Goal: Task Accomplishment & Management: Manage account settings

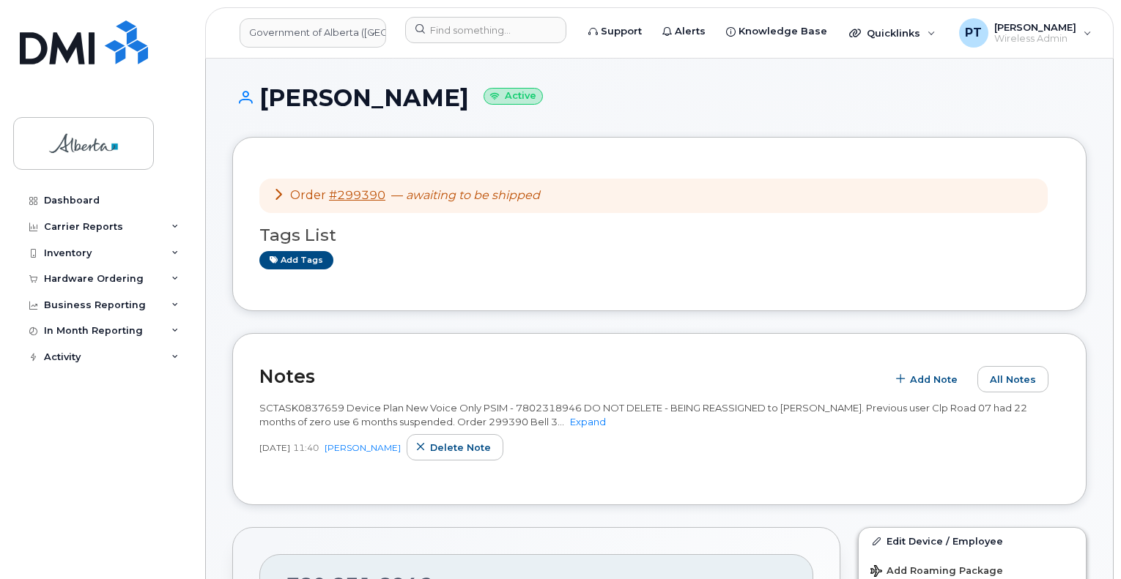
scroll to position [73, 0]
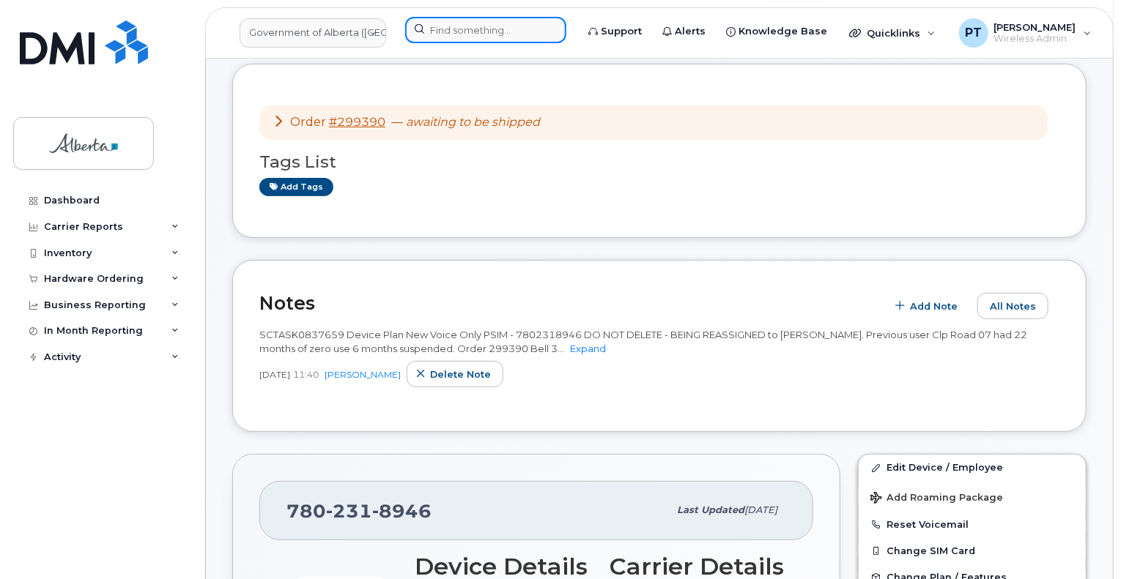
click at [457, 27] on input at bounding box center [485, 30] width 161 height 26
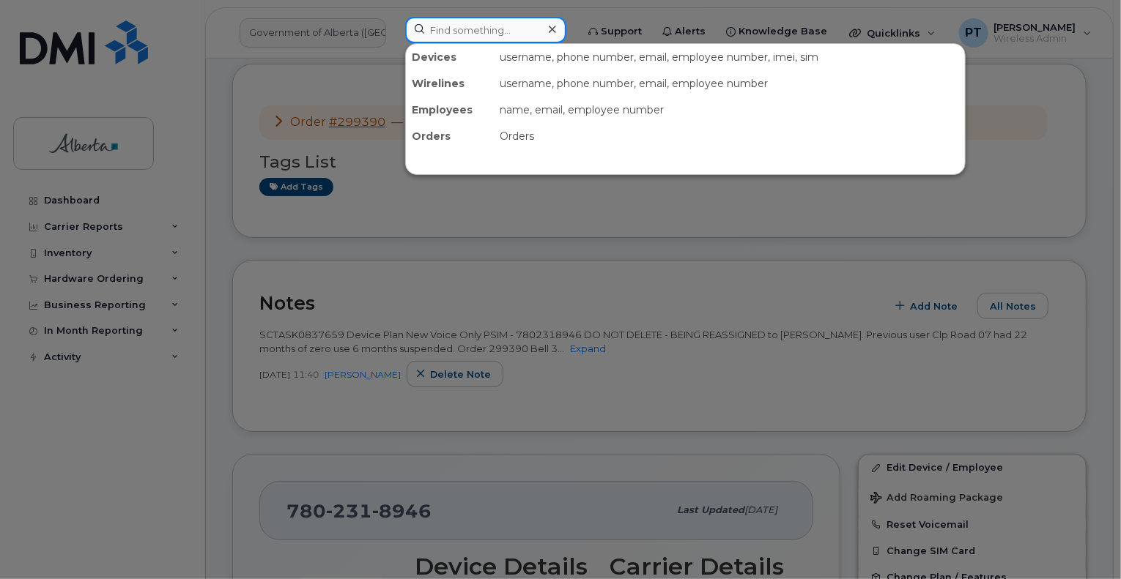
paste input "5875450184"
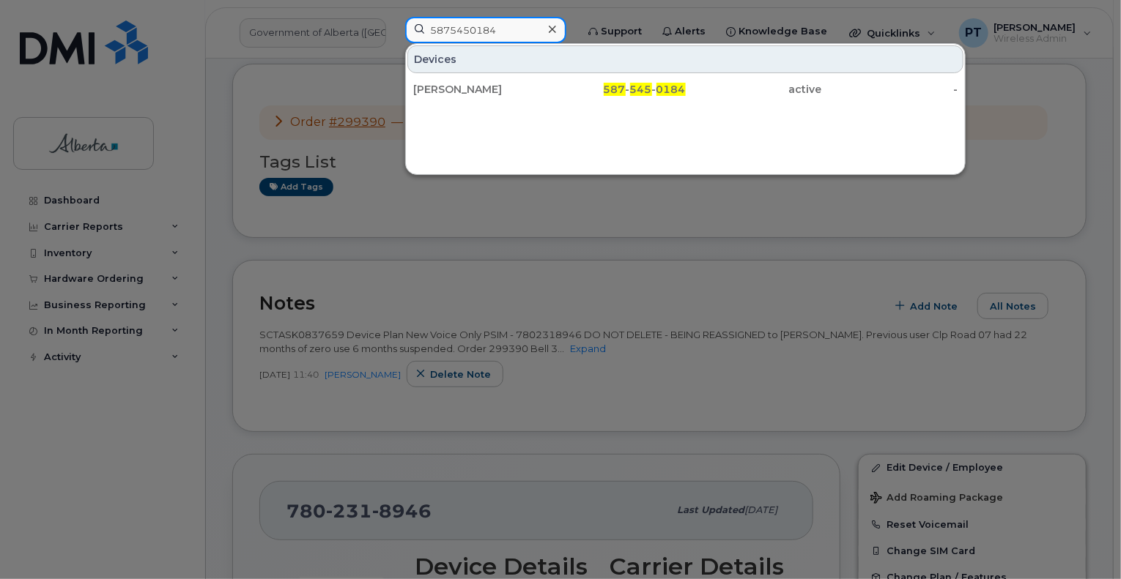
type input "5875450184"
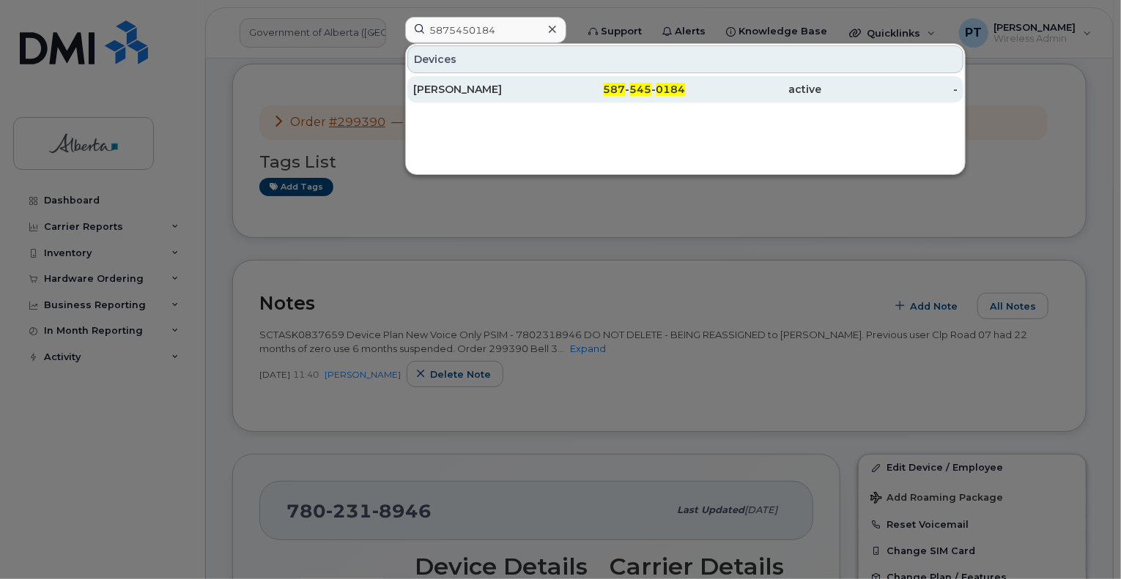
click at [445, 89] on div "Kerry Duguay" at bounding box center [481, 89] width 136 height 15
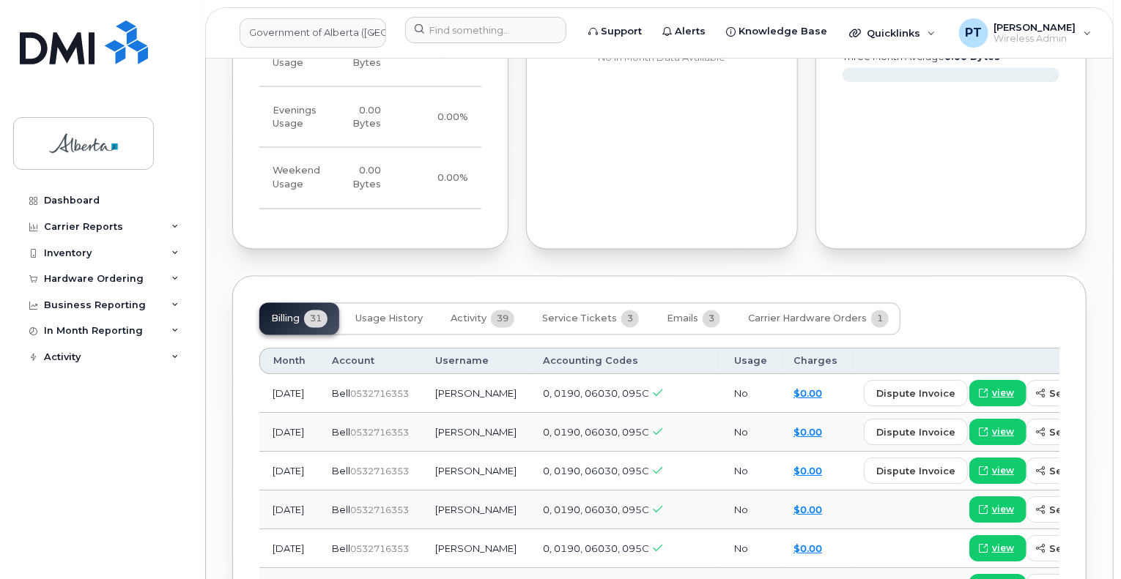
scroll to position [1319, 0]
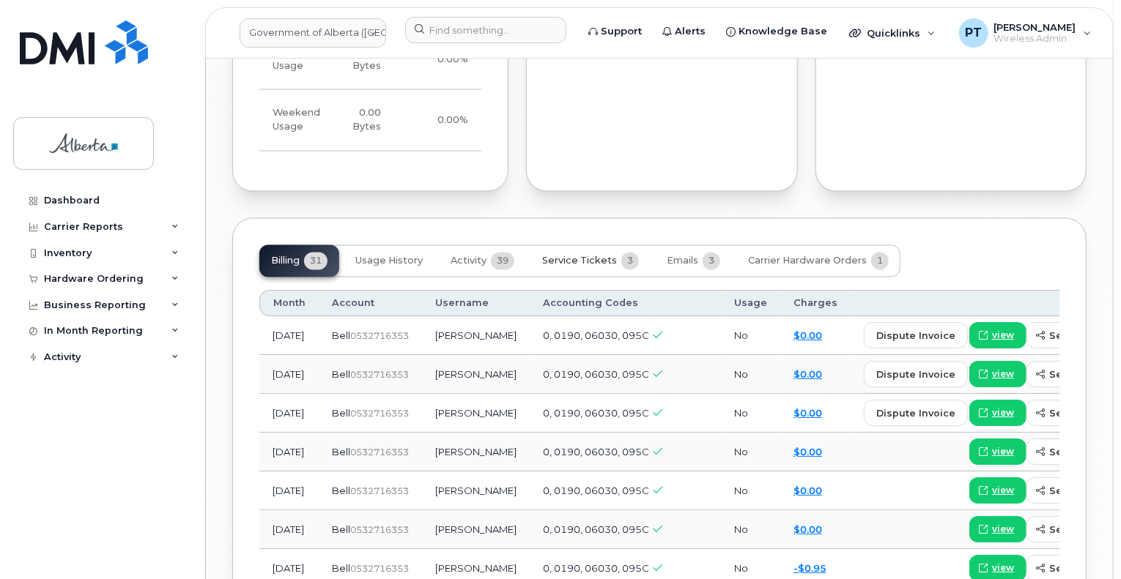
click at [585, 256] on span "Service Tickets" at bounding box center [579, 262] width 75 height 12
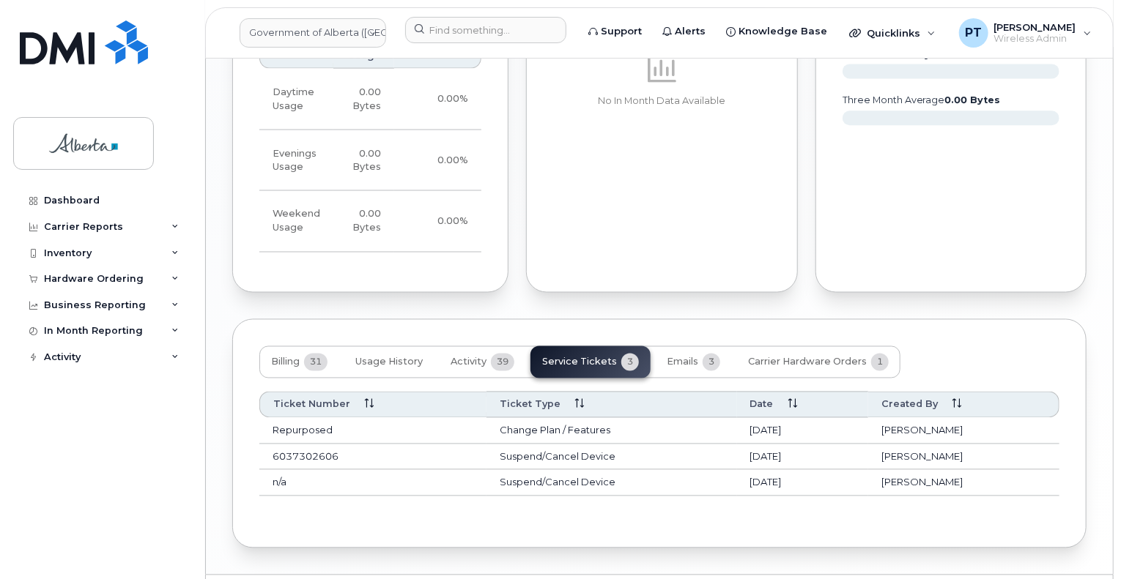
scroll to position [1242, 0]
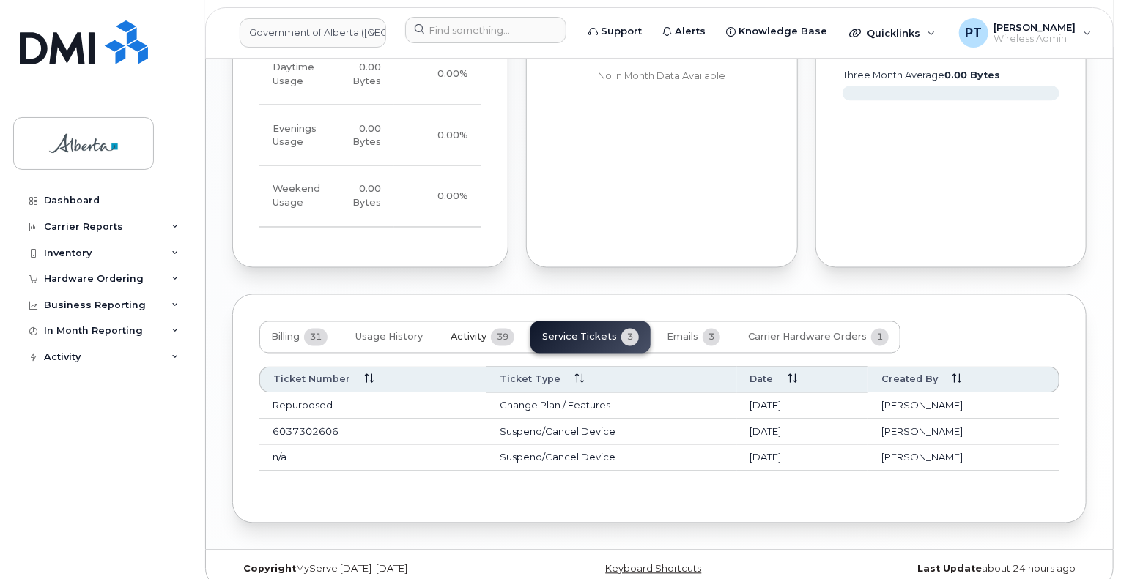
click at [466, 332] on span "Activity" at bounding box center [469, 338] width 36 height 12
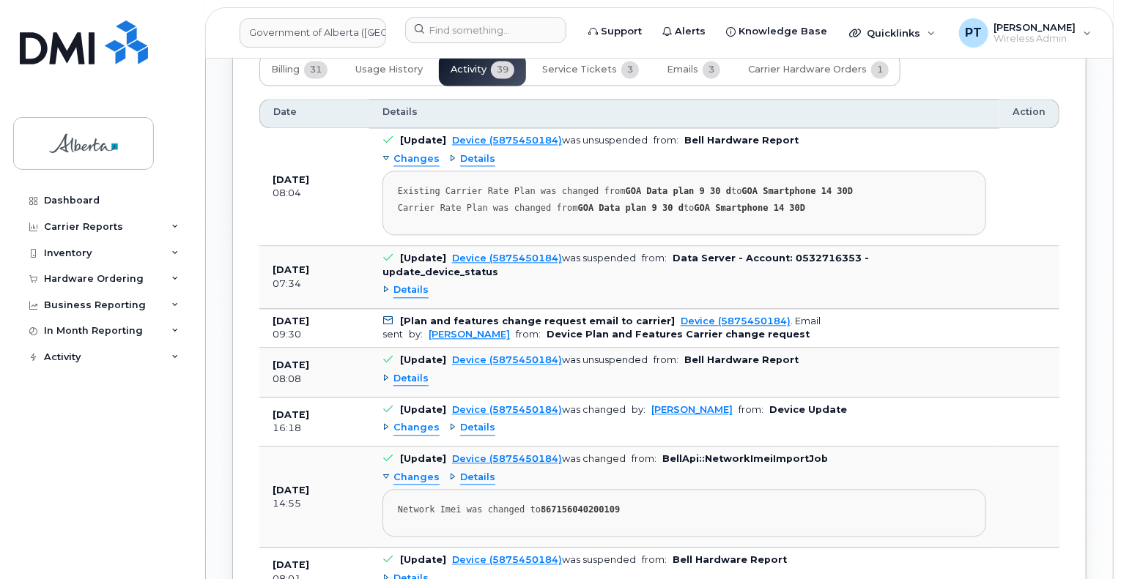
scroll to position [1535, 0]
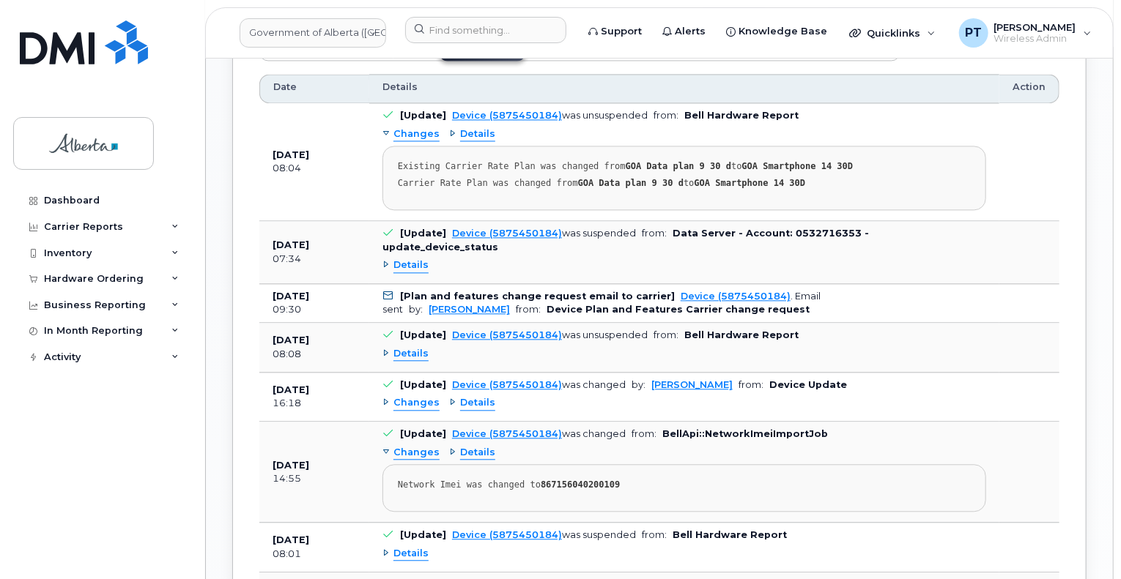
click at [397, 347] on span "Details" at bounding box center [410, 354] width 35 height 14
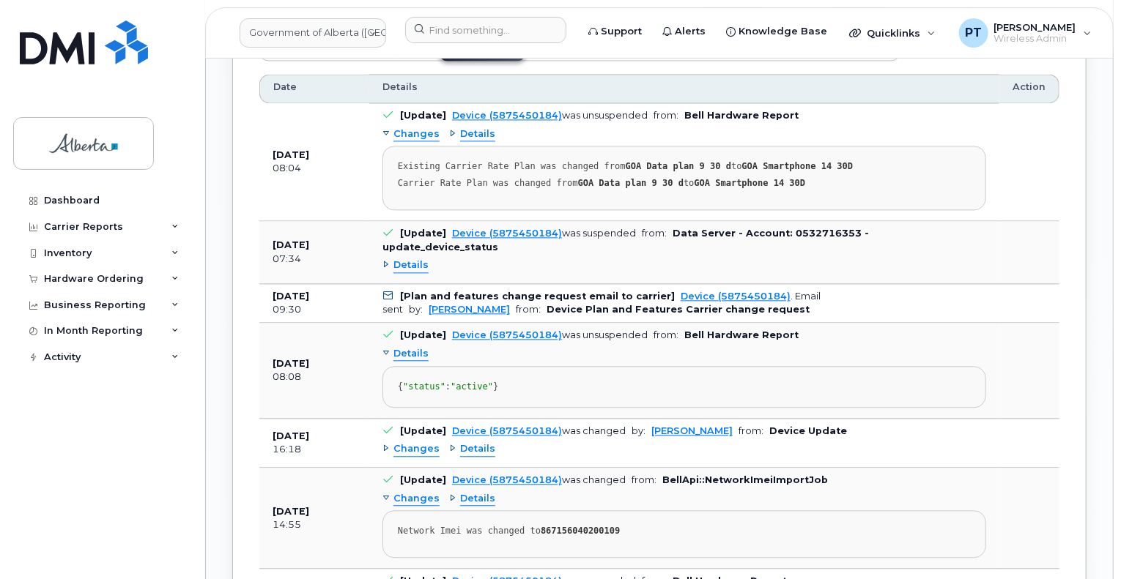
click at [397, 347] on span "Details" at bounding box center [410, 354] width 35 height 14
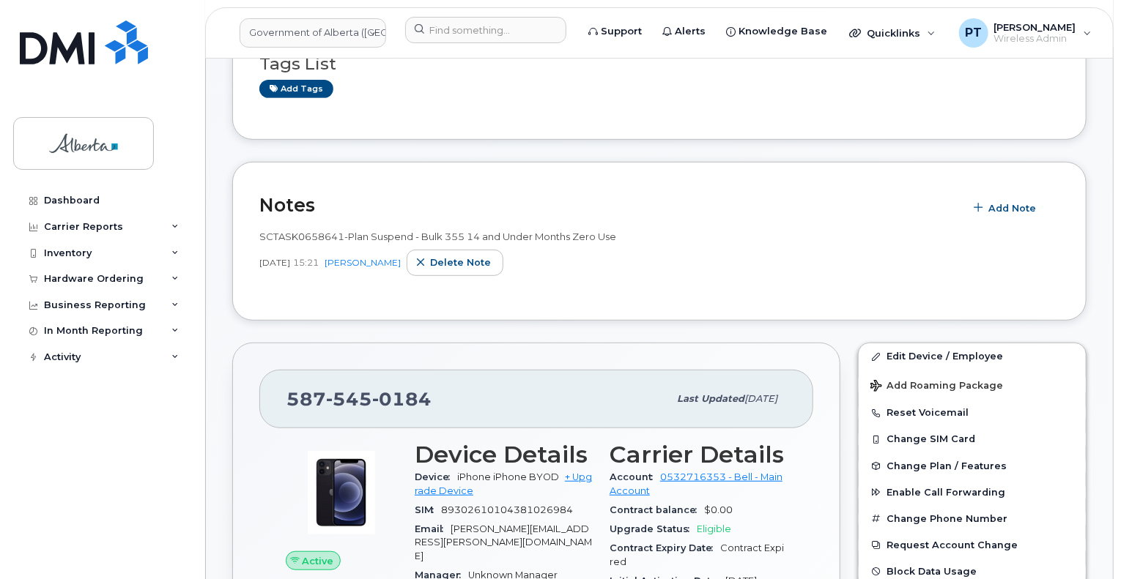
scroll to position [144, 0]
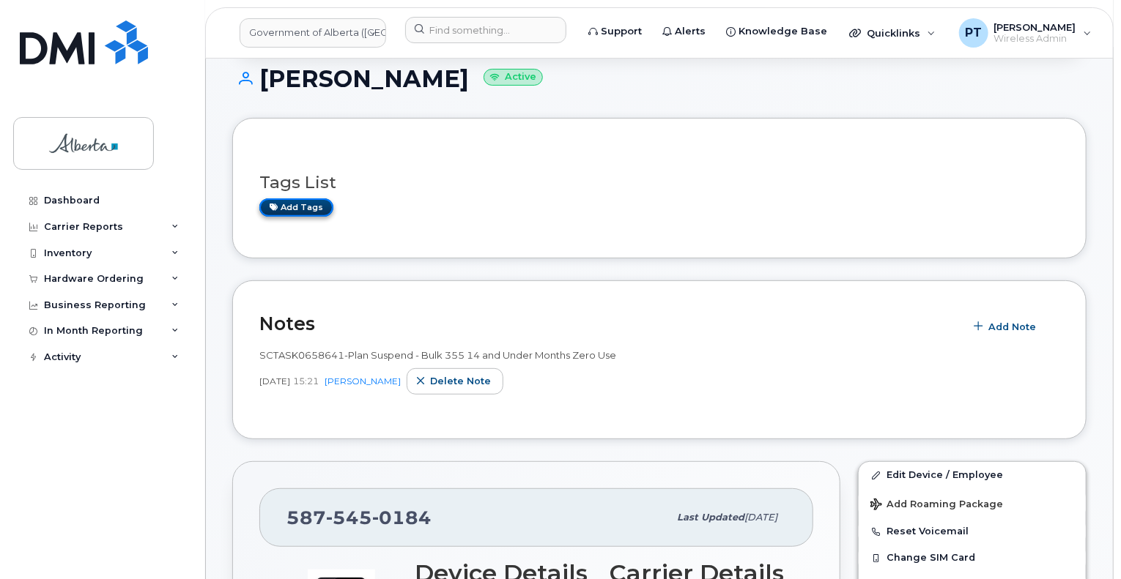
click at [299, 205] on link "Add tags" at bounding box center [296, 208] width 74 height 18
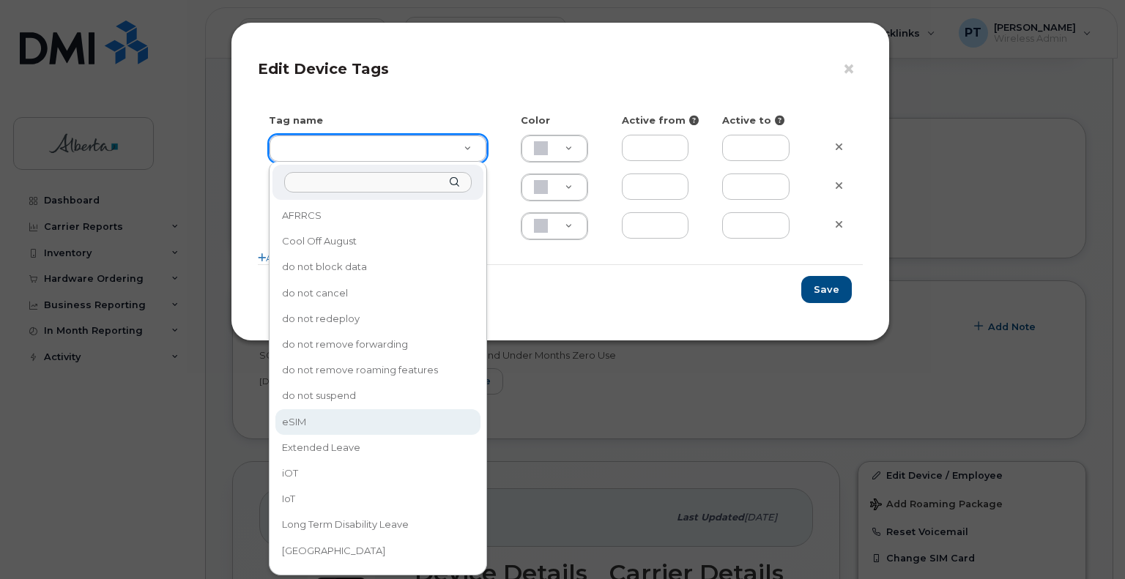
type input "eSIM"
type input "D6CDC1"
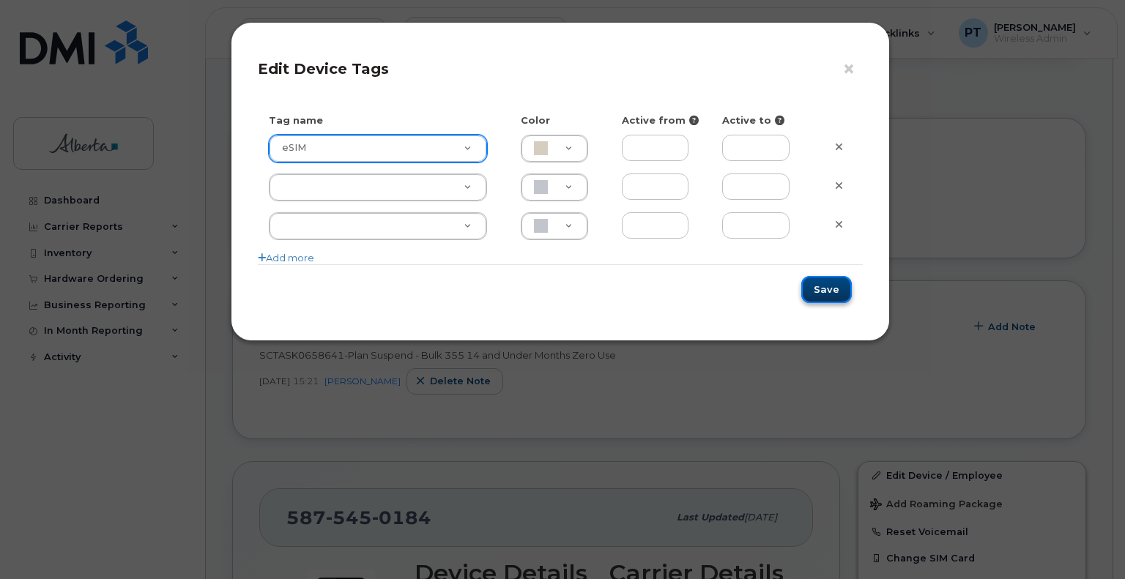
click at [829, 287] on button "Save" at bounding box center [826, 289] width 51 height 27
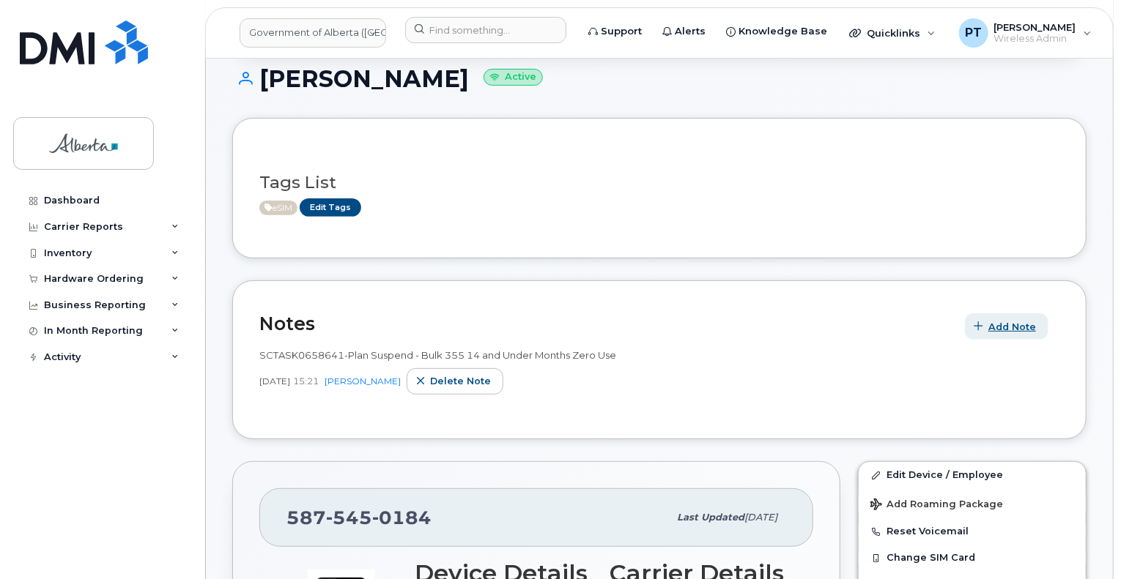
click at [997, 325] on span "Add Note" at bounding box center [1012, 327] width 48 height 14
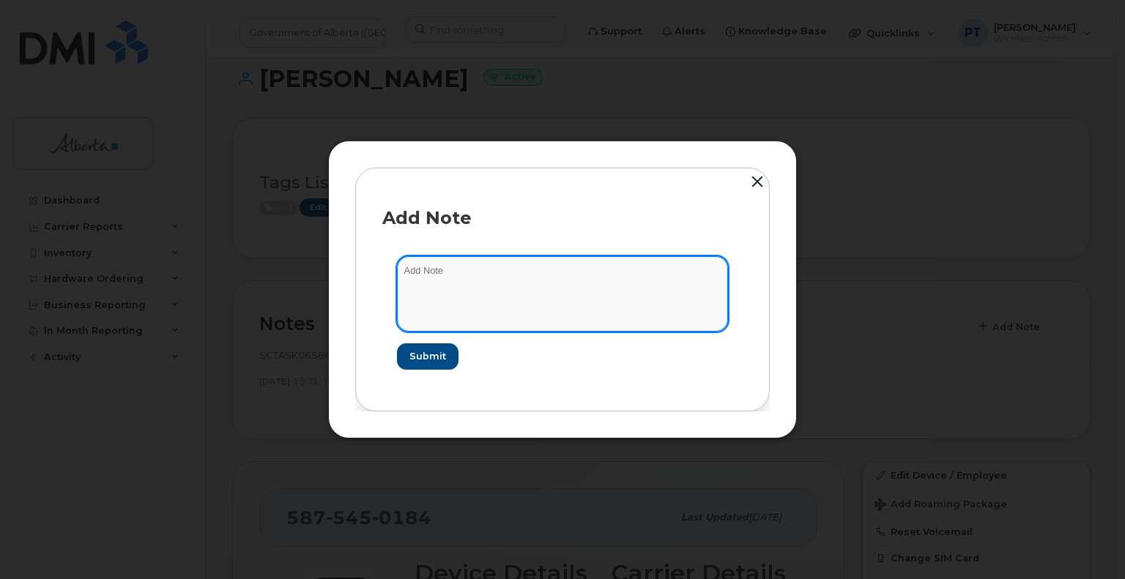
click at [411, 273] on textarea at bounding box center [562, 293] width 331 height 75
paste textarea "SCTASK0839102 5875450184 DO NOT DELETE - BEING REASSIGNED to Bridget Piller. Pr…"
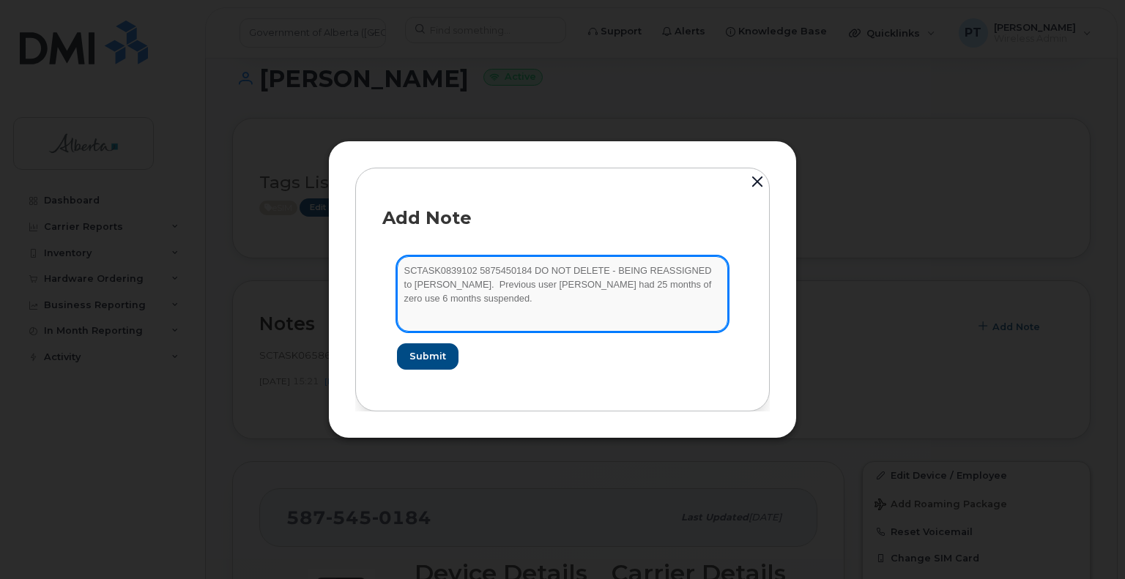
click at [472, 270] on textarea "SCTASK0839102 5875450184 DO NOT DELETE - BEING REASSIGNED to Bridget Piller. Pr…" at bounding box center [562, 293] width 331 height 75
click at [570, 308] on textarea "SCTASK0839102 Plan New eSIM - 5875450184 DO NOT DELETE - BEING REASSIGNED to Br…" at bounding box center [562, 293] width 331 height 75
type textarea "SCTASK0839102 Plan New eSIM - 5875450184 DO NOT DELETE - BEING REASSIGNED to Br…"
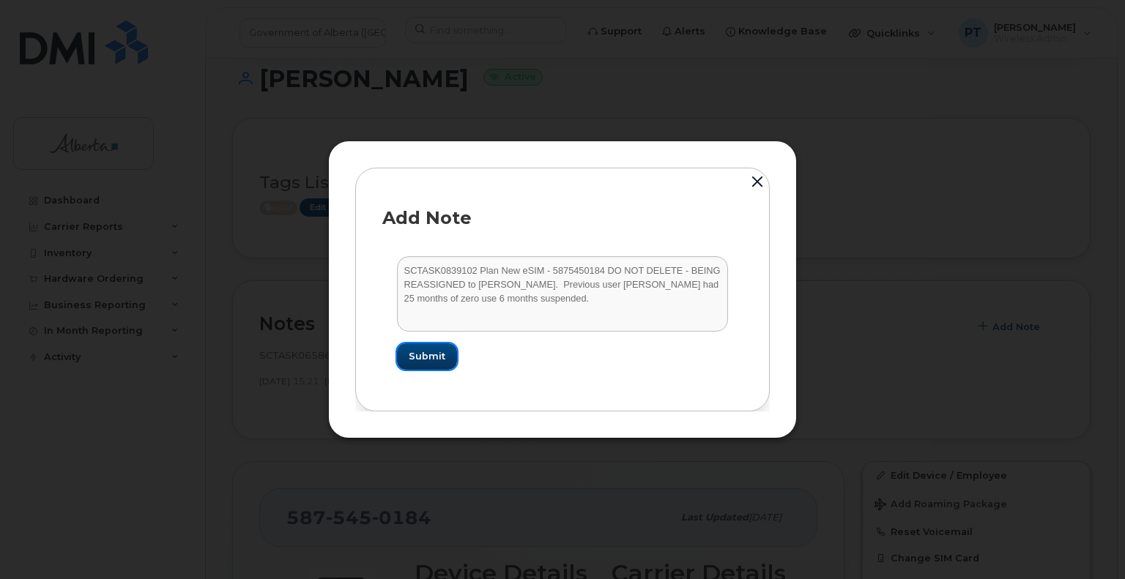
click at [438, 354] on span "Submit" at bounding box center [427, 356] width 37 height 14
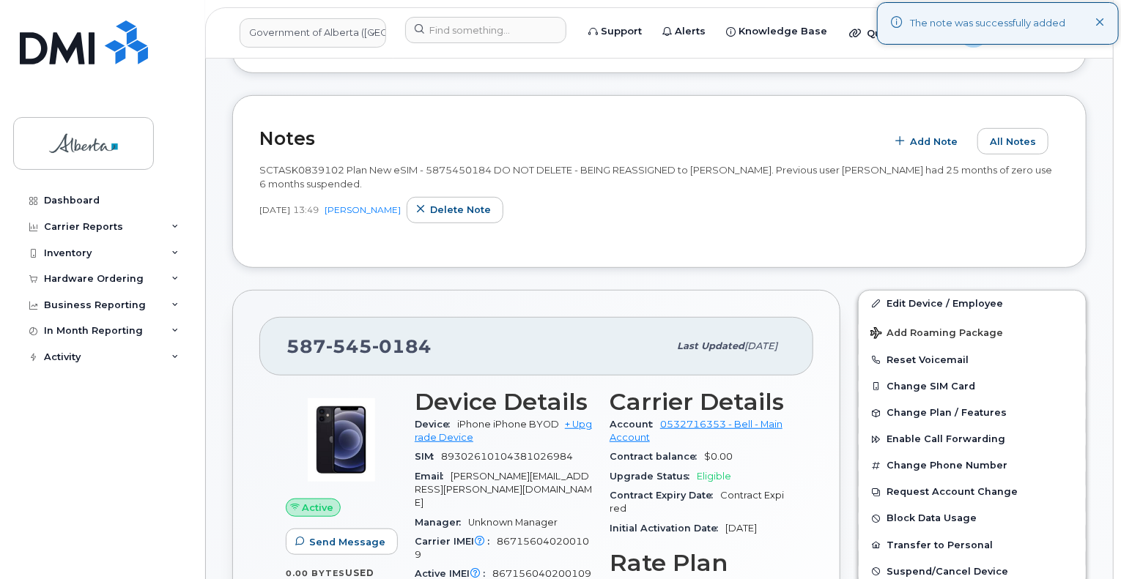
scroll to position [363, 0]
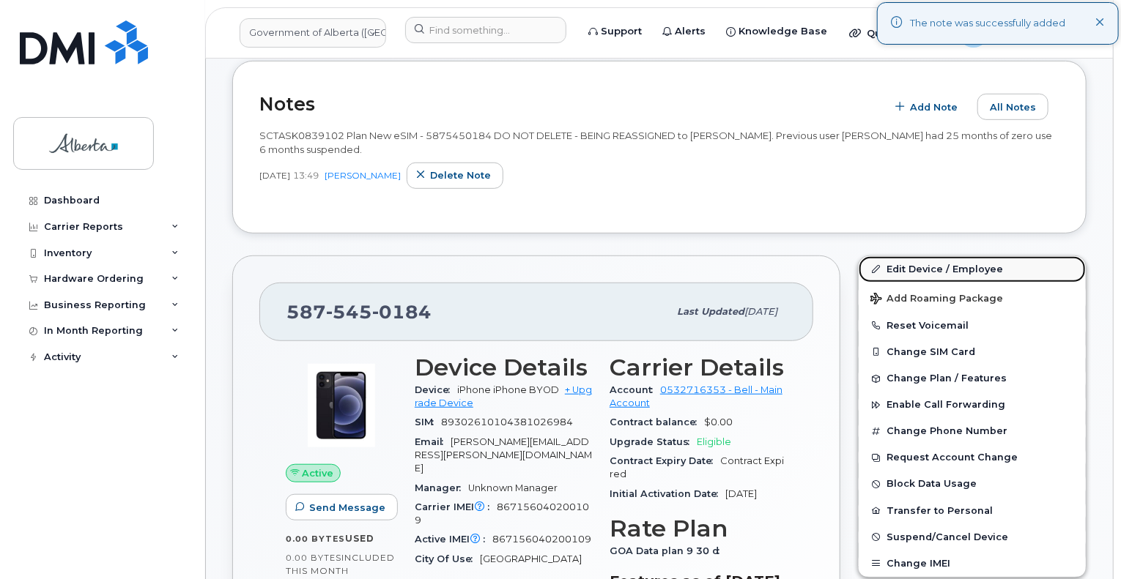
click at [898, 267] on link "Edit Device / Employee" at bounding box center [972, 269] width 227 height 26
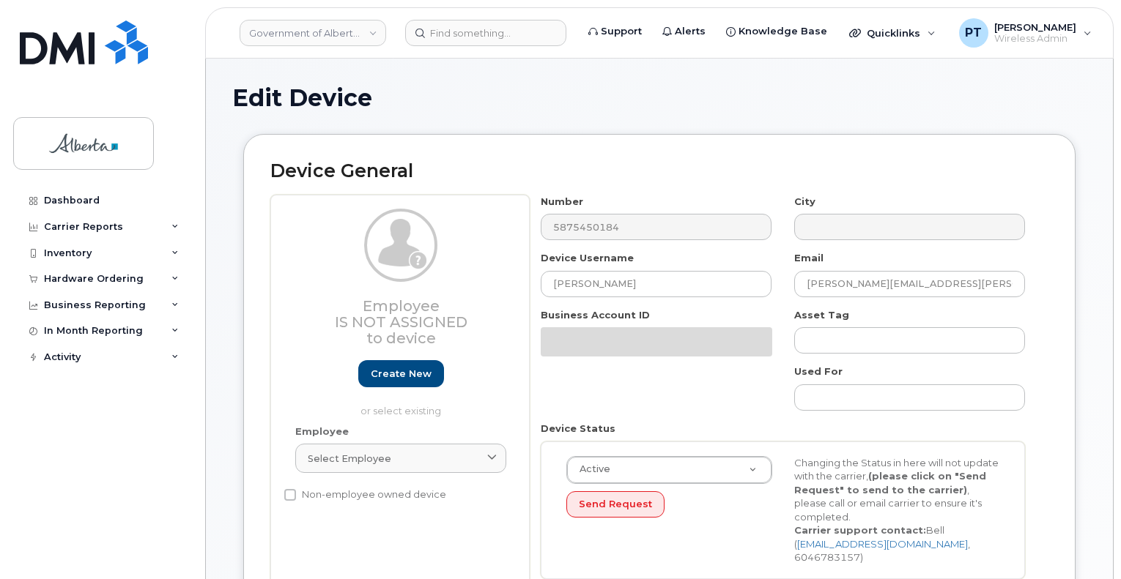
select select "4749748"
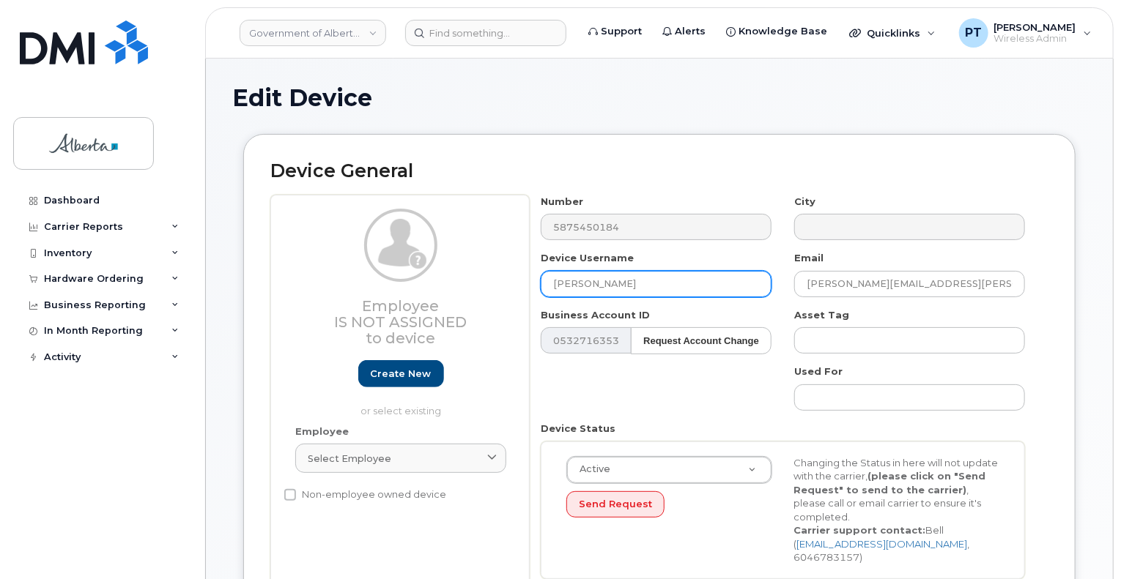
drag, startPoint x: 654, startPoint y: 281, endPoint x: 535, endPoint y: 285, distance: 118.7
click at [535, 286] on div "Device Username Kerry Duguay" at bounding box center [656, 274] width 253 height 46
paste input "Bridget Piller"
type input "Bridget Piller"
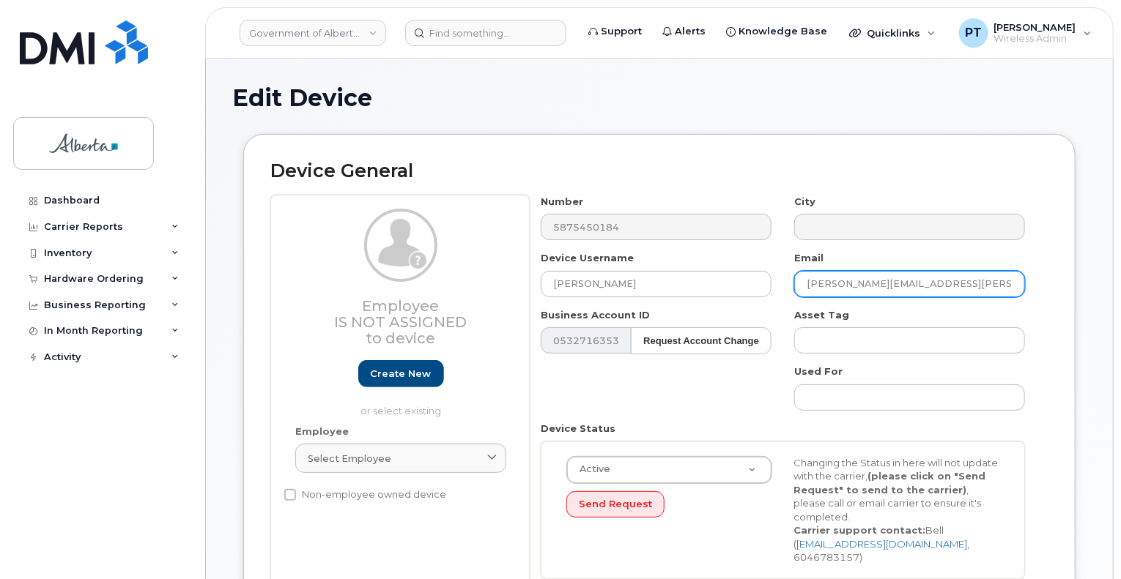
drag, startPoint x: 941, startPoint y: 286, endPoint x: 815, endPoint y: 282, distance: 126.1
click at [803, 283] on input "kerry.duguay@gov.ab.ca" at bounding box center [909, 284] width 231 height 26
paste input "Bridget.Piller"
type input "Bridget.Piller@gov.ab.ca"
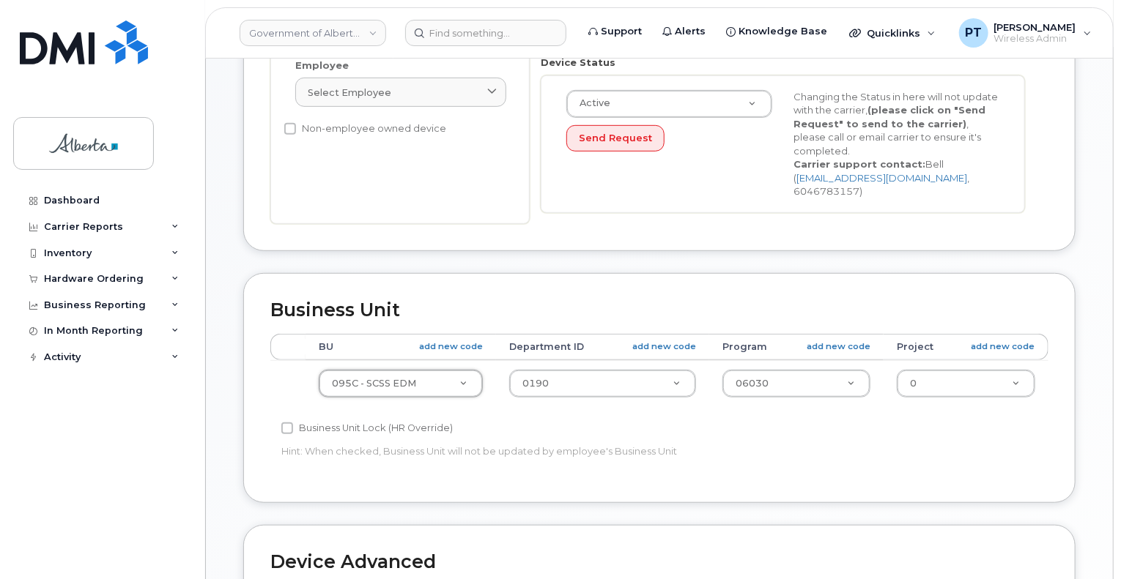
scroll to position [4, 0]
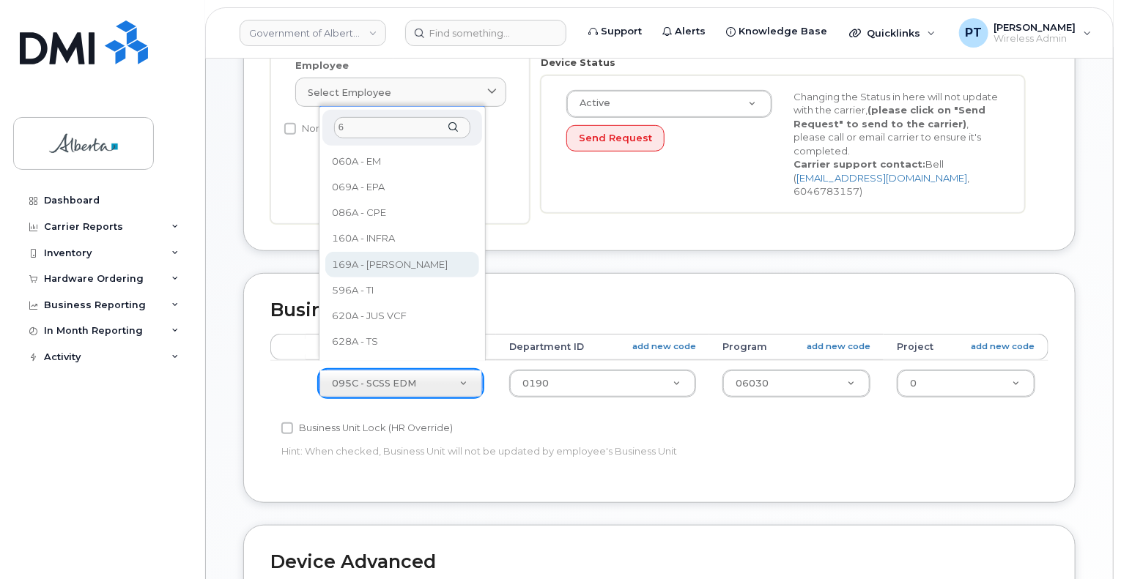
type input "6"
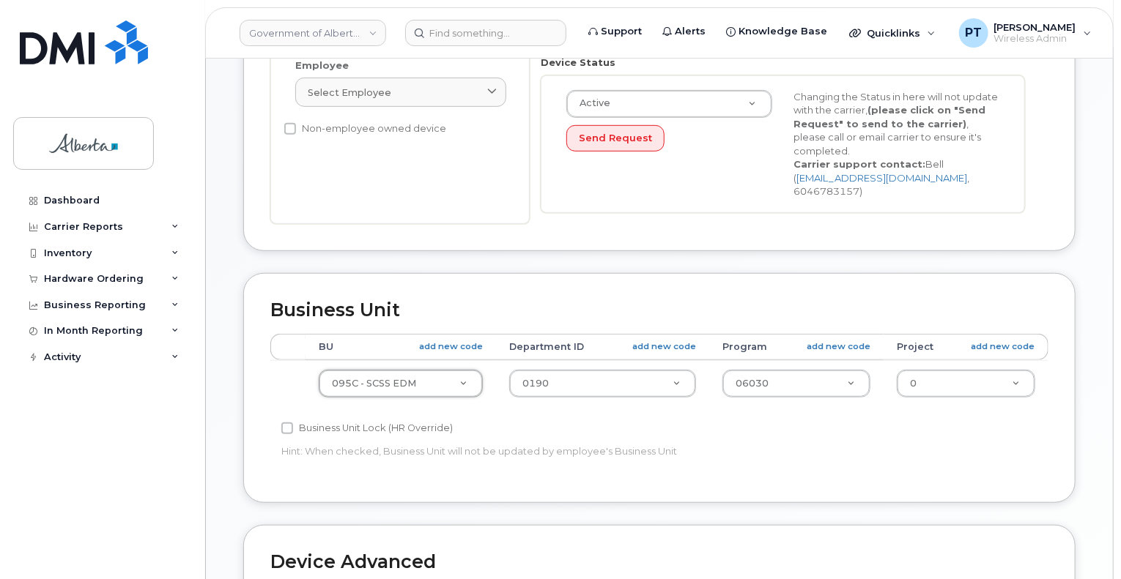
drag, startPoint x: 51, startPoint y: 407, endPoint x: 87, endPoint y: 389, distance: 40.3
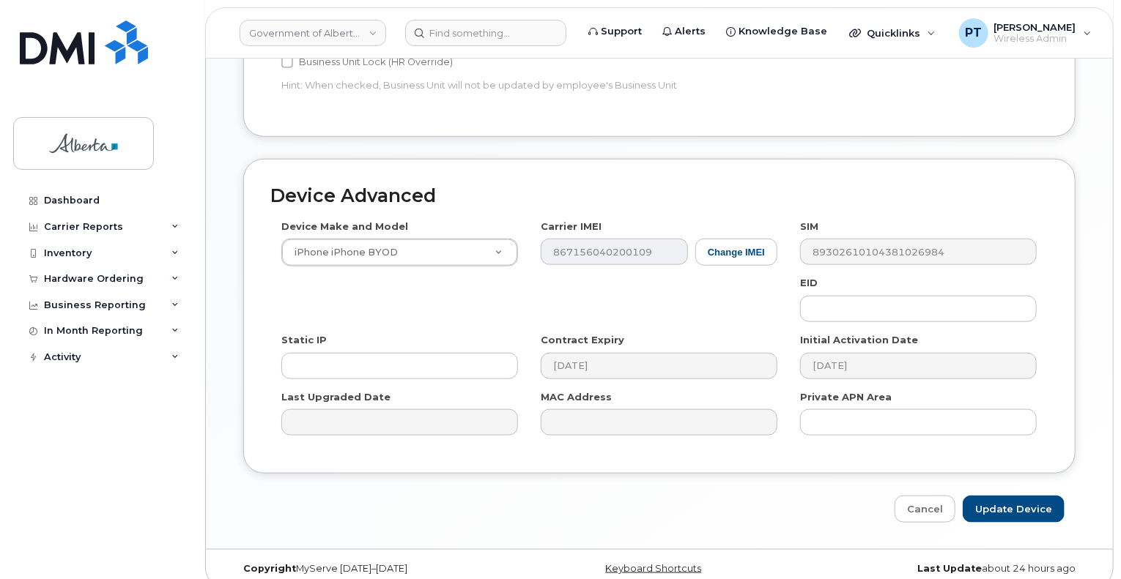
scroll to position [733, 0]
drag, startPoint x: 935, startPoint y: 495, endPoint x: 475, endPoint y: 456, distance: 462.4
click at [935, 496] on link "Cancel" at bounding box center [924, 509] width 61 height 27
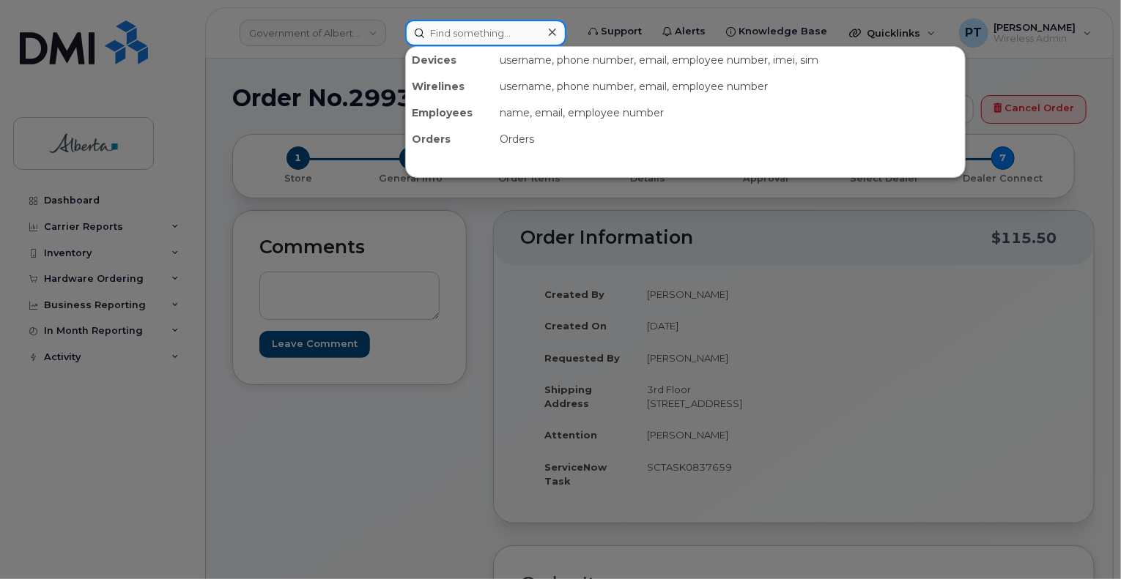
click at [475, 32] on input at bounding box center [485, 33] width 161 height 26
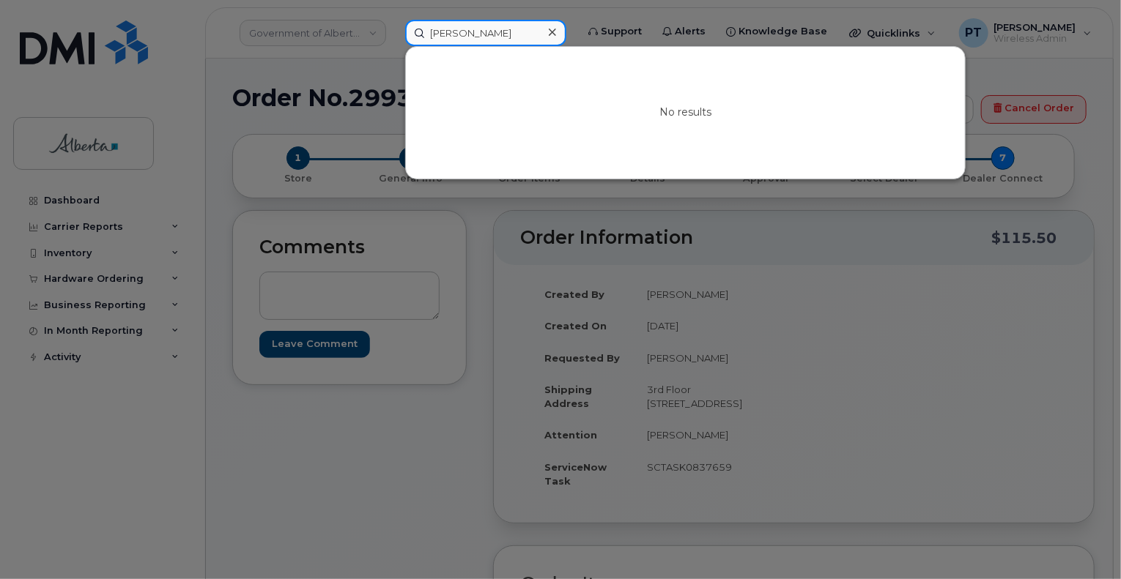
type input "bridget pill"
drag, startPoint x: 563, startPoint y: 29, endPoint x: 515, endPoint y: 25, distance: 48.5
click at [556, 31] on icon at bounding box center [552, 32] width 7 height 12
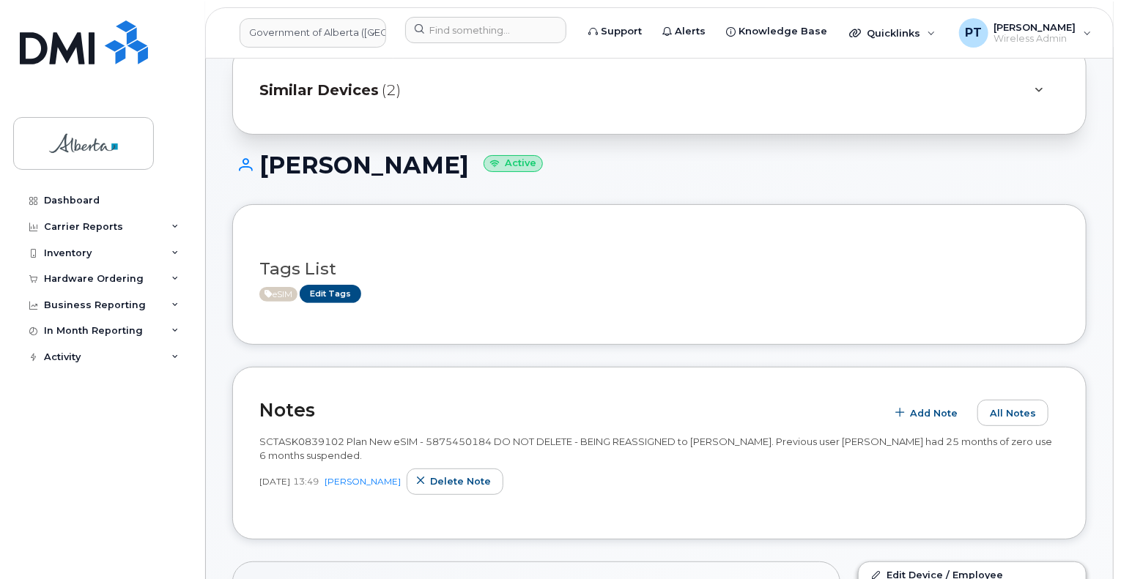
scroll to position [147, 0]
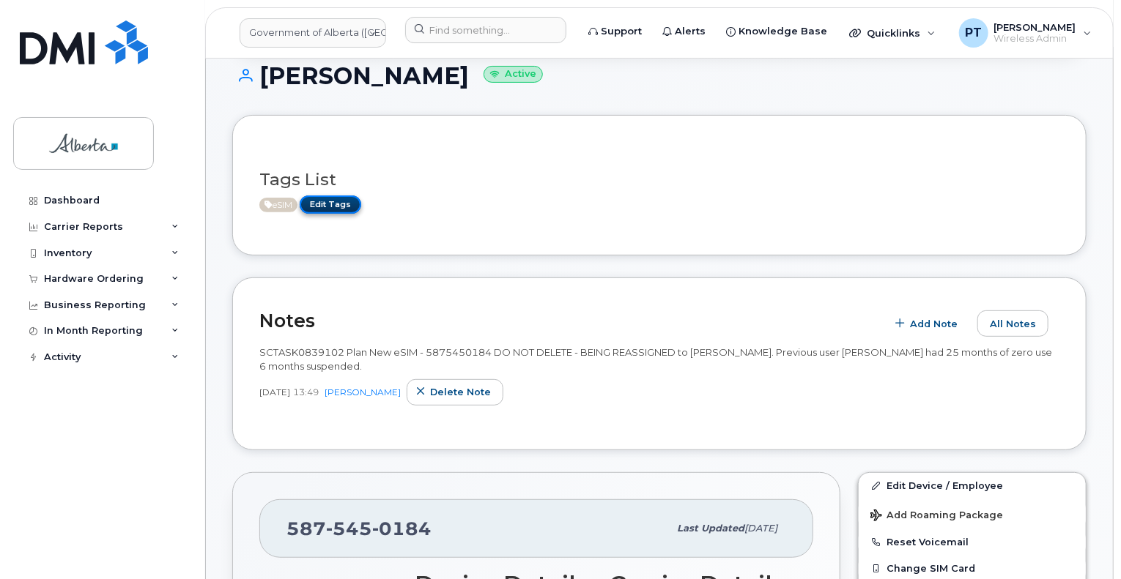
click at [321, 201] on link "Edit Tags" at bounding box center [331, 205] width 62 height 18
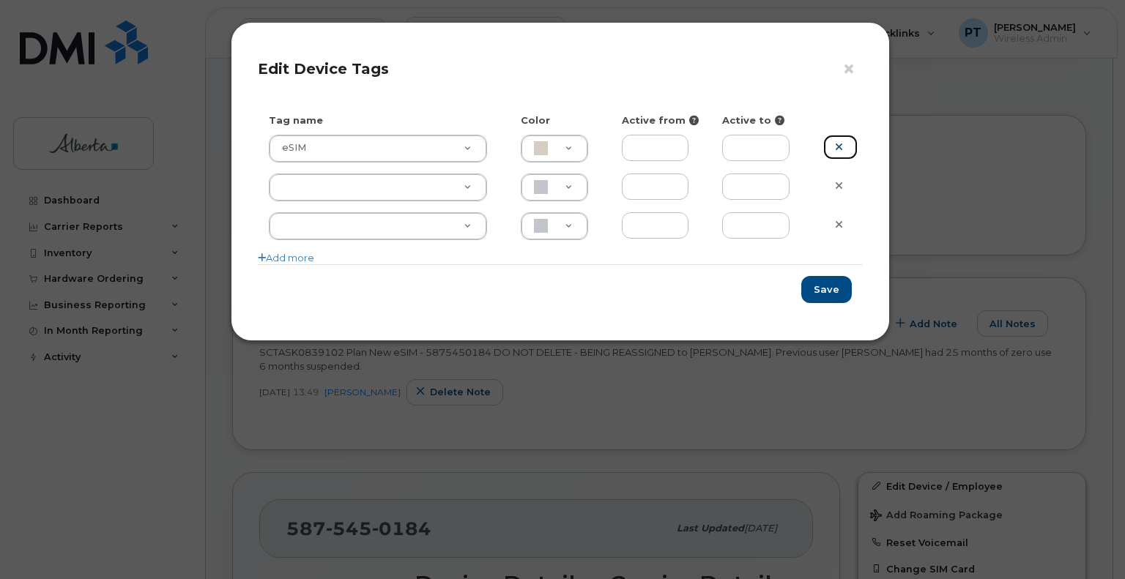
click at [839, 147] on icon at bounding box center [839, 146] width 8 height 11
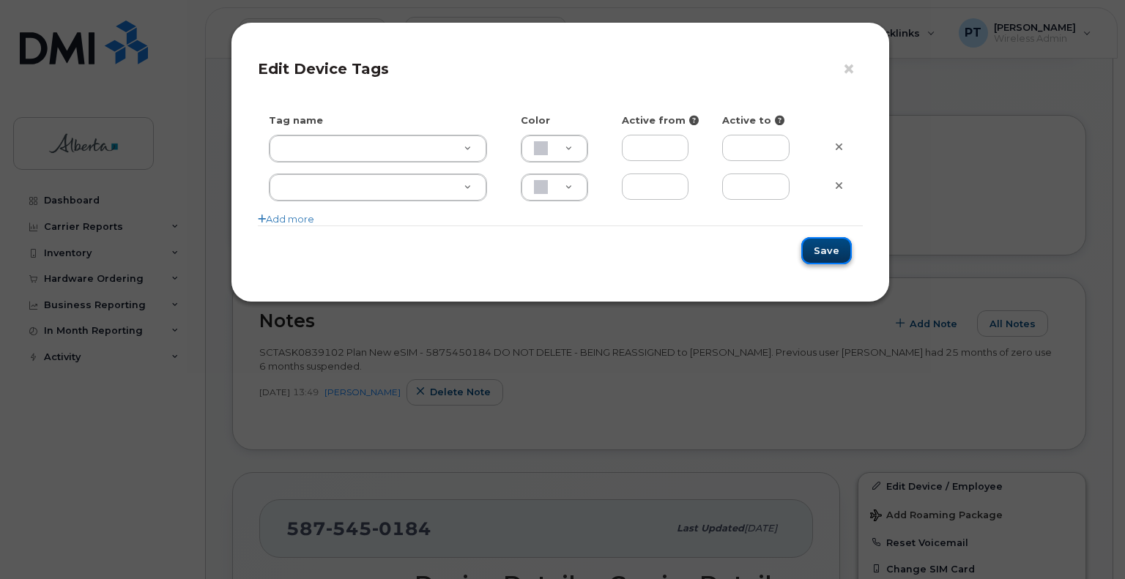
click at [826, 253] on button "Save" at bounding box center [826, 250] width 51 height 27
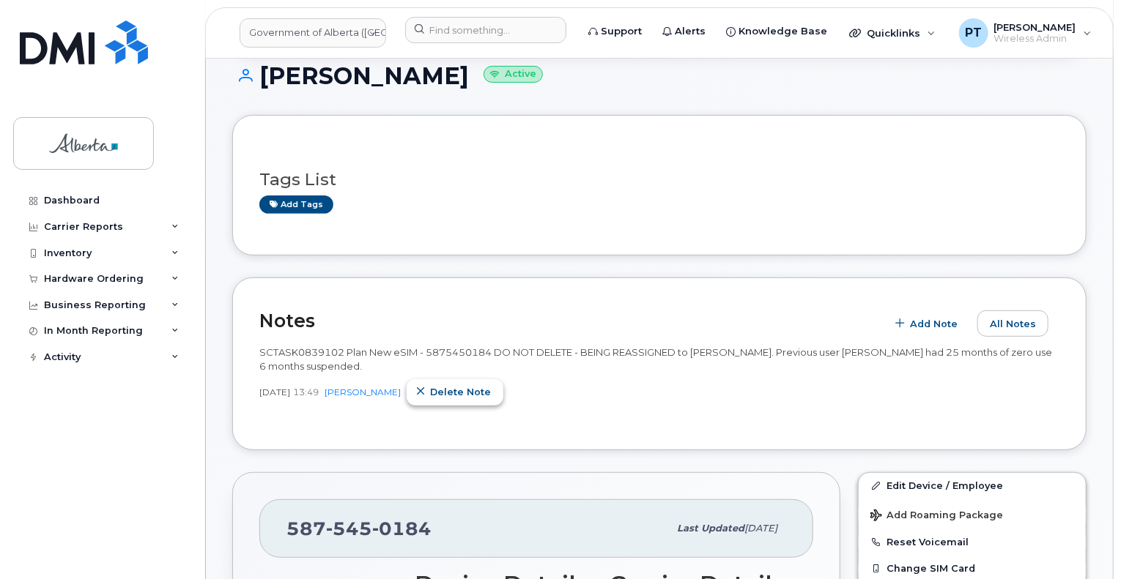
click at [460, 388] on span "Delete note" at bounding box center [460, 392] width 61 height 14
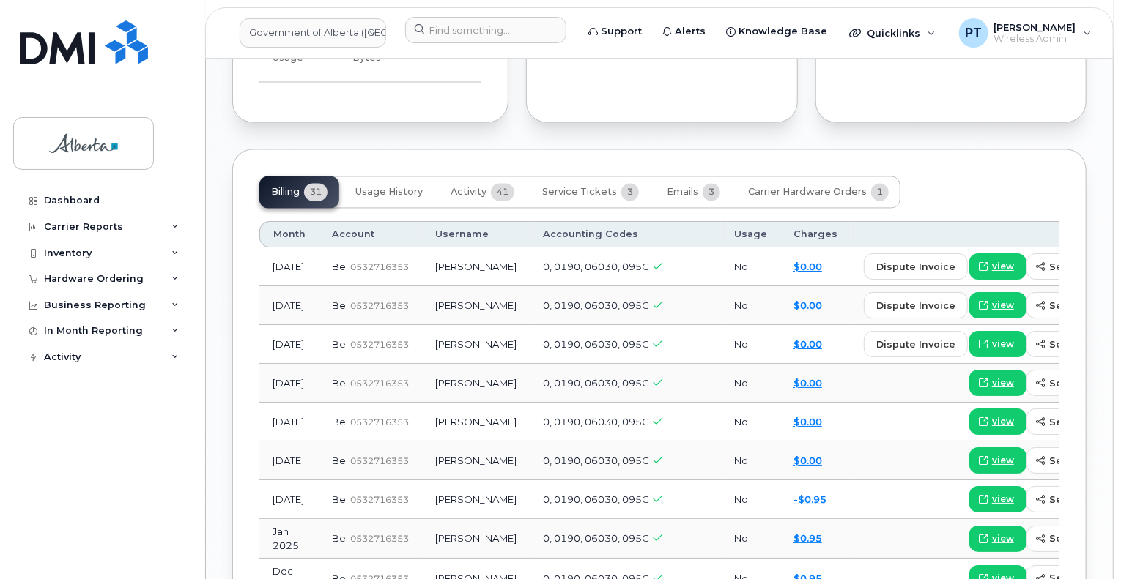
scroll to position [1099, 0]
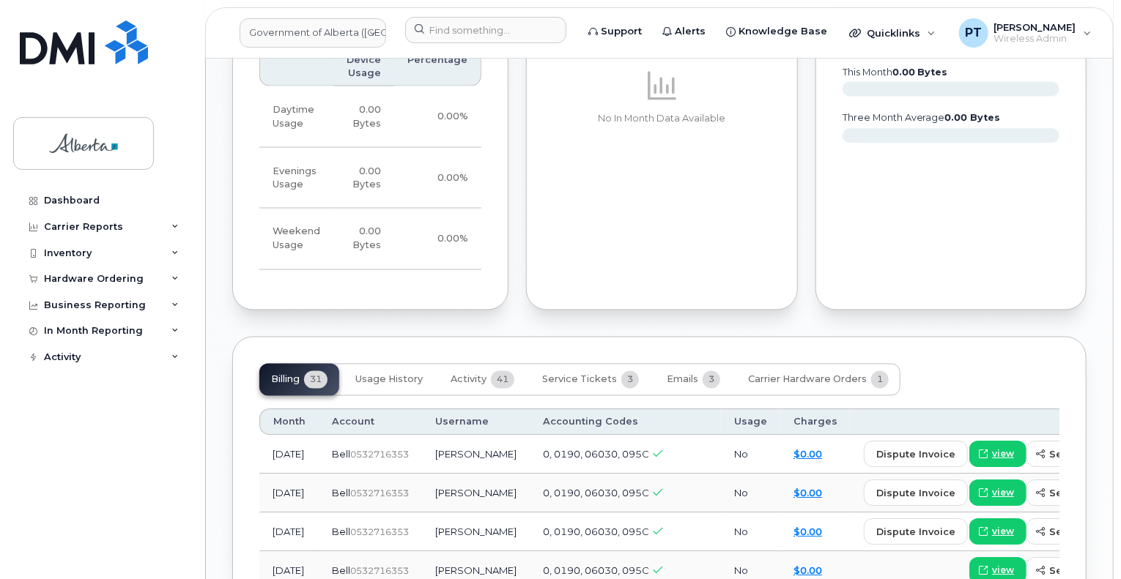
scroll to position [1319, 0]
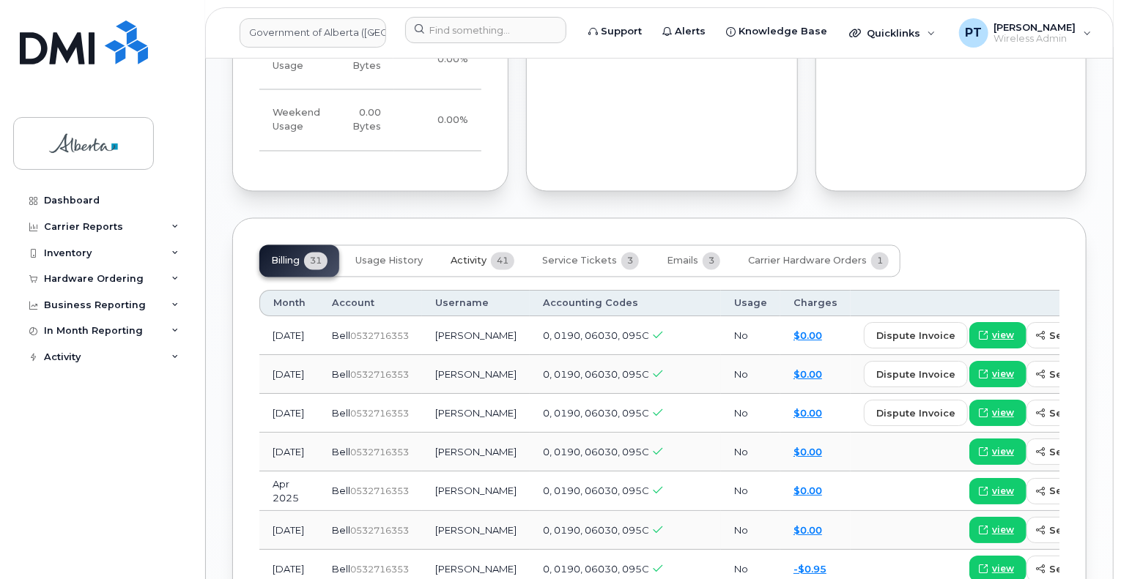
click at [467, 256] on span "Activity" at bounding box center [469, 262] width 36 height 12
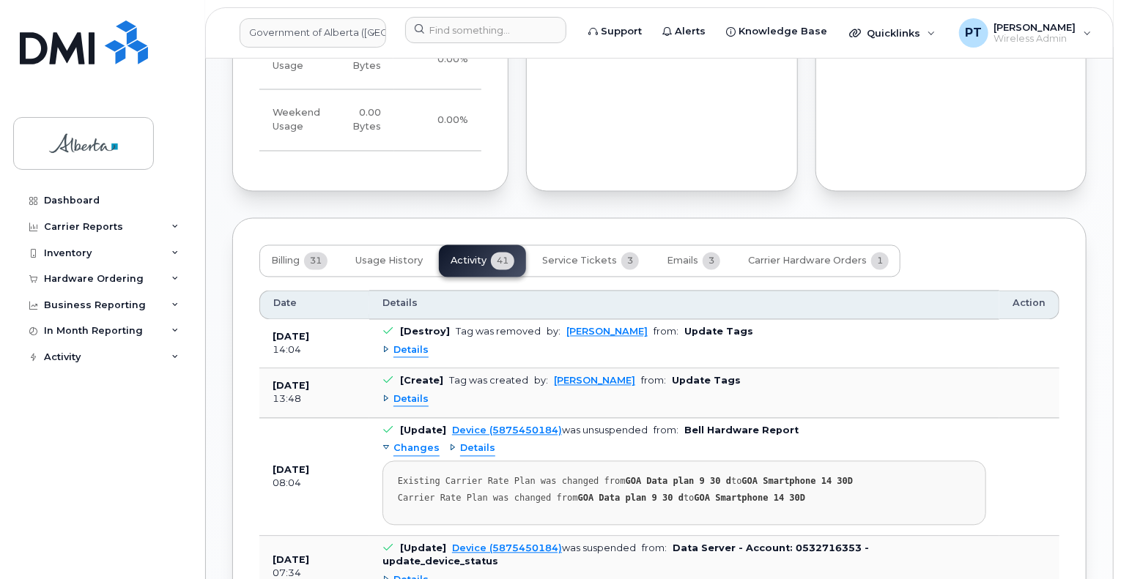
click at [407, 344] on span "Details" at bounding box center [410, 351] width 35 height 14
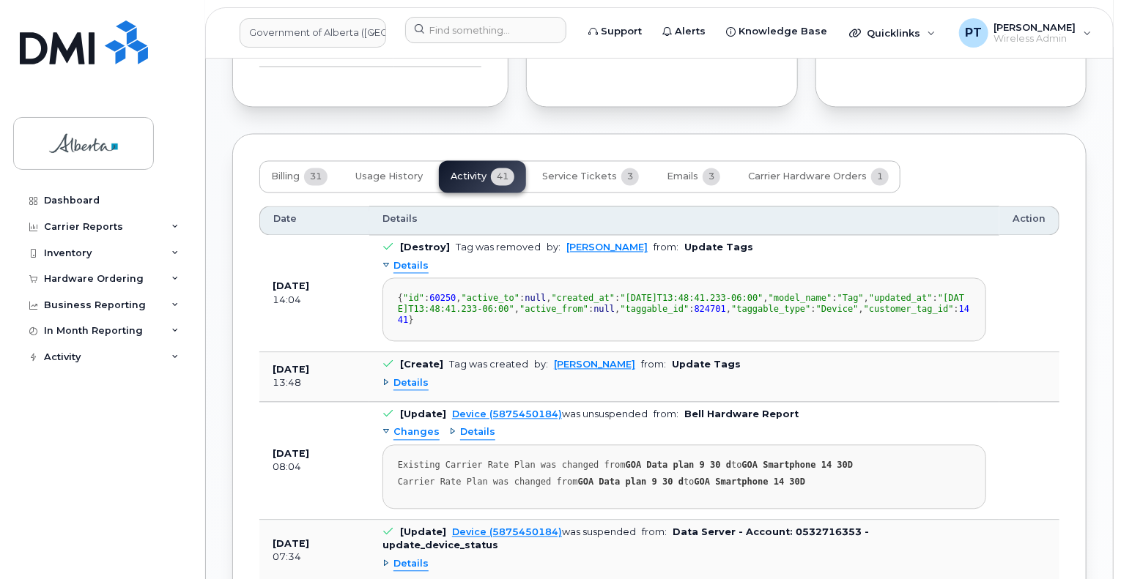
scroll to position [1465, 0]
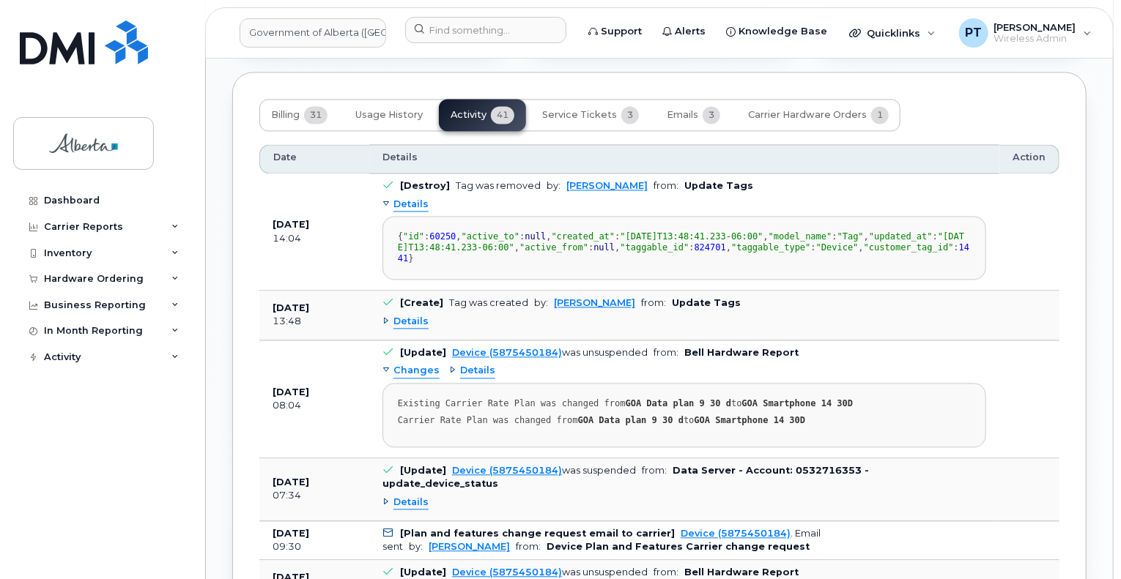
click at [418, 329] on span "Details" at bounding box center [410, 322] width 35 height 14
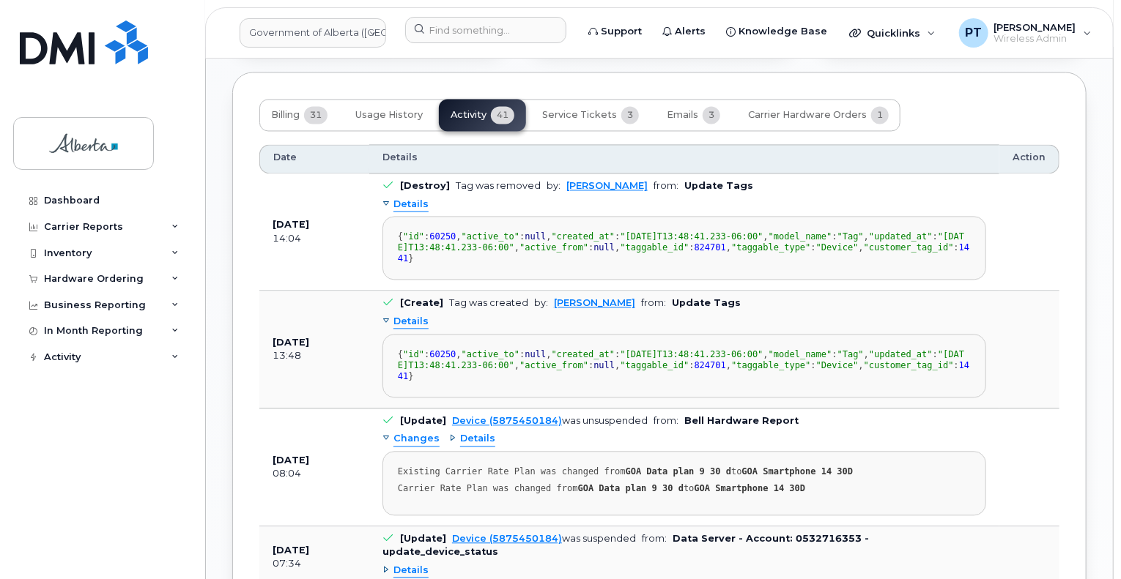
click at [418, 329] on span "Details" at bounding box center [410, 322] width 35 height 14
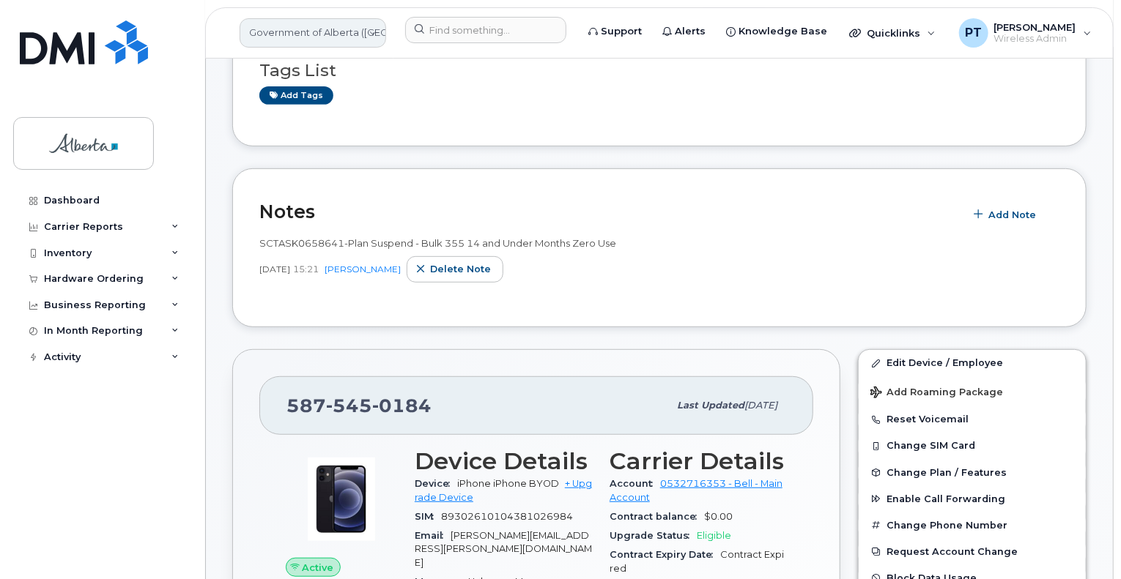
scroll to position [220, 0]
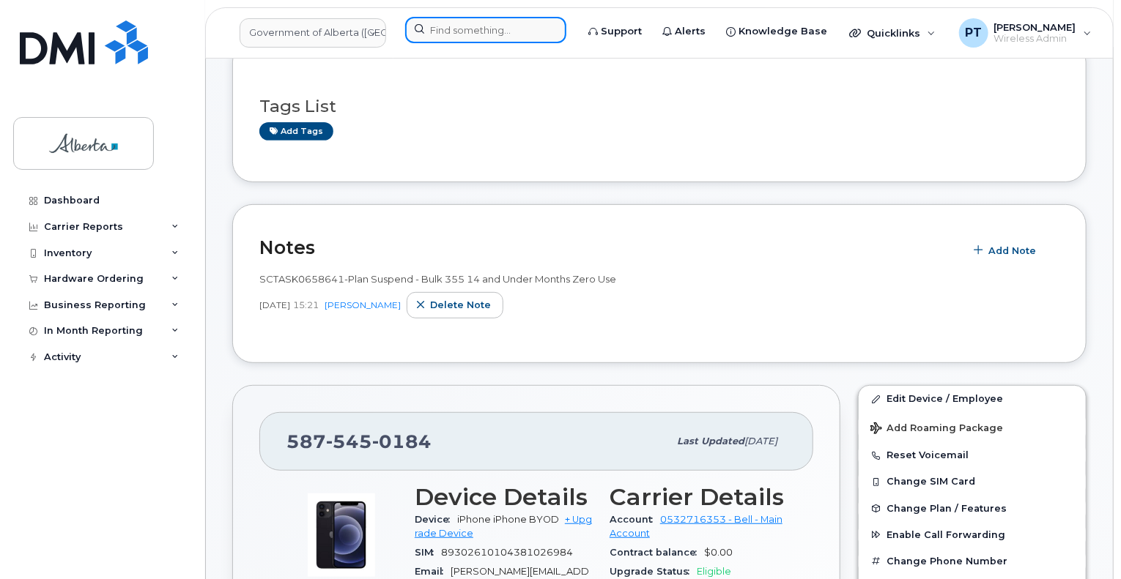
click at [516, 30] on input at bounding box center [485, 30] width 161 height 26
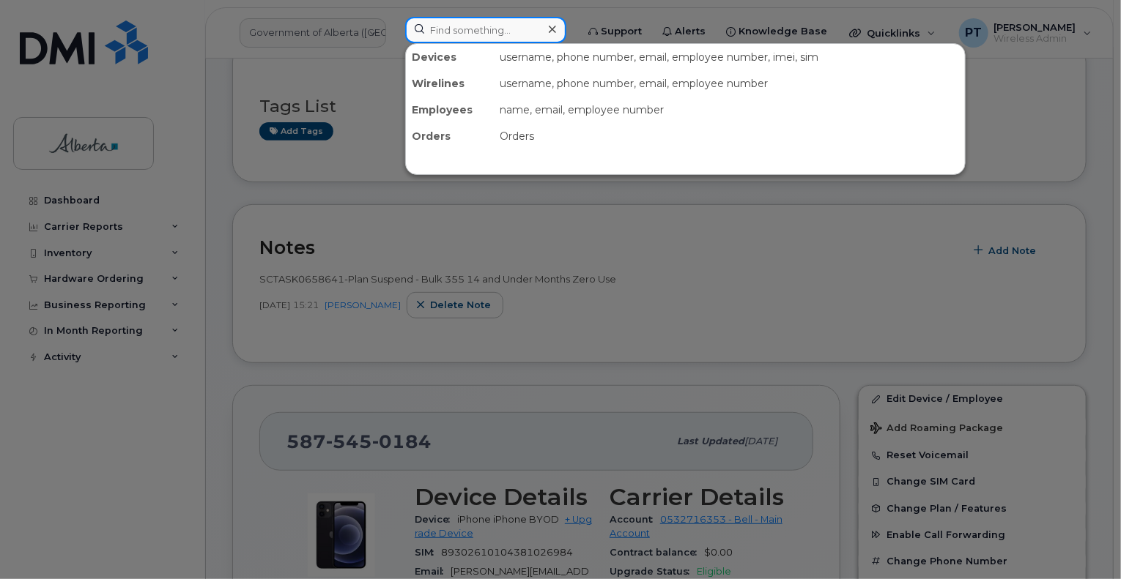
paste input "5875450184"
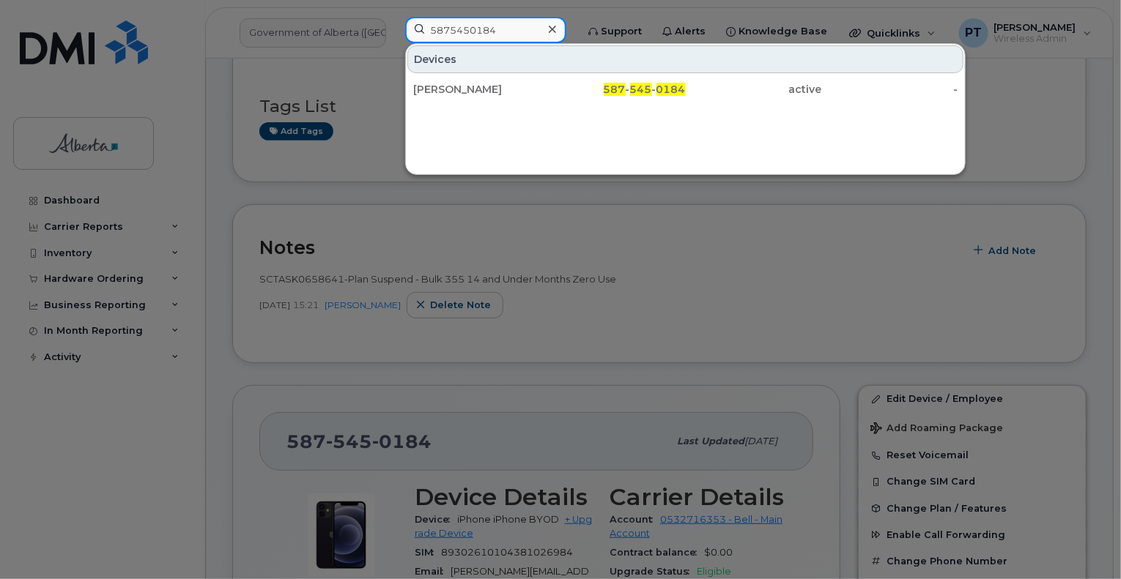
type input "5875450184"
drag, startPoint x: 519, startPoint y: 29, endPoint x: 520, endPoint y: 37, distance: 8.9
click at [519, 29] on input "5875450184" at bounding box center [485, 30] width 161 height 26
drag, startPoint x: 655, startPoint y: 87, endPoint x: 637, endPoint y: 149, distance: 64.0
click at [655, 87] on div "587 - 545 - 0184" at bounding box center [617, 89] width 136 height 15
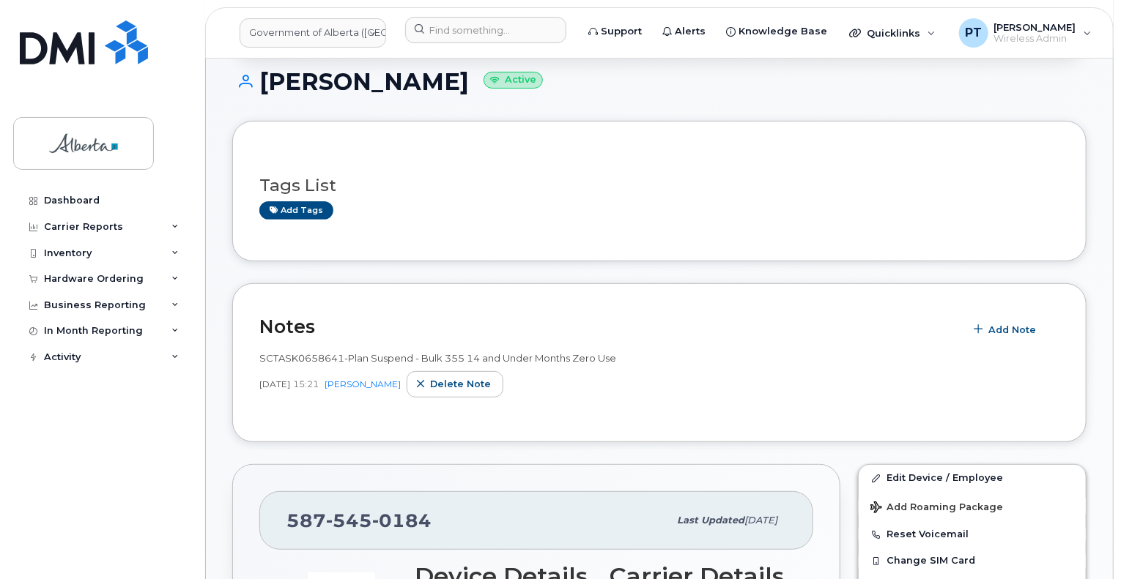
scroll to position [147, 0]
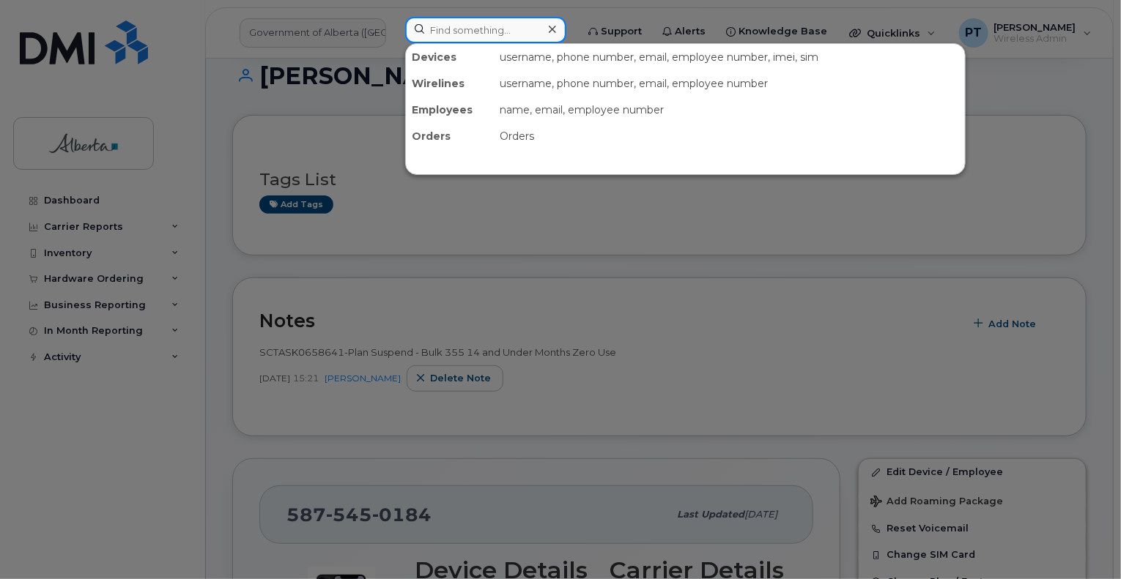
click at [491, 29] on input at bounding box center [485, 30] width 161 height 26
paste input "5878304692"
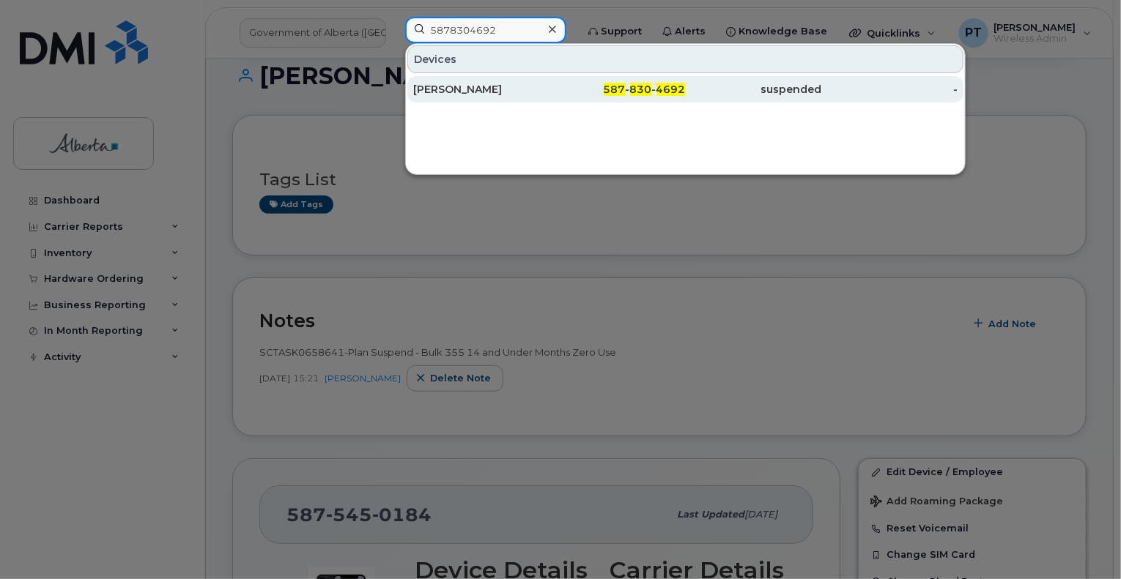
type input "5878304692"
click at [459, 90] on div "[PERSON_NAME]" at bounding box center [481, 89] width 136 height 15
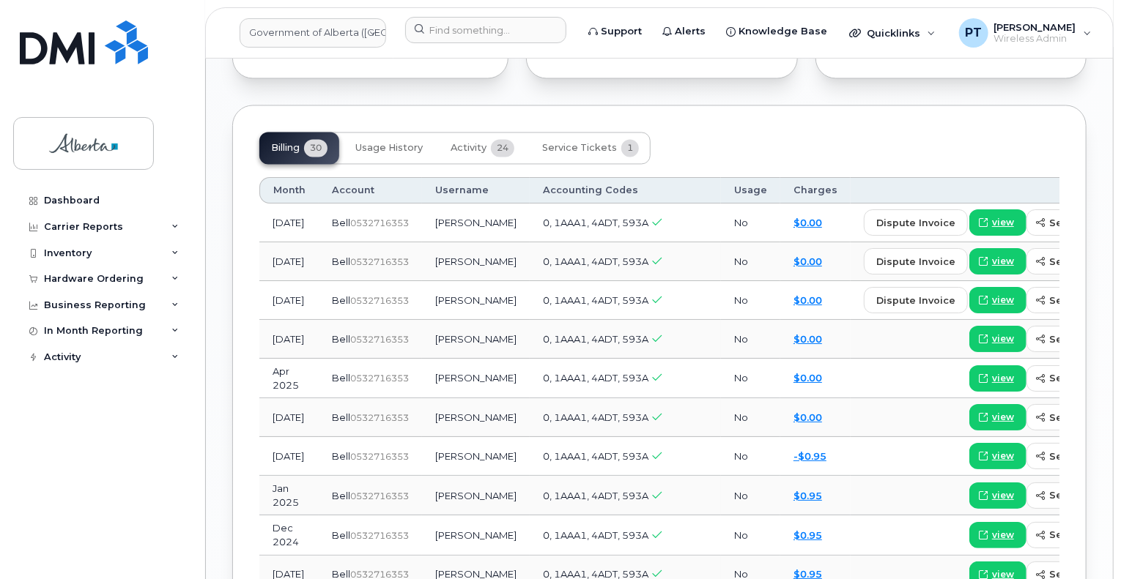
scroll to position [1319, 0]
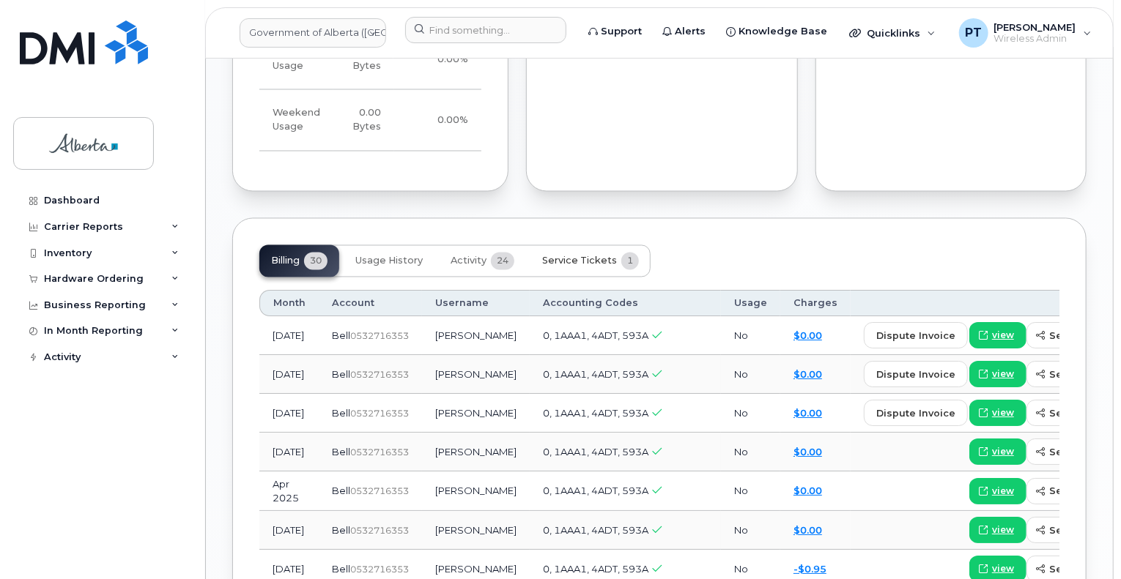
click at [566, 245] on button "Service Tickets 1" at bounding box center [590, 261] width 120 height 32
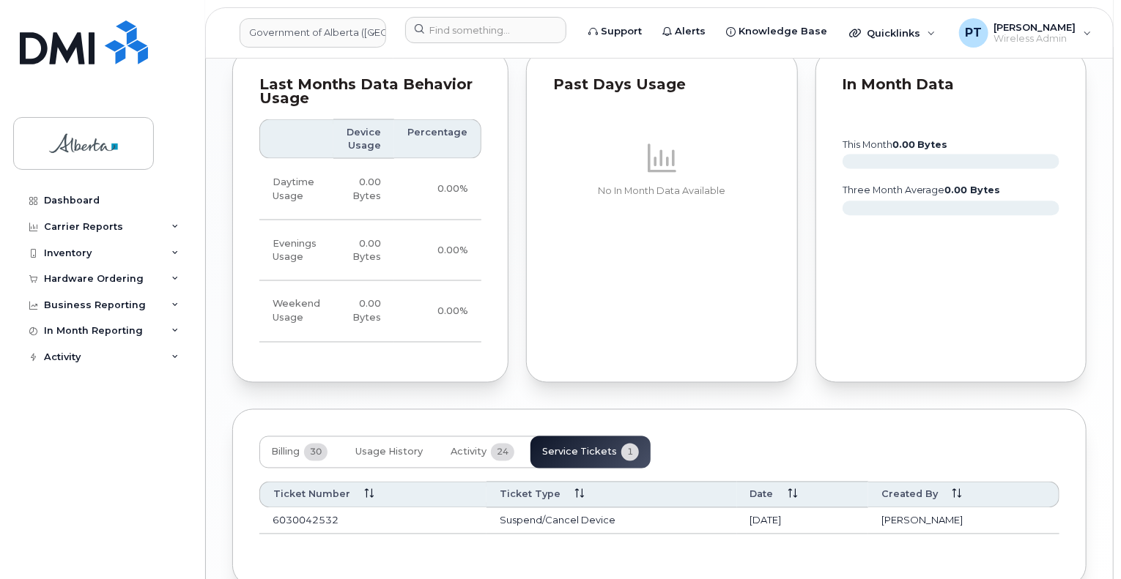
scroll to position [1191, 0]
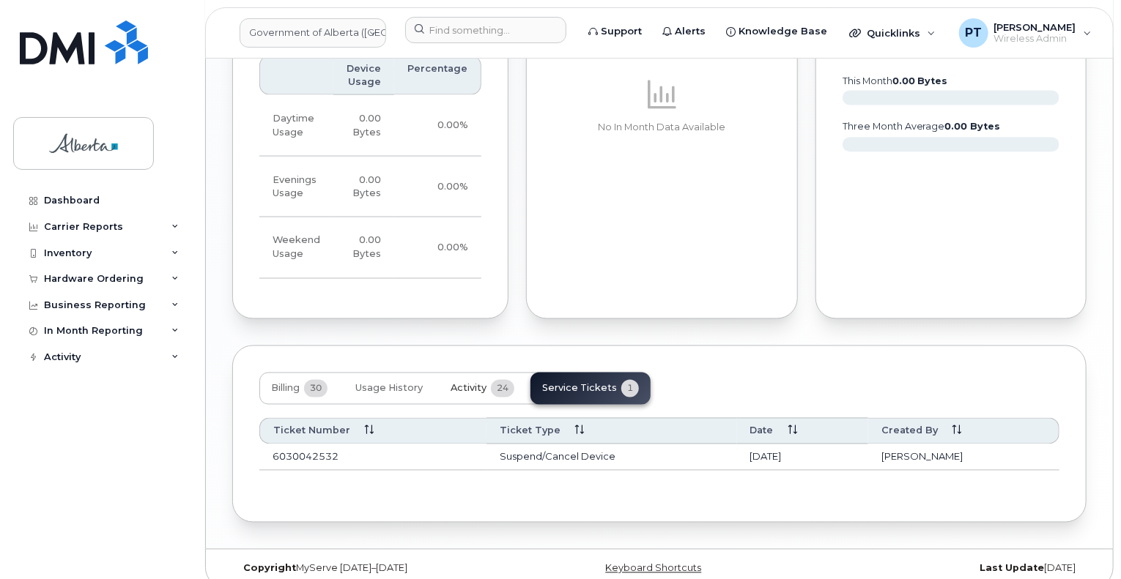
click at [461, 383] on span "Activity" at bounding box center [469, 389] width 36 height 12
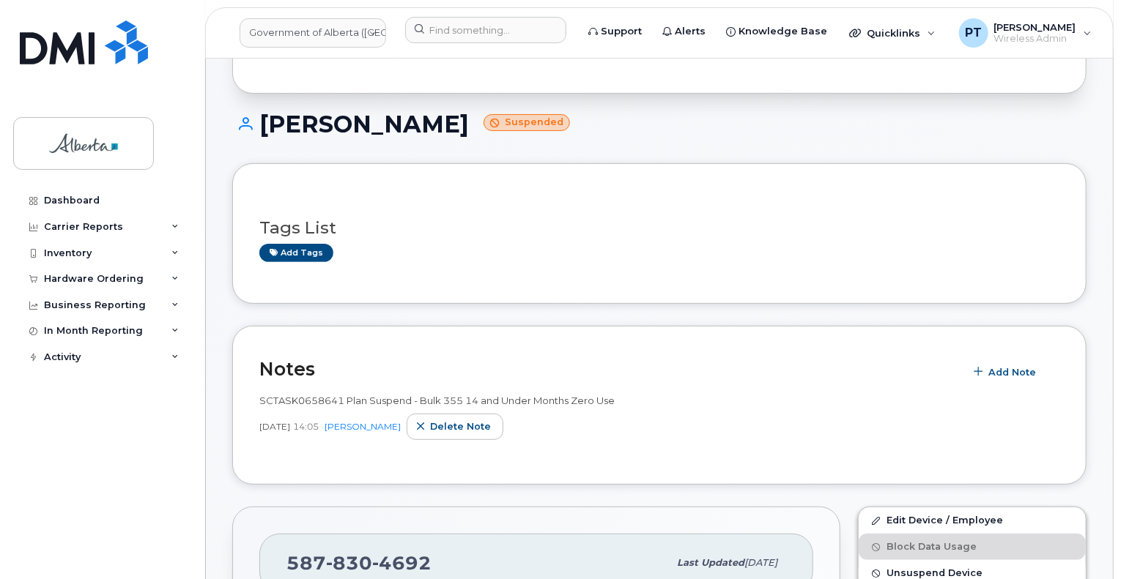
scroll to position [92, 0]
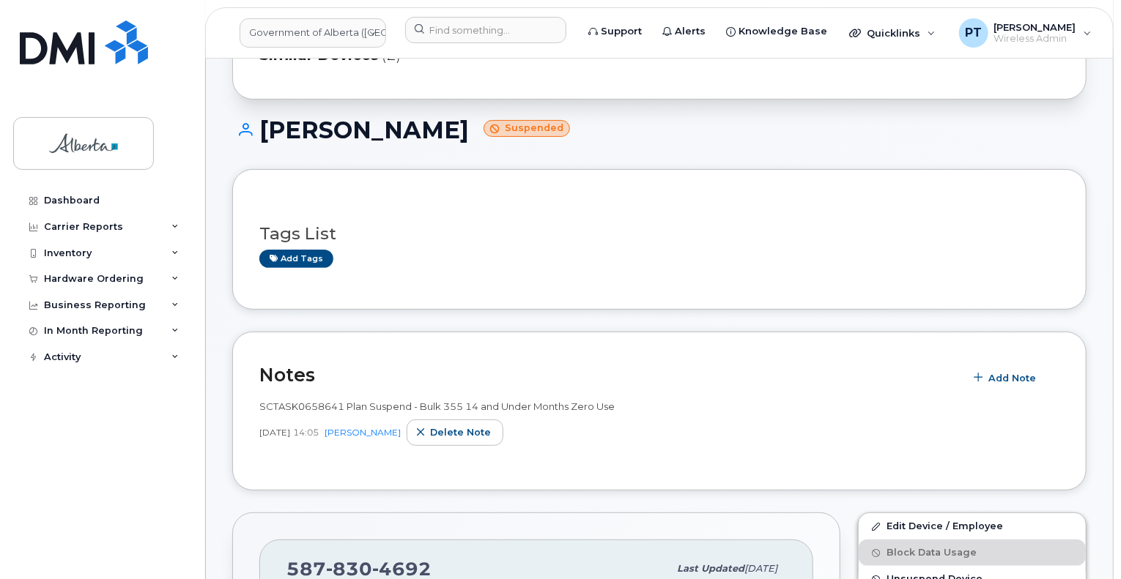
click at [660, 289] on div "Tags List Add tags" at bounding box center [659, 239] width 854 height 141
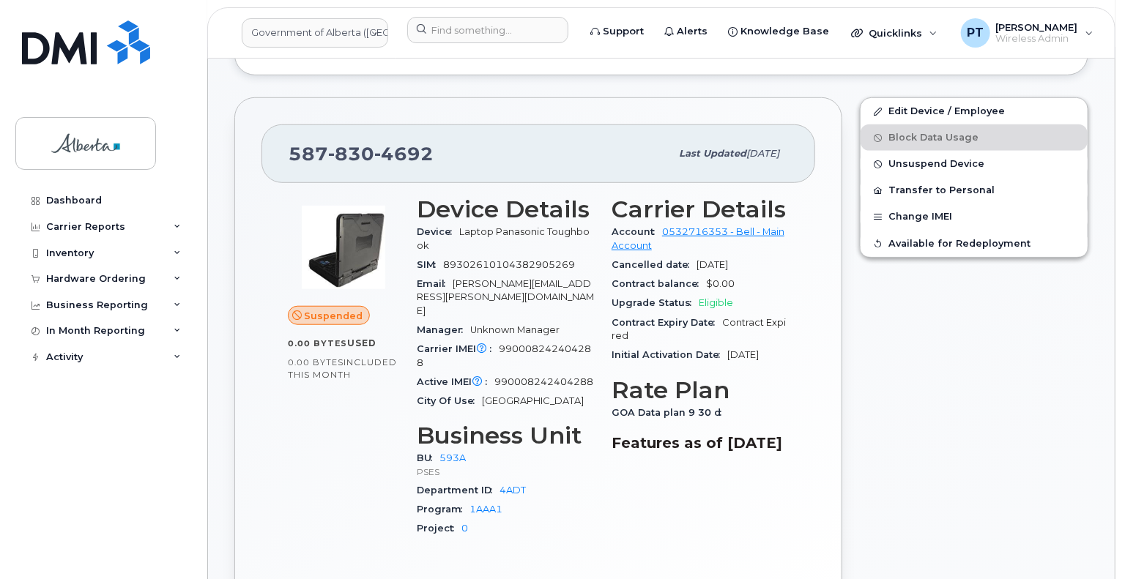
scroll to position [532, 0]
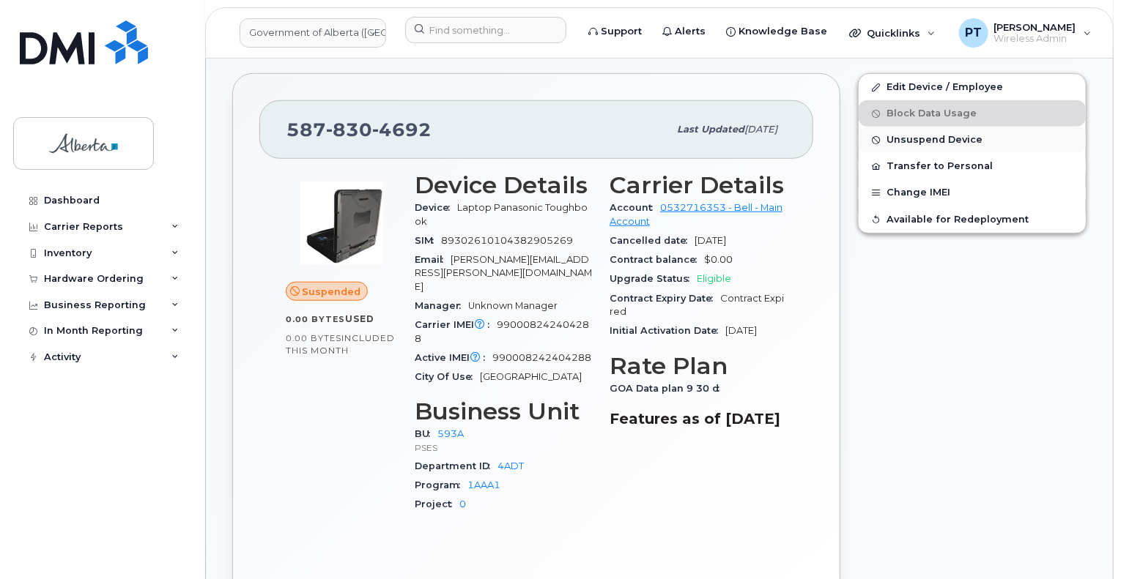
click at [929, 136] on span "Unsuspend Device" at bounding box center [934, 140] width 96 height 11
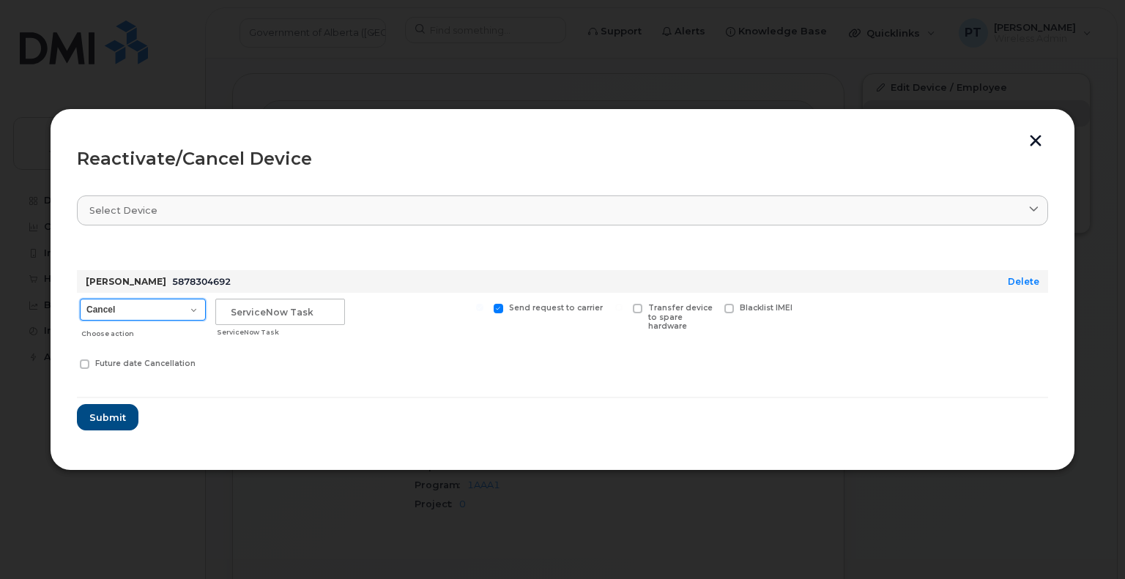
click at [135, 313] on select "Cancel Suspend - Extend Suspension Reactivate" at bounding box center [143, 310] width 126 height 22
select select "[object Object]"
click at [80, 299] on select "Cancel Suspend - Extend Suspension Reactivate" at bounding box center [143, 310] width 126 height 22
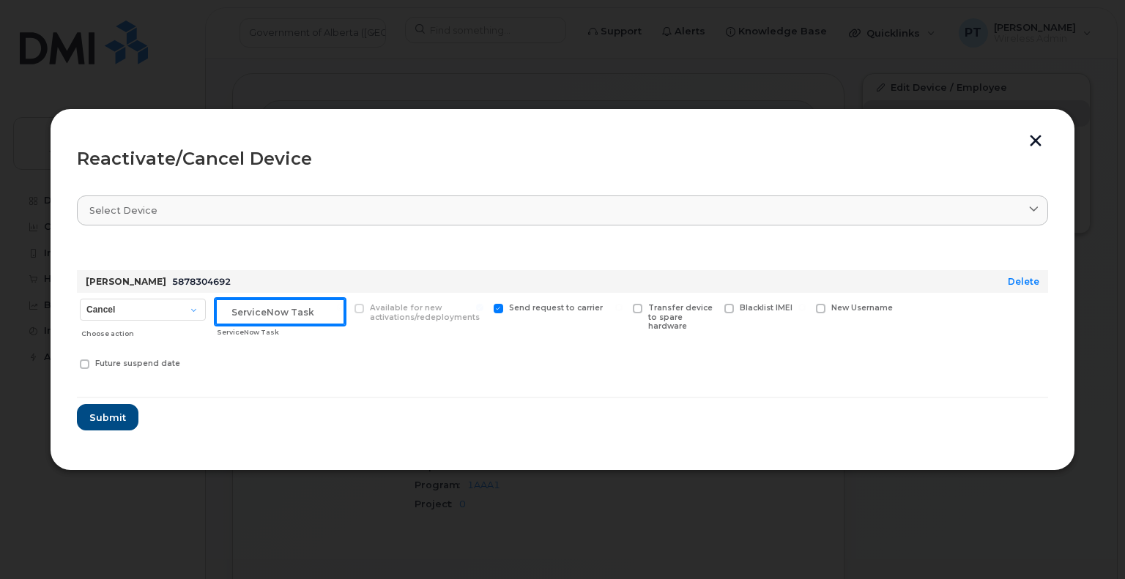
click at [253, 316] on input "text" at bounding box center [280, 312] width 130 height 26
paste input "SCTASK0839148"
type input "SCTASK0839148 Reactivate"
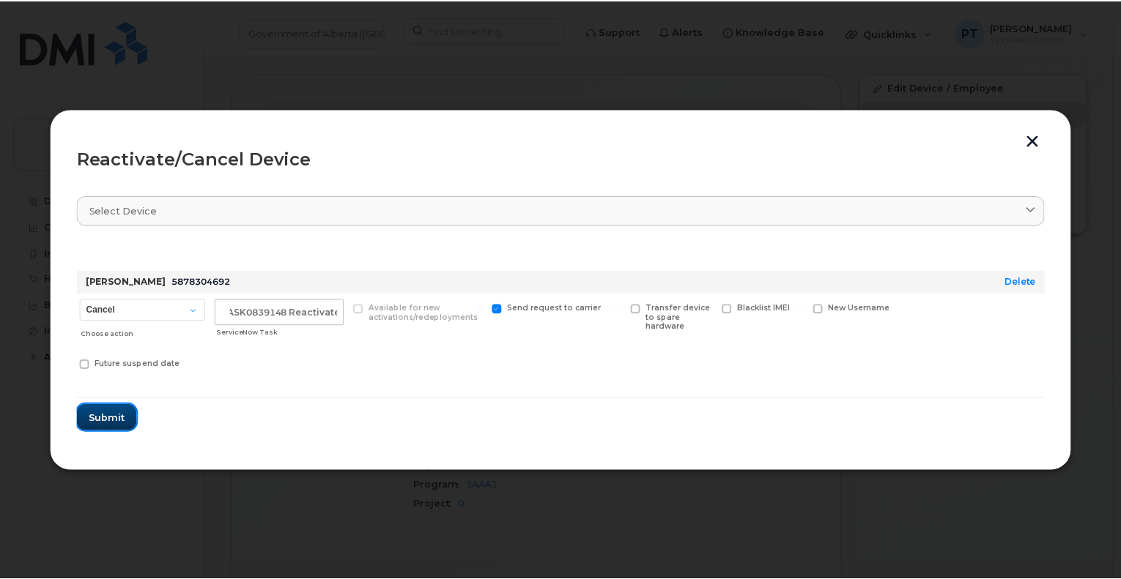
scroll to position [0, 0]
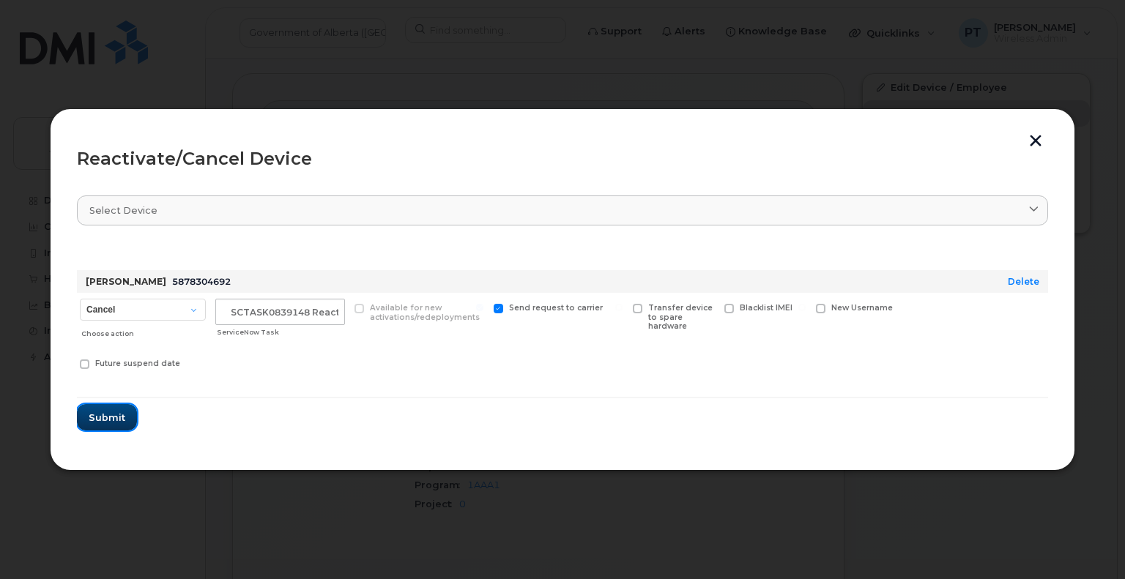
click at [108, 419] on span "Submit" at bounding box center [107, 418] width 37 height 14
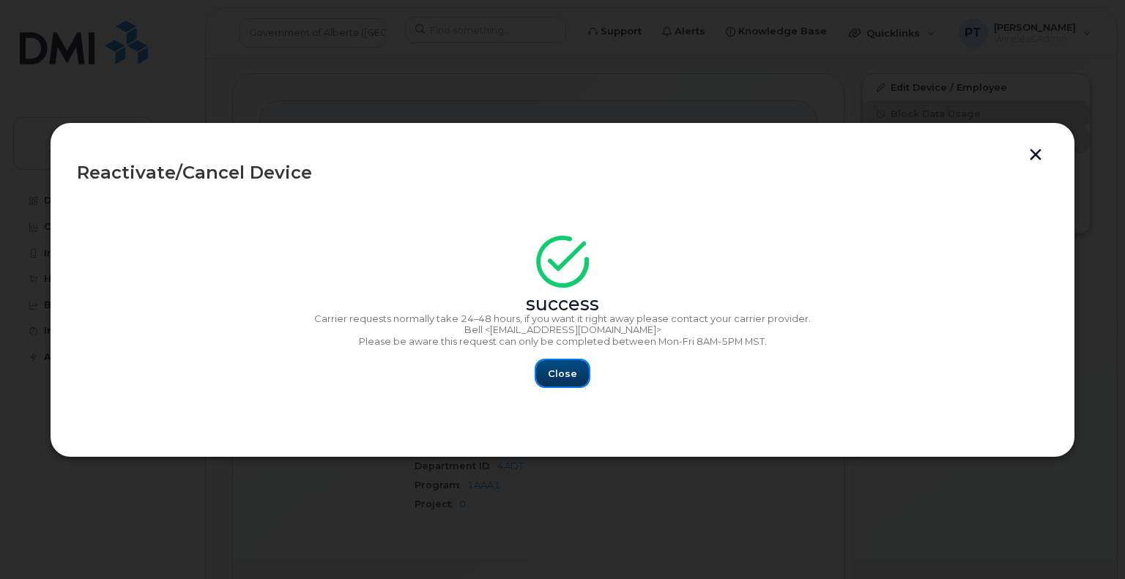
click at [563, 367] on span "Close" at bounding box center [562, 374] width 29 height 14
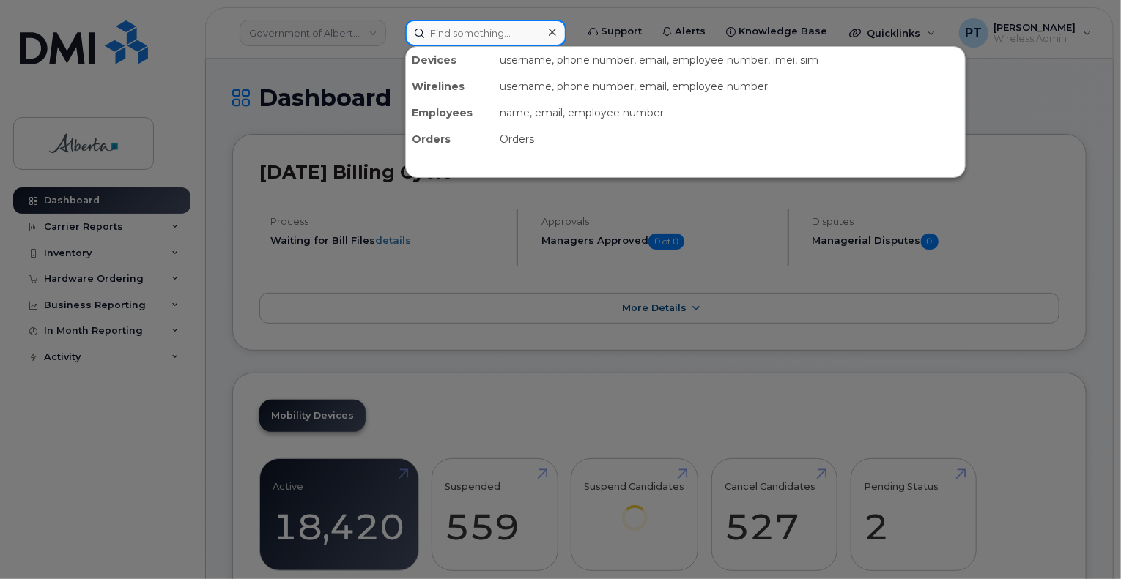
click at [445, 29] on input at bounding box center [485, 33] width 161 height 26
paste input "5873856271"
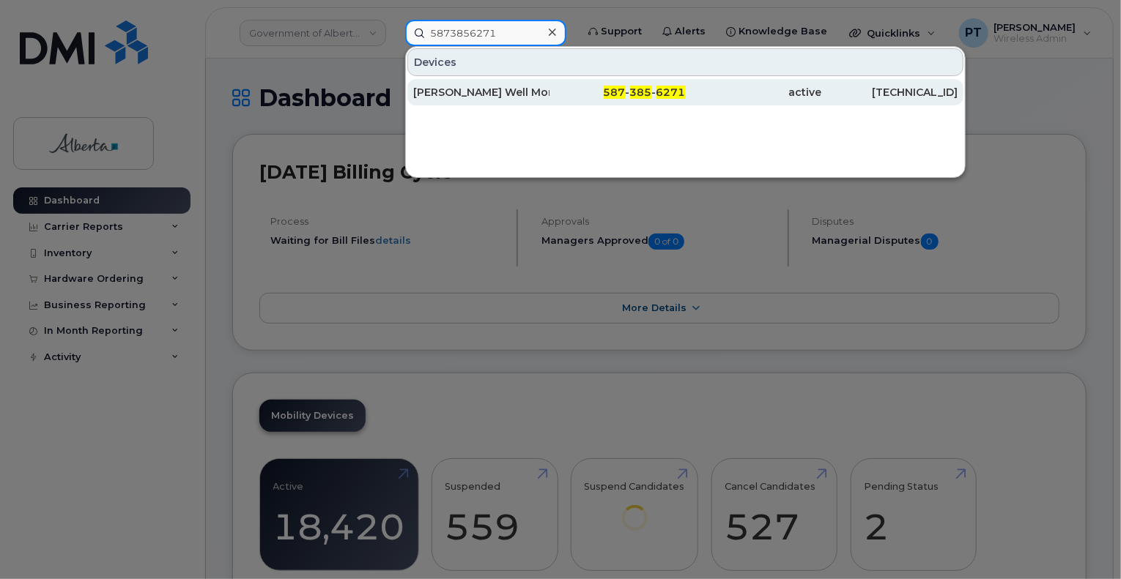
type input "5873856271"
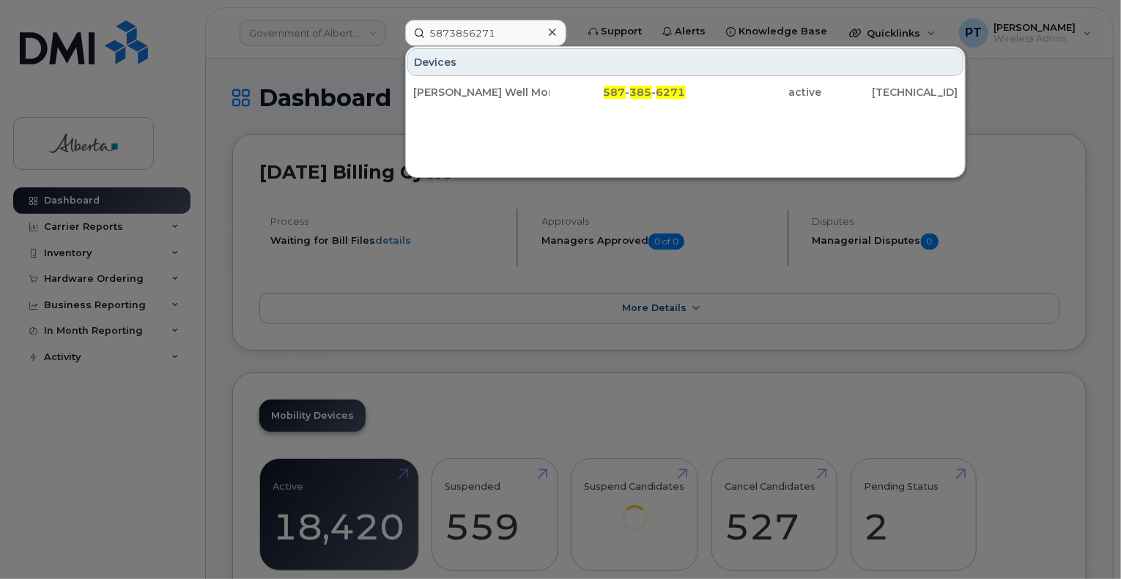
drag, startPoint x: 459, startPoint y: 93, endPoint x: 439, endPoint y: 357, distance: 265.2
click at [459, 93] on div "[PERSON_NAME] Well Mon Equip" at bounding box center [481, 92] width 136 height 15
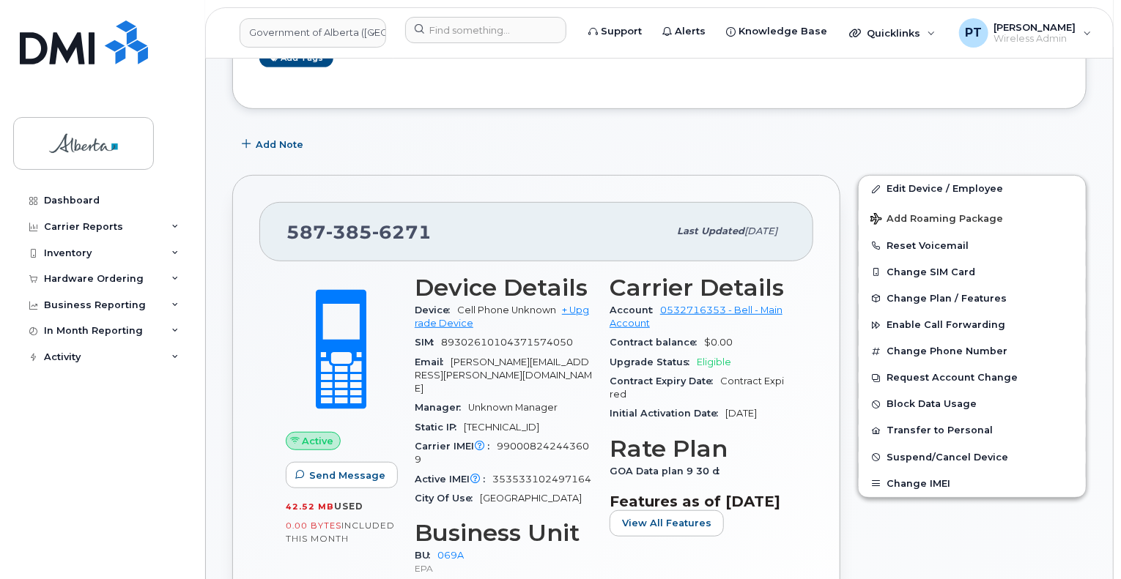
scroll to position [366, 0]
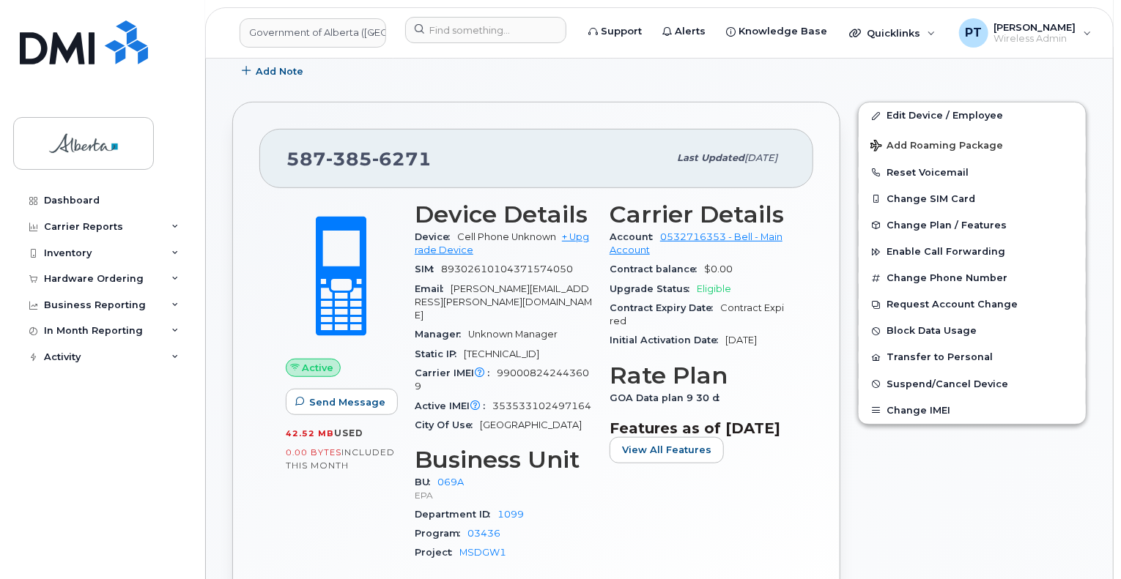
drag, startPoint x: 498, startPoint y: 344, endPoint x: 591, endPoint y: 345, distance: 93.0
click at [592, 345] on div "Device Details Device Cell Phone Unknown + Upgrade Device SIM [TECHNICAL_ID] Em…" at bounding box center [503, 388] width 195 height 391
click at [568, 368] on span "990008242443609" at bounding box center [502, 380] width 174 height 24
click at [495, 401] on span "353533102497164" at bounding box center [541, 406] width 99 height 11
drag, startPoint x: 495, startPoint y: 375, endPoint x: 583, endPoint y: 374, distance: 87.9
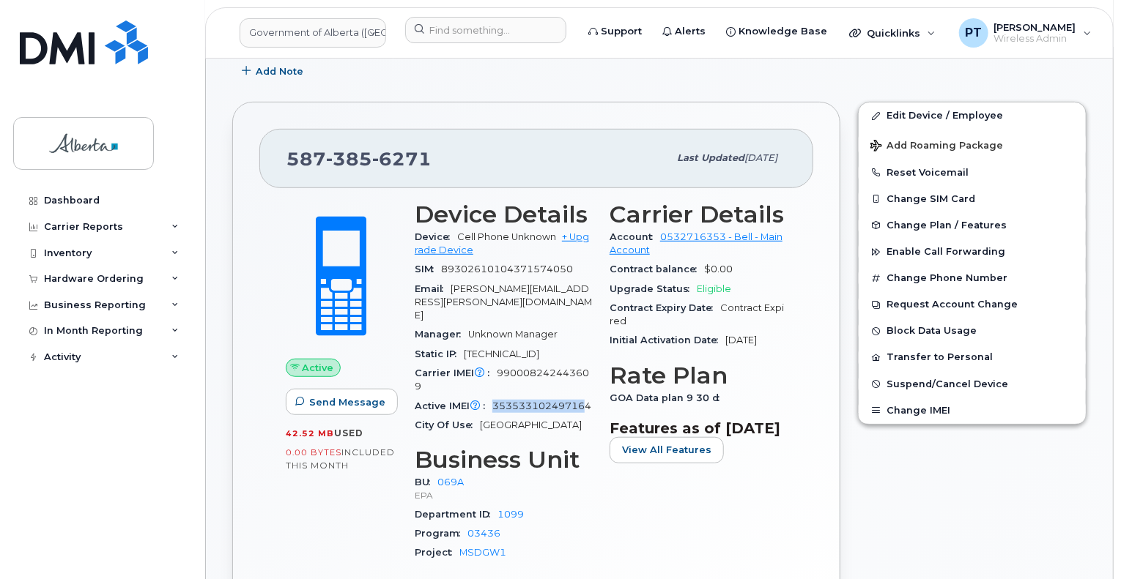
click at [583, 401] on span "353533102497164" at bounding box center [541, 406] width 99 height 11
click at [557, 401] on span "353533102497164" at bounding box center [541, 406] width 99 height 11
drag, startPoint x: 444, startPoint y: 156, endPoint x: 266, endPoint y: 179, distance: 179.4
click at [257, 157] on div "587 385 6271 Last updated Jul 25, 2025 Active Send Message 42.52 MB  used 0.00 …" at bounding box center [536, 385] width 608 height 566
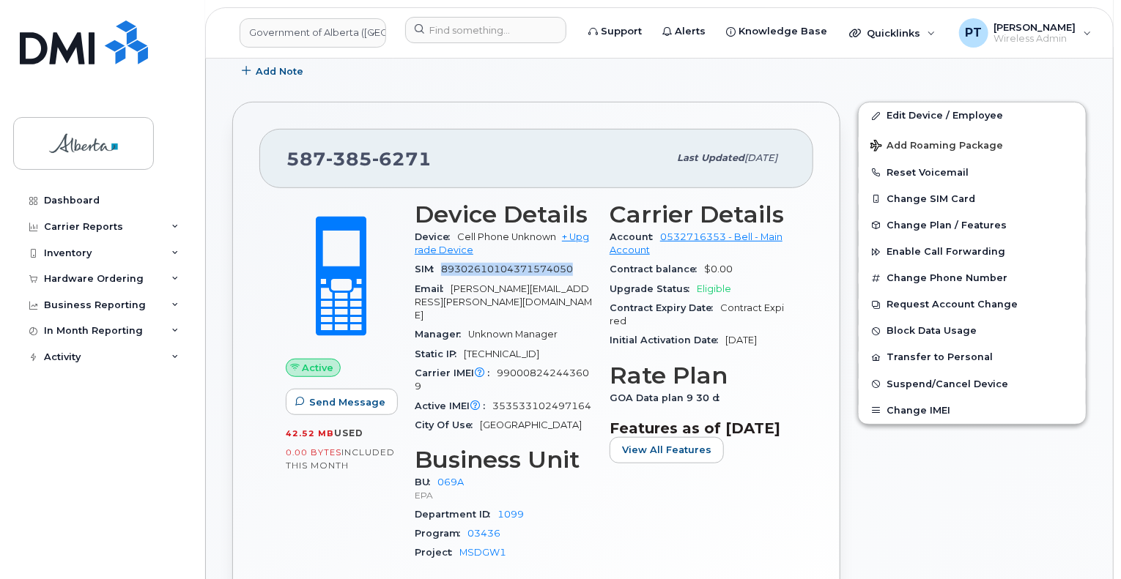
drag, startPoint x: 442, startPoint y: 266, endPoint x: 571, endPoint y: 267, distance: 129.7
click at [571, 267] on div "SIM 89302610104371574050" at bounding box center [503, 269] width 177 height 19
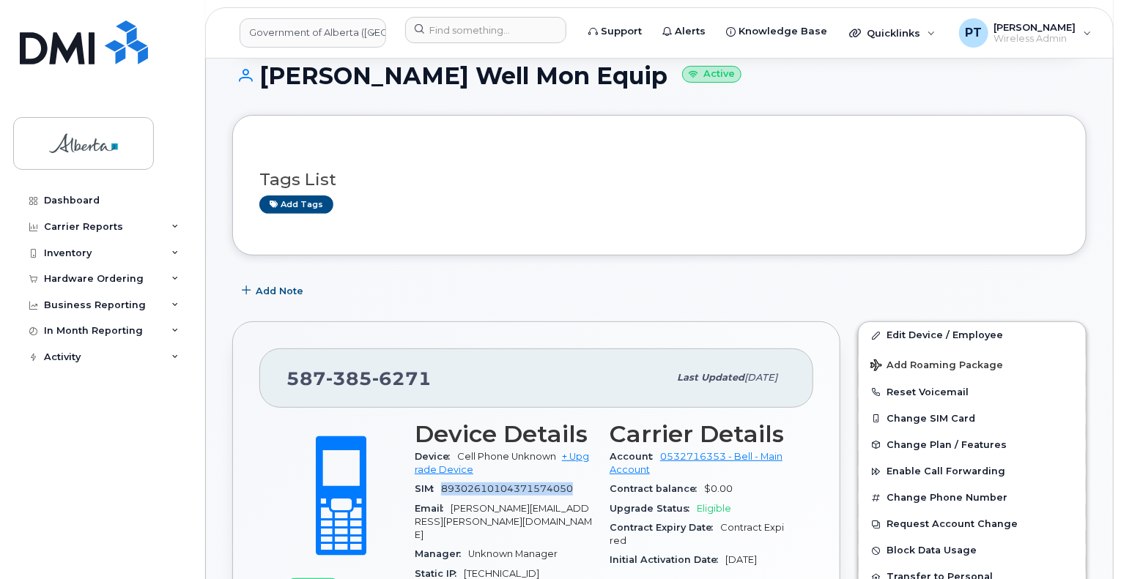
scroll to position [220, 0]
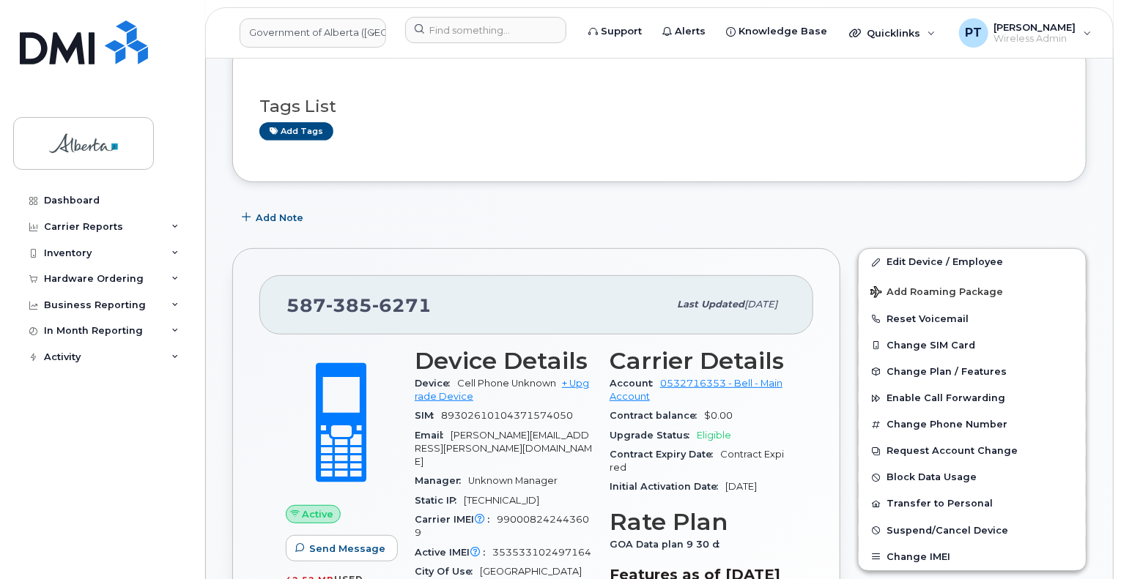
click at [450, 305] on div "587 385 6271" at bounding box center [477, 304] width 382 height 31
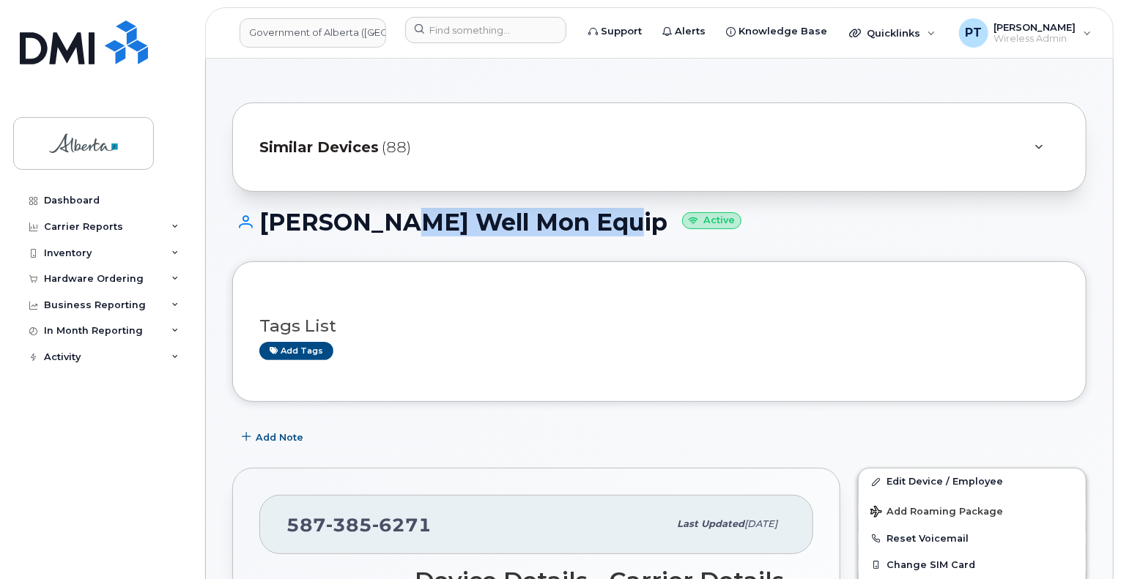
drag, startPoint x: 595, startPoint y: 224, endPoint x: 385, endPoint y: 240, distance: 210.8
click at [385, 240] on div "Trimble Gw Well Mon Equip Active" at bounding box center [659, 236] width 854 height 52
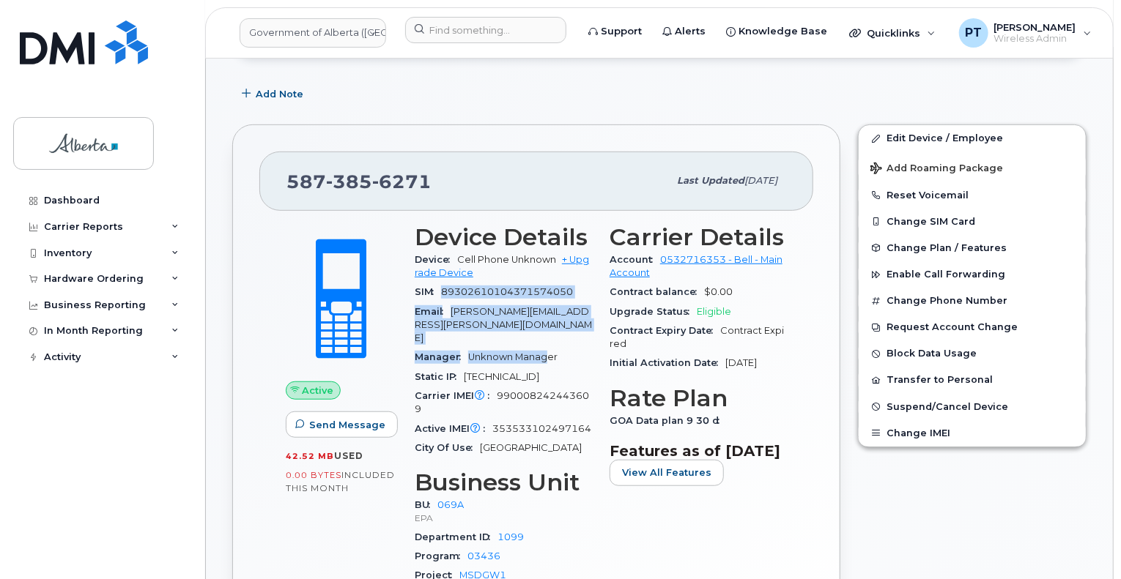
scroll to position [366, 0]
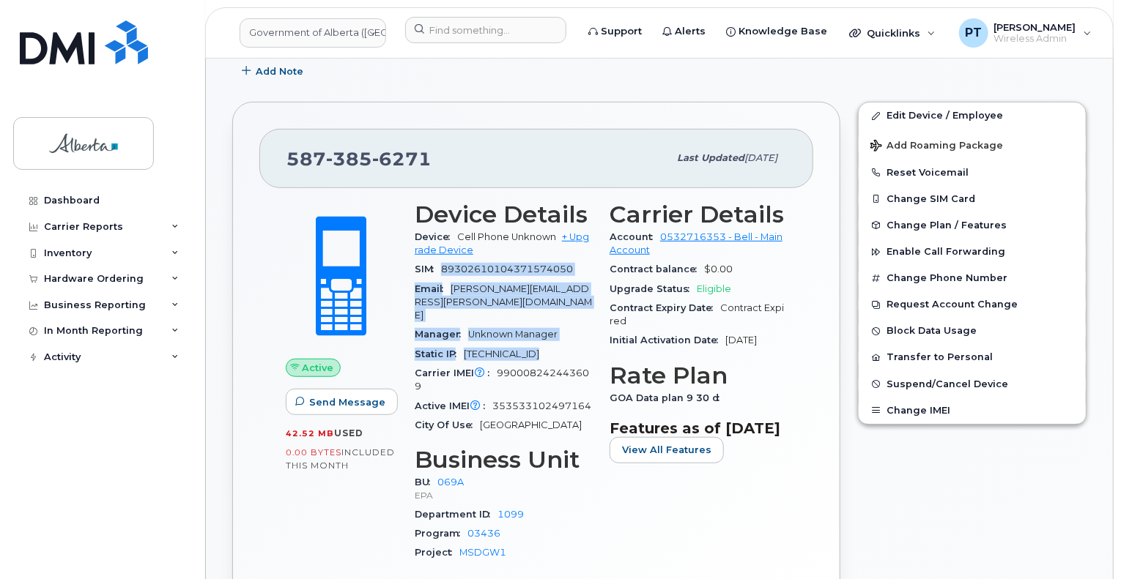
drag, startPoint x: 452, startPoint y: 344, endPoint x: 573, endPoint y: 334, distance: 121.3
click at [573, 334] on section "Device Details Device Cell Phone Unknown + Upgrade Device SIM 89302610104371574…" at bounding box center [503, 318] width 177 height 234
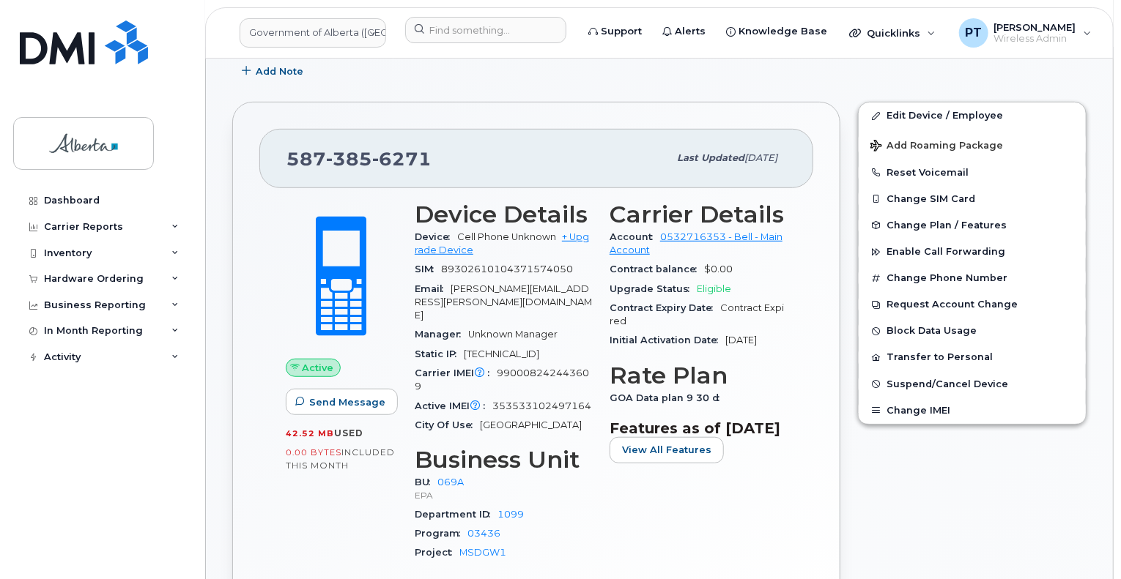
drag, startPoint x: 601, startPoint y: 281, endPoint x: 574, endPoint y: 292, distance: 29.5
click at [601, 281] on div "Carrier Details Account 0532716353 - Bell - Main Account Contract balance $0.00…" at bounding box center [698, 388] width 195 height 391
drag, startPoint x: 494, startPoint y: 376, endPoint x: 592, endPoint y: 390, distance: 98.4
click at [592, 397] on div "Active IMEI Active IMEI is refreshed daily with a delay of up to 48 hours follo…" at bounding box center [503, 406] width 177 height 19
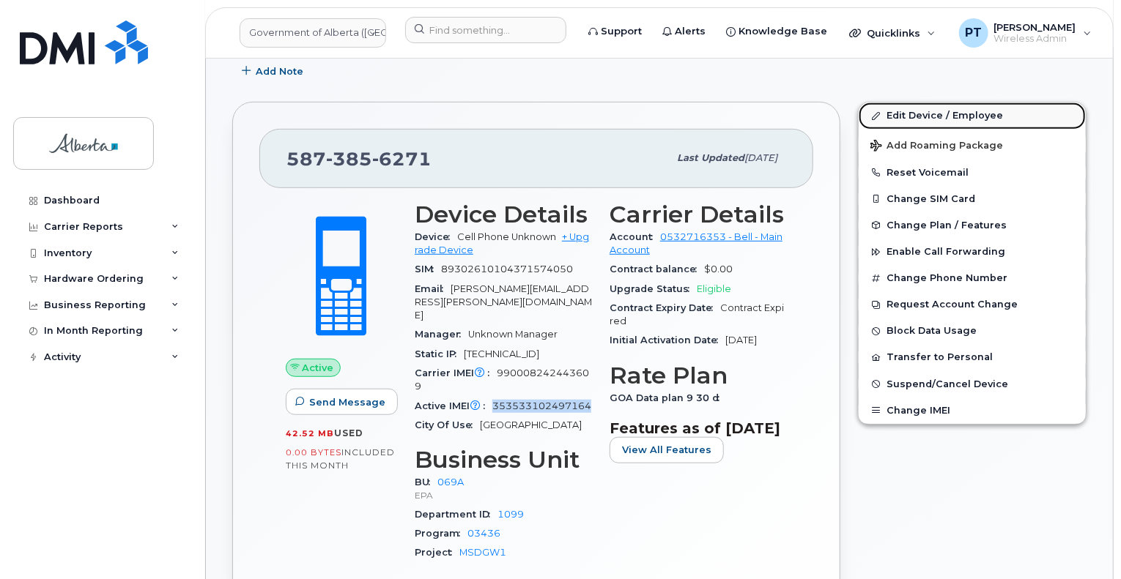
click at [898, 115] on link "Edit Device / Employee" at bounding box center [972, 116] width 227 height 26
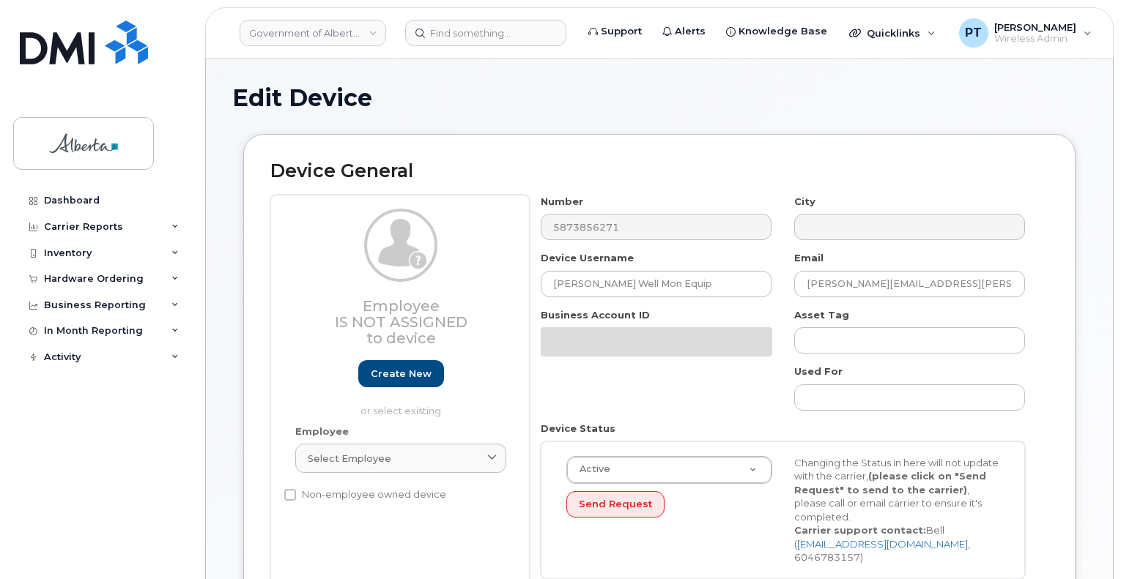
select select "4120331"
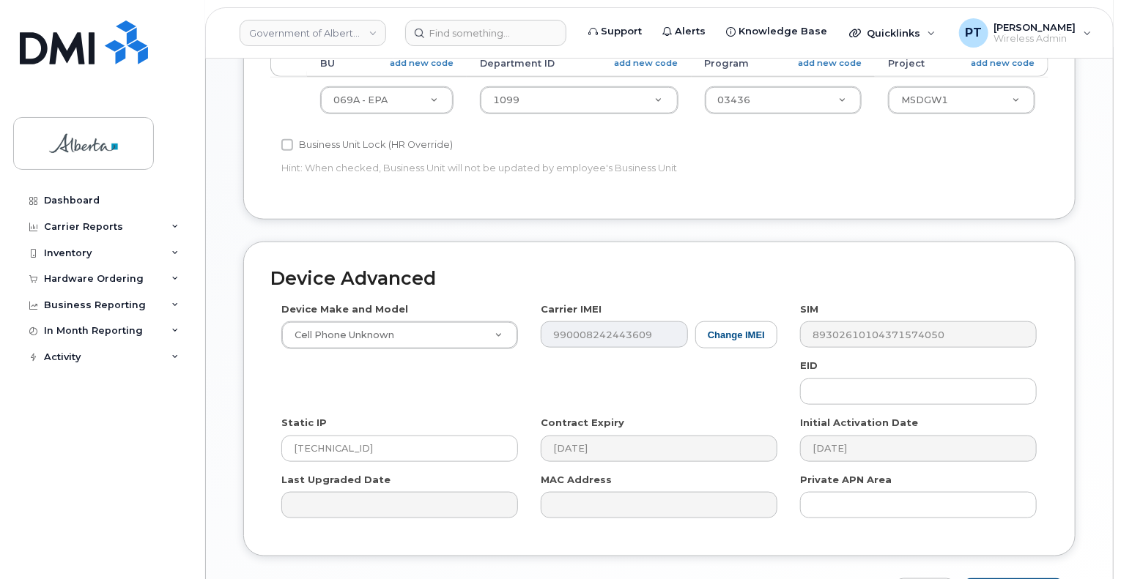
scroll to position [733, 0]
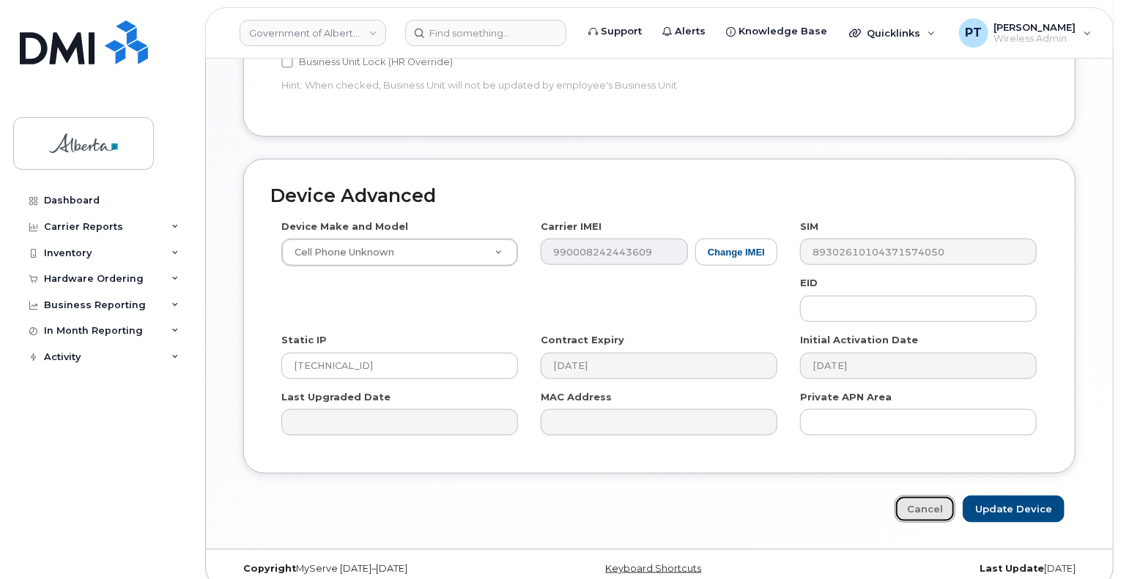
drag, startPoint x: 944, startPoint y: 494, endPoint x: 849, endPoint y: 431, distance: 114.0
click at [942, 496] on link "Cancel" at bounding box center [924, 509] width 61 height 27
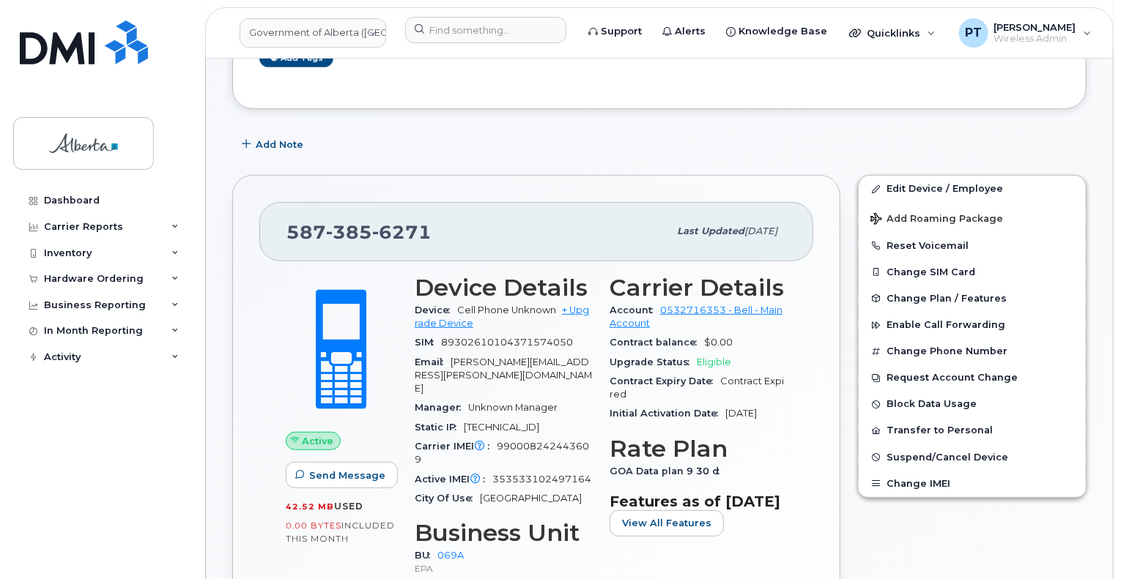
scroll to position [417, 0]
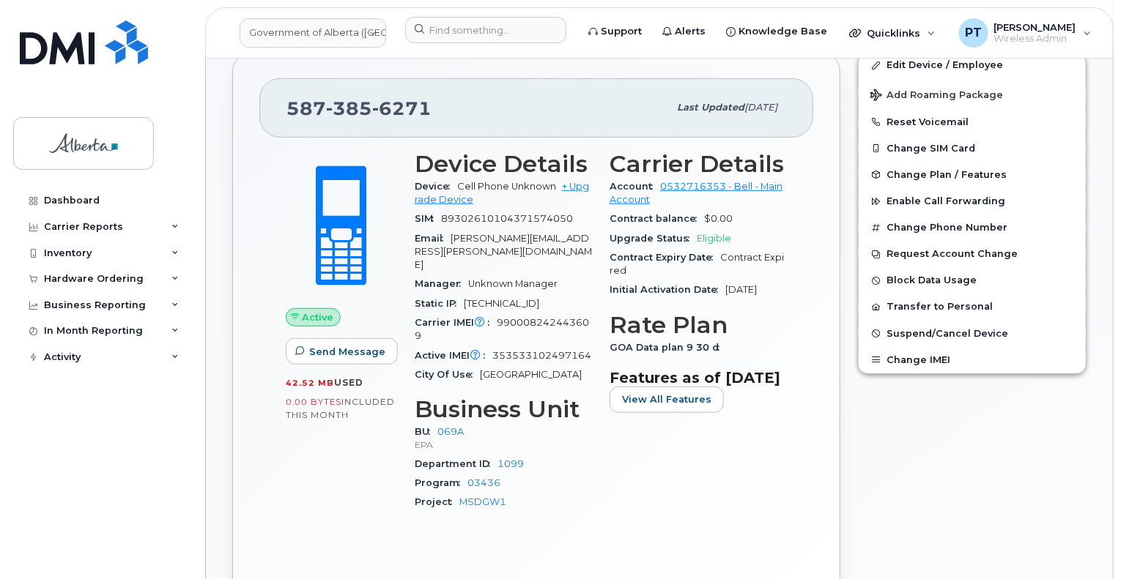
click at [525, 350] on span "353533102497164" at bounding box center [541, 355] width 99 height 11
copy span "353533102497164"
click at [500, 219] on span "89302610104371574050" at bounding box center [507, 218] width 132 height 11
click at [499, 216] on span "89302610104371574050" at bounding box center [507, 218] width 132 height 11
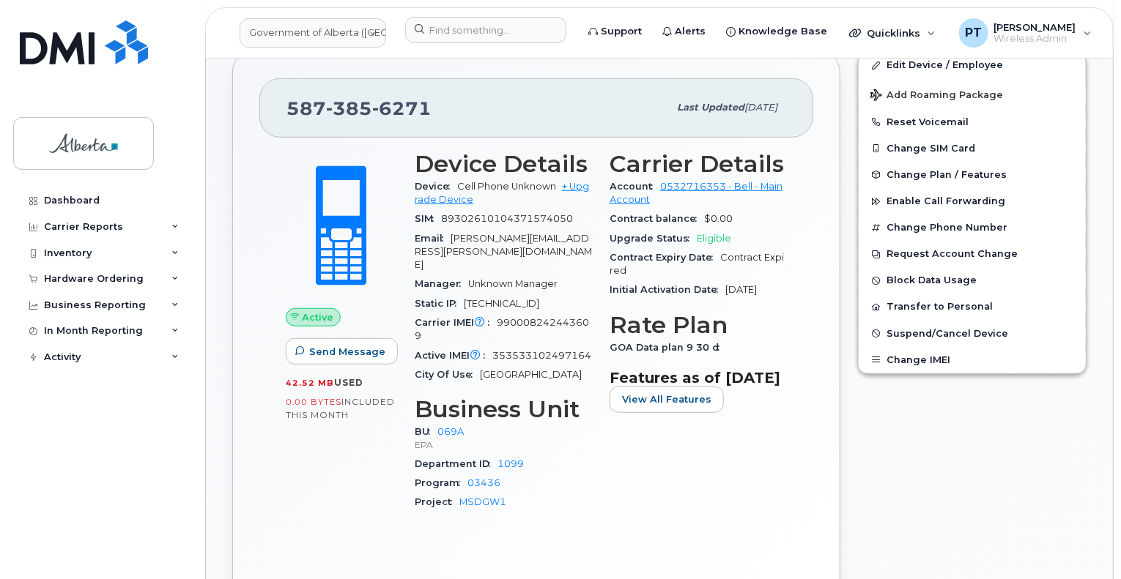
click at [496, 219] on span "89302610104371574050" at bounding box center [507, 218] width 132 height 11
click at [496, 214] on span "89302610104371574050" at bounding box center [507, 218] width 132 height 11
click at [523, 350] on span "353533102497164" at bounding box center [541, 355] width 99 height 11
drag, startPoint x: 451, startPoint y: 104, endPoint x: 278, endPoint y: 110, distance: 172.2
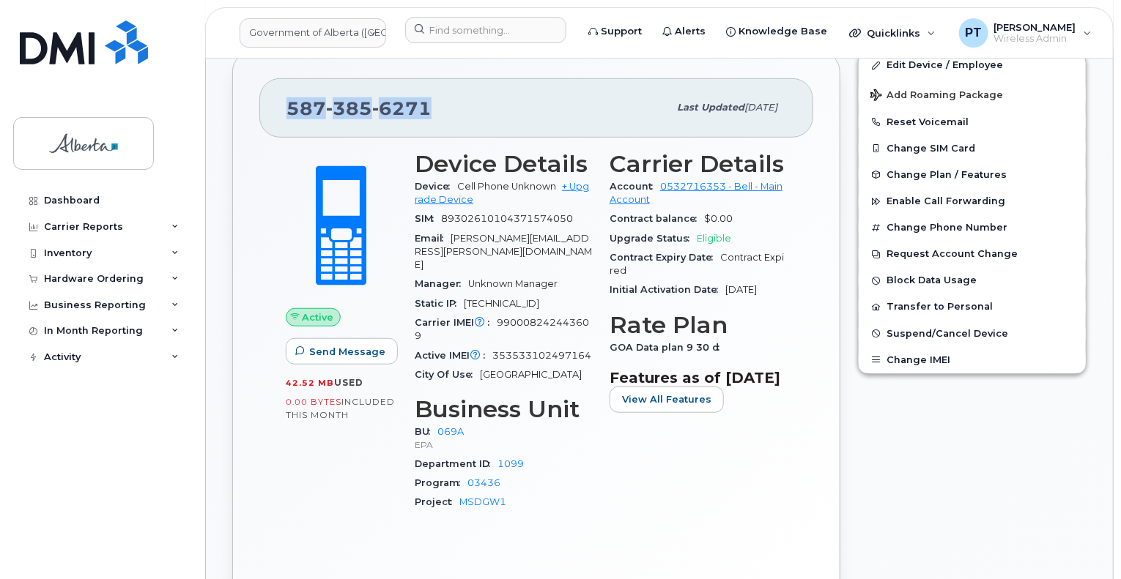
click at [278, 110] on div "587 385 6271 Last updated Jul 25, 2025" at bounding box center [536, 107] width 554 height 59
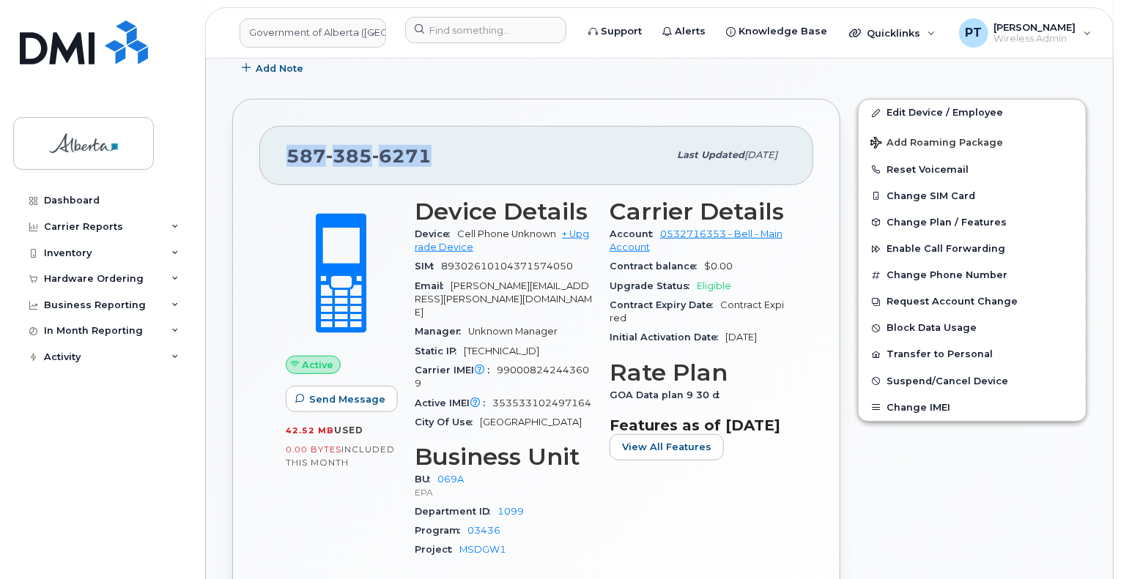
scroll to position [344, 0]
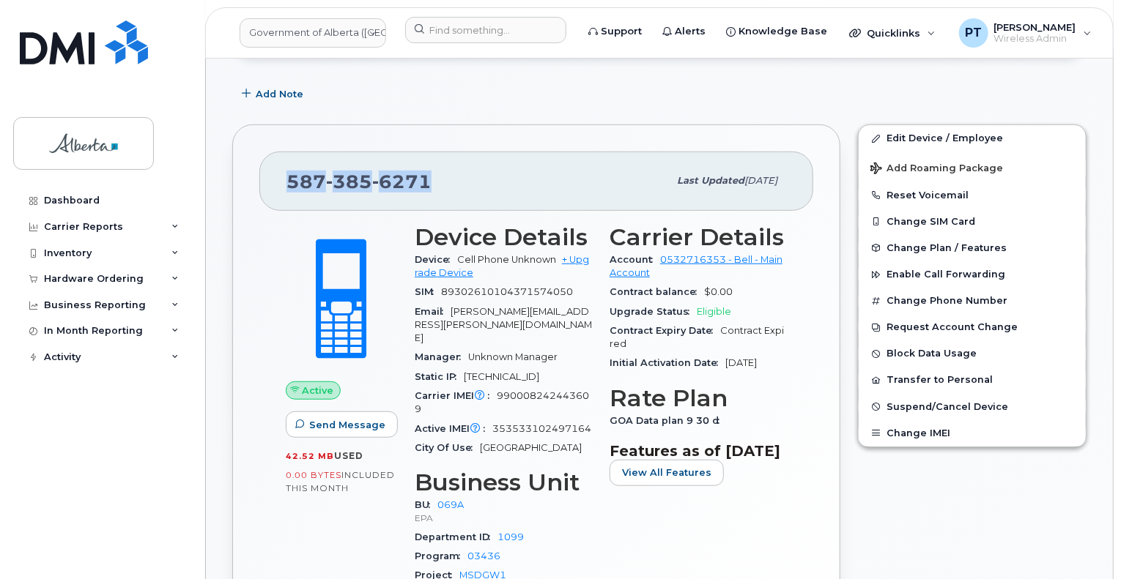
click at [304, 178] on span "587 385 6271" at bounding box center [358, 182] width 145 height 22
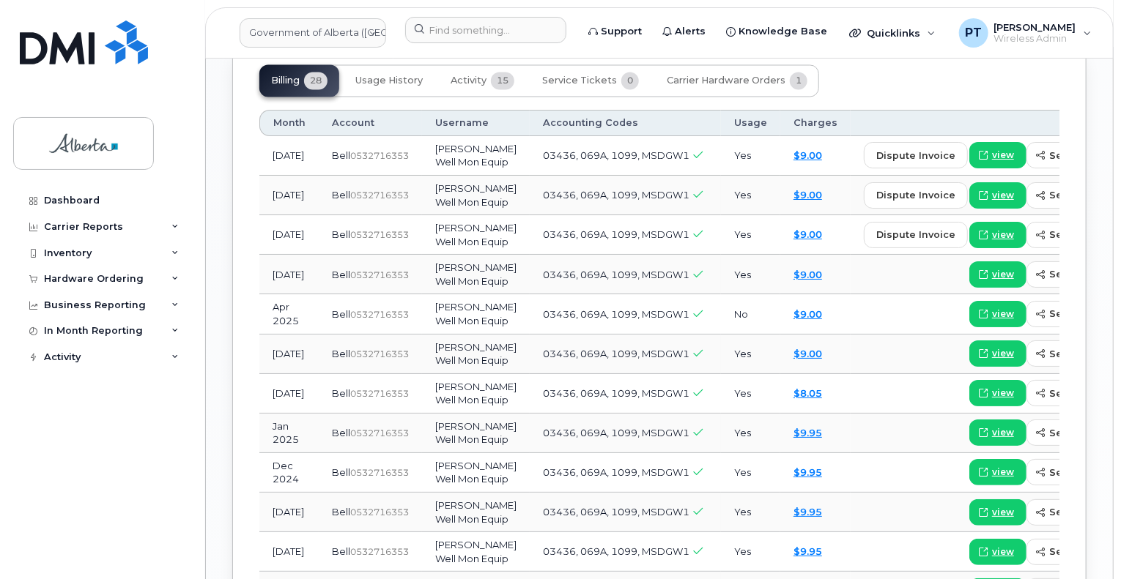
scroll to position [1296, 0]
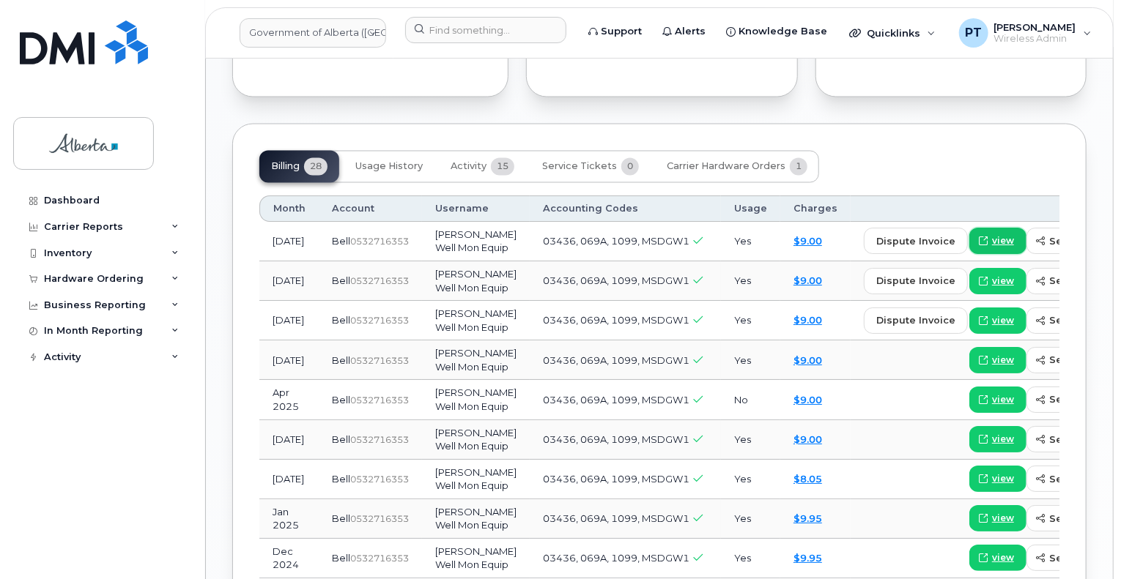
click at [992, 240] on span "view" at bounding box center [1003, 241] width 22 height 13
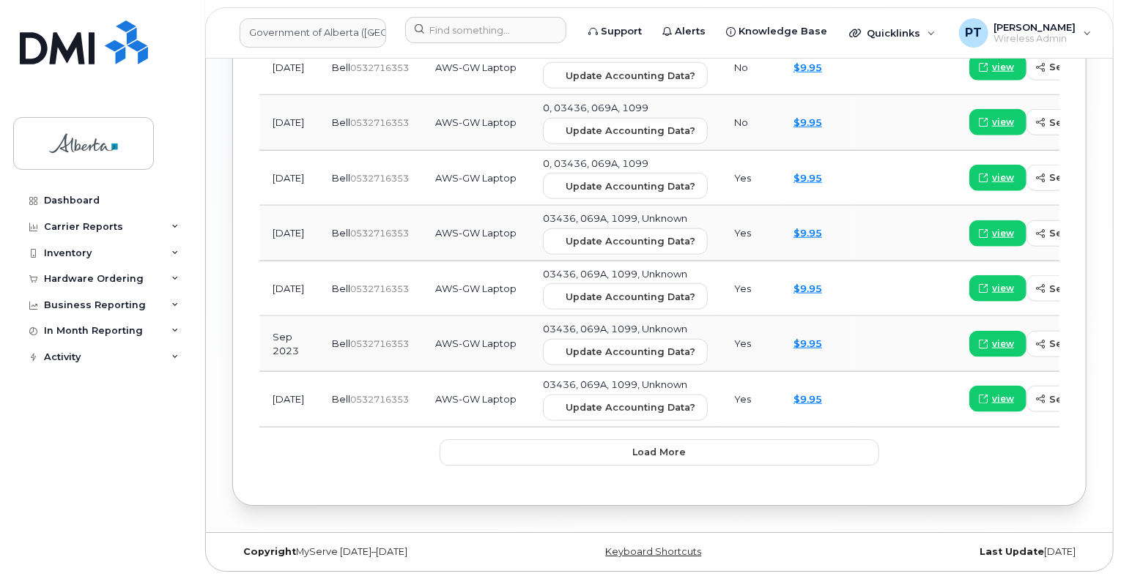
scroll to position [2666, 0]
click at [639, 449] on span "Load more" at bounding box center [659, 452] width 53 height 14
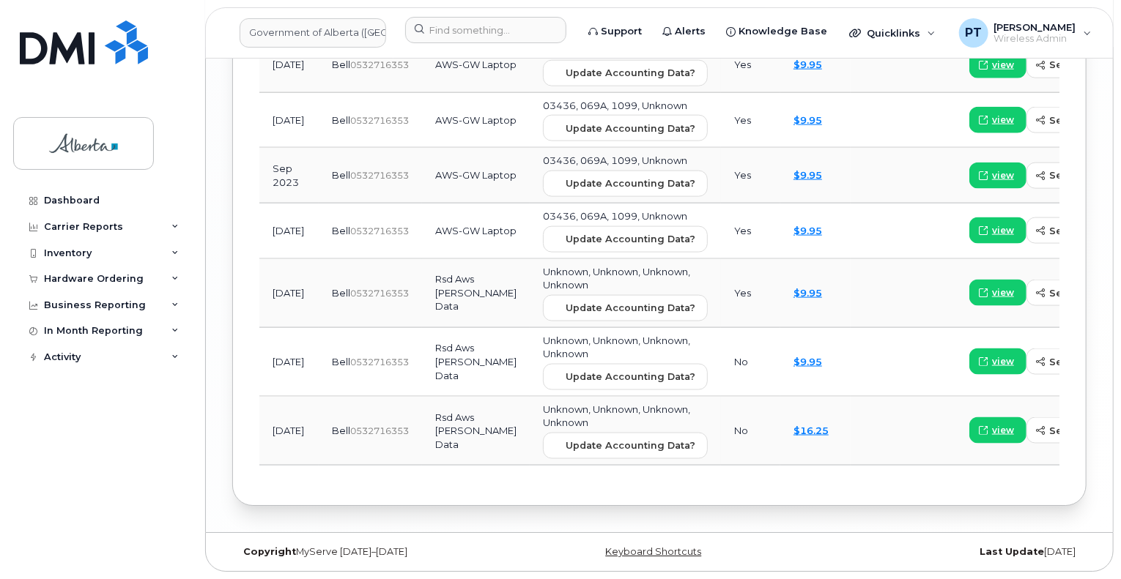
scroll to position [2833, 0]
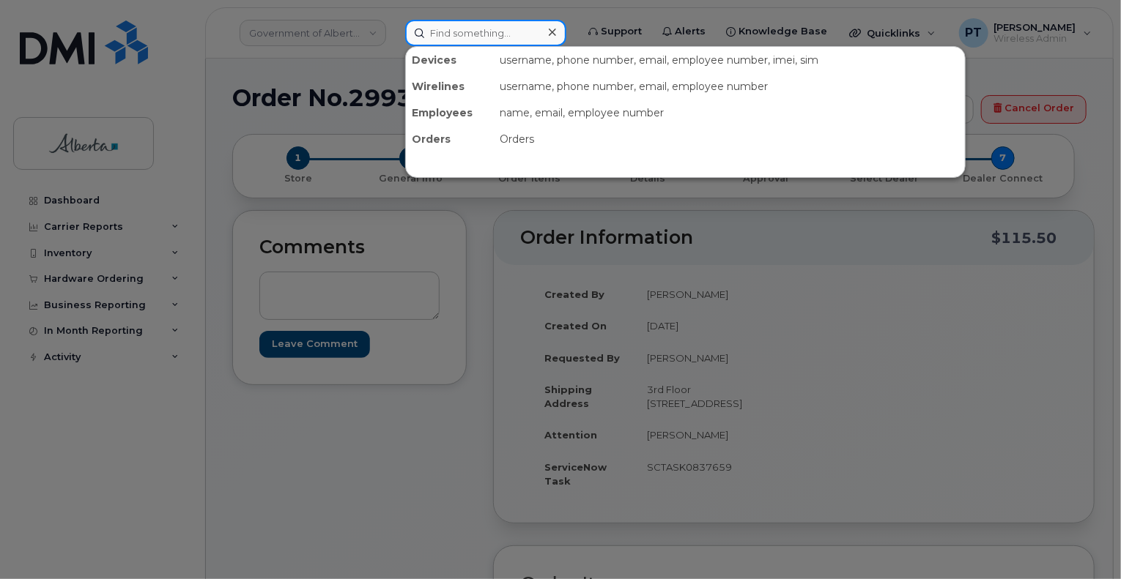
click at [445, 32] on input at bounding box center [485, 33] width 161 height 26
paste input "5875450184"
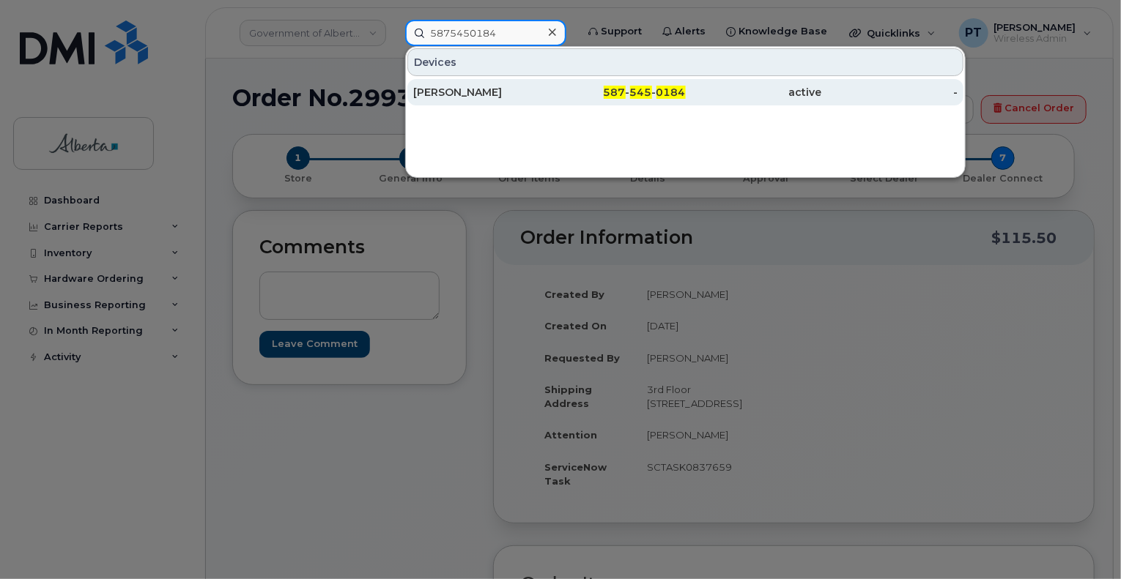
type input "5875450184"
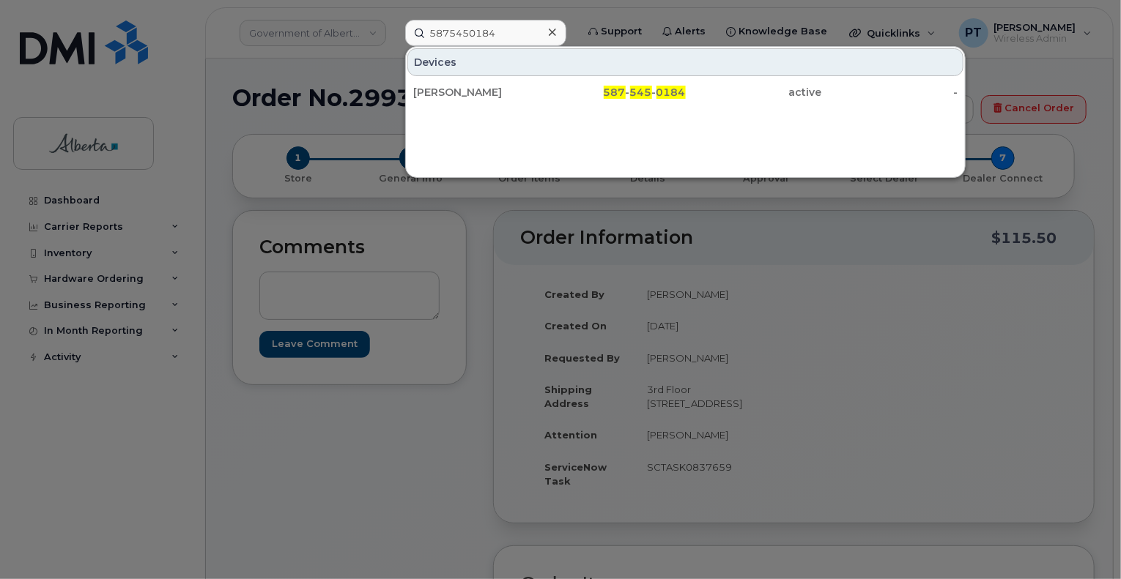
drag, startPoint x: 448, startPoint y: 91, endPoint x: 217, endPoint y: 338, distance: 339.0
click at [448, 91] on div "[PERSON_NAME]" at bounding box center [481, 92] width 136 height 15
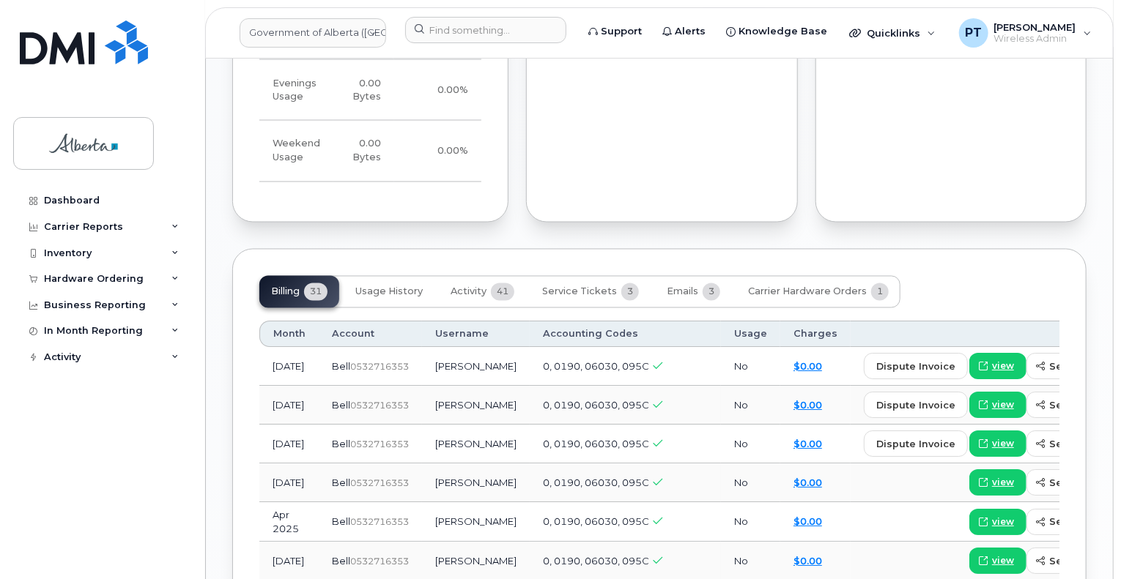
scroll to position [1392, 0]
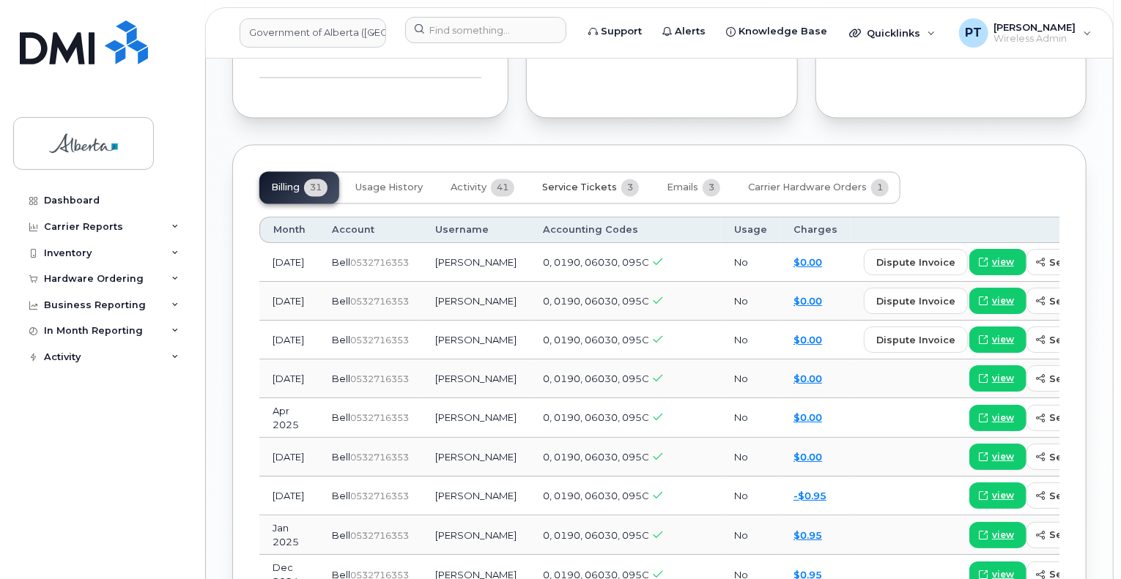
drag, startPoint x: 557, startPoint y: 172, endPoint x: 534, endPoint y: 168, distance: 23.8
click at [557, 182] on span "Service Tickets" at bounding box center [579, 188] width 75 height 12
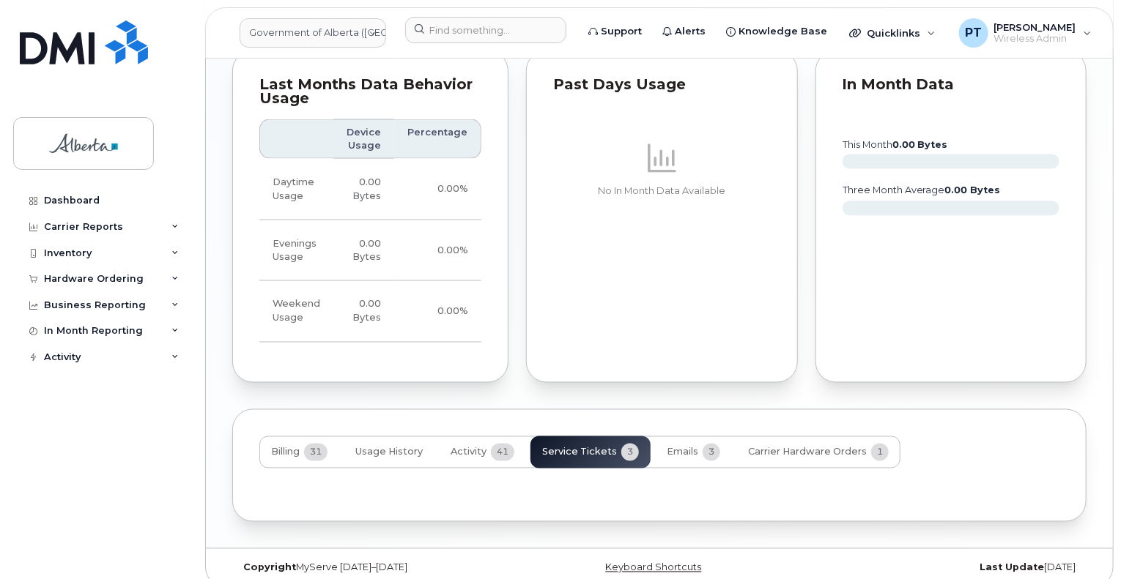
scroll to position [1242, 0]
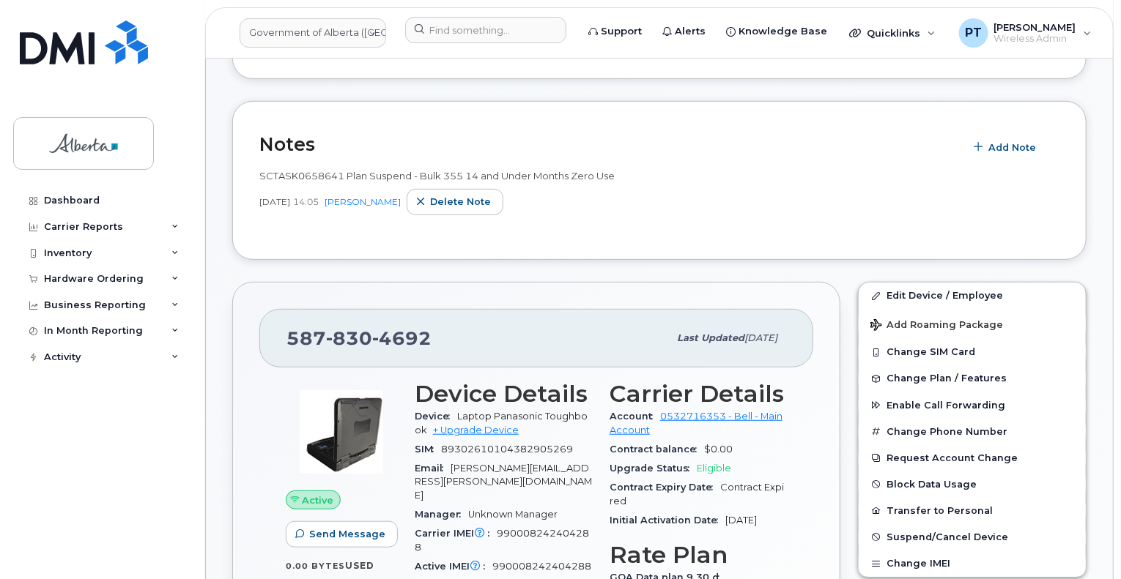
scroll to position [147, 0]
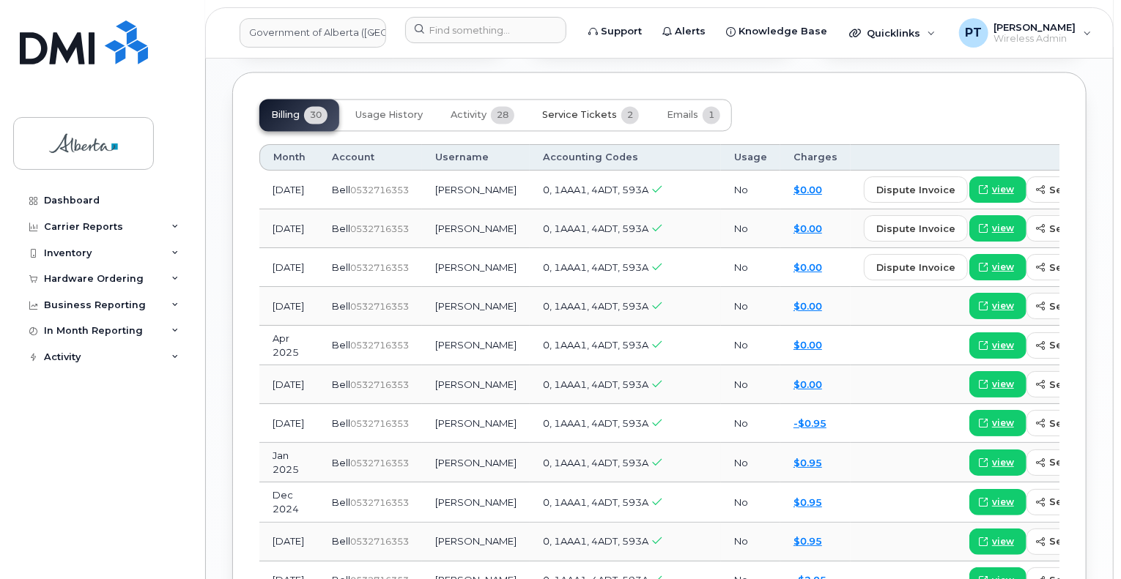
drag, startPoint x: 576, startPoint y: 89, endPoint x: 570, endPoint y: 96, distance: 8.8
click at [576, 99] on button "Service Tickets 2" at bounding box center [590, 115] width 120 height 32
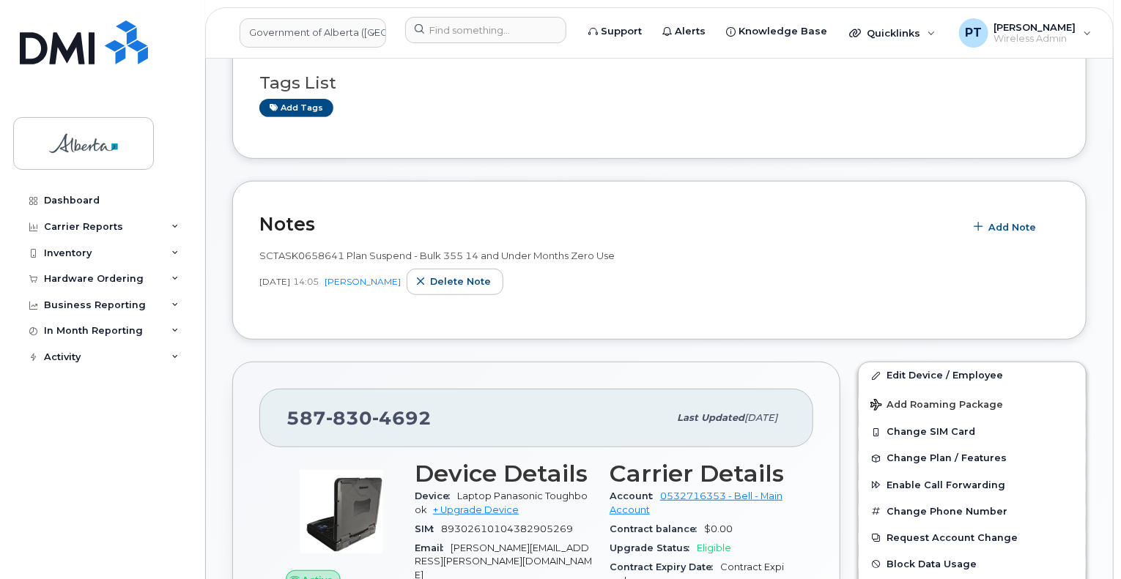
scroll to position [191, 0]
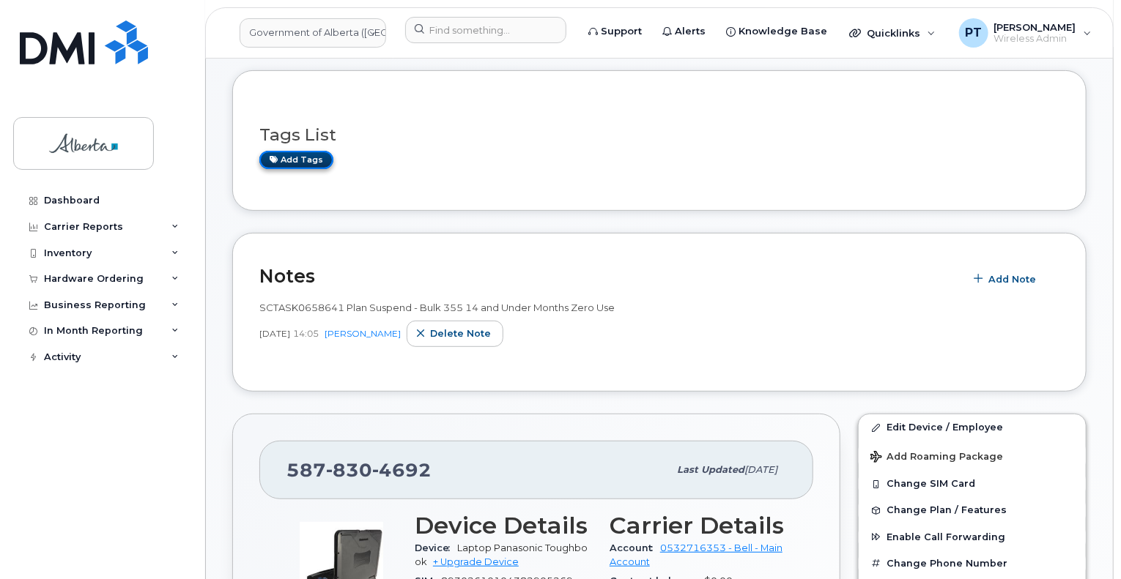
click at [305, 157] on link "Add tags" at bounding box center [296, 160] width 74 height 18
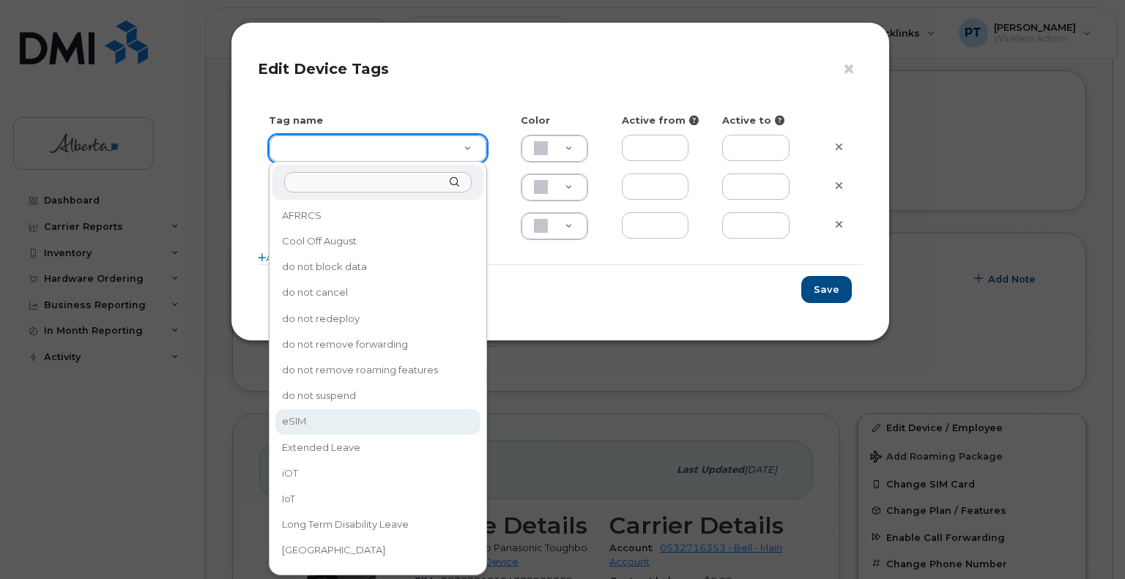
type input "eSIM"
type input "D6CDC1"
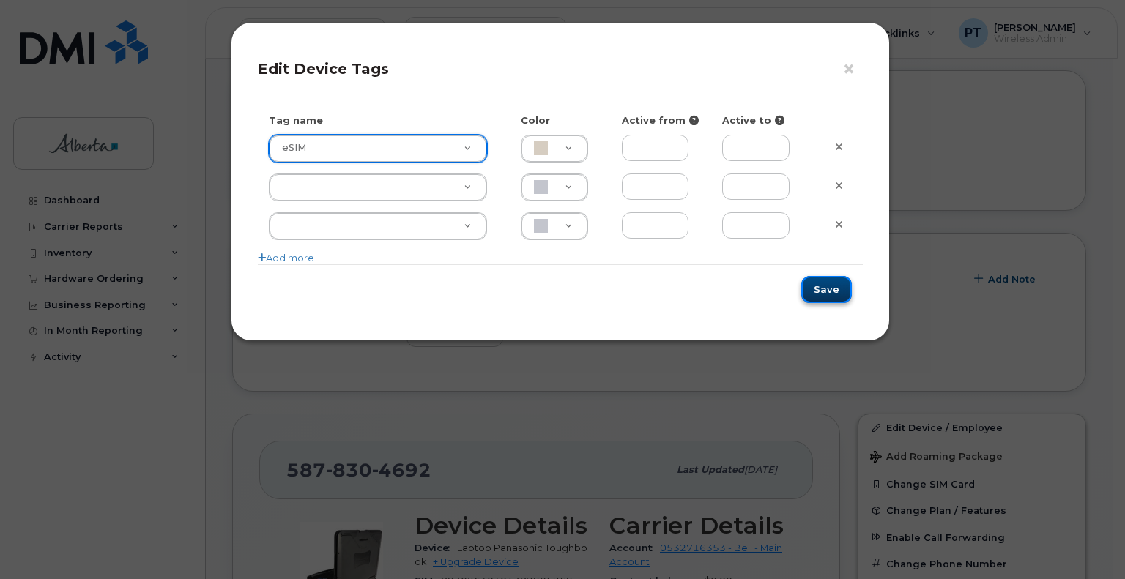
click at [818, 297] on button "Save" at bounding box center [826, 289] width 51 height 27
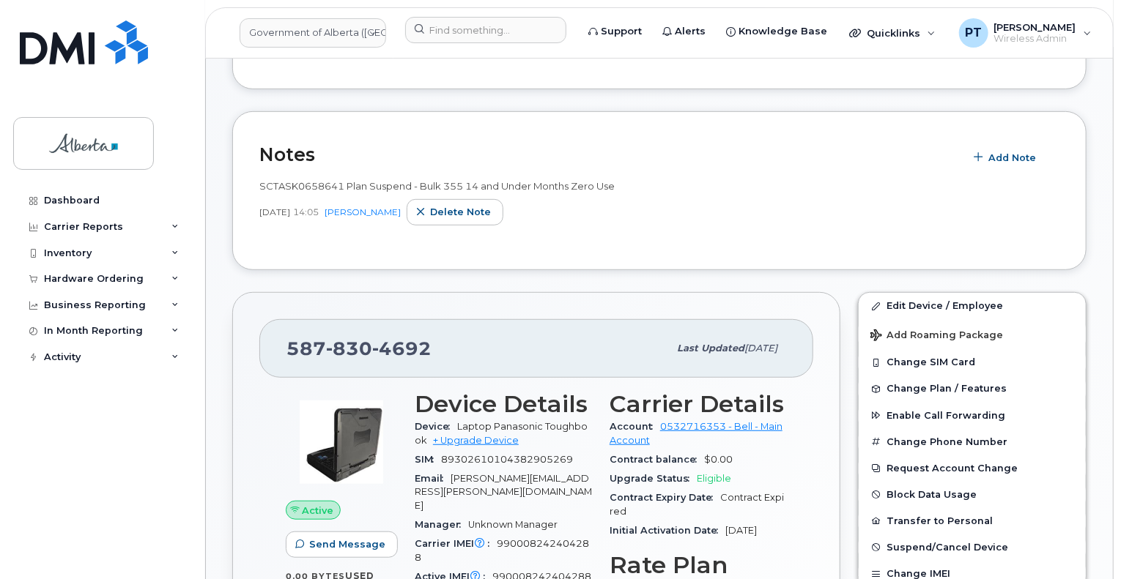
scroll to position [338, 0]
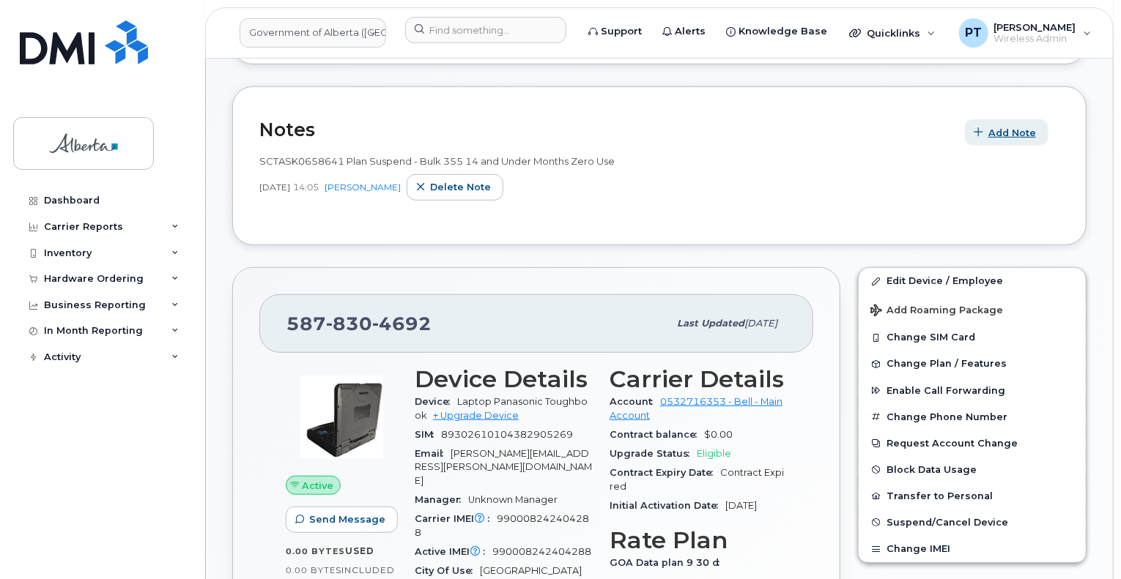
click at [1007, 132] on span "Add Note" at bounding box center [1012, 133] width 48 height 14
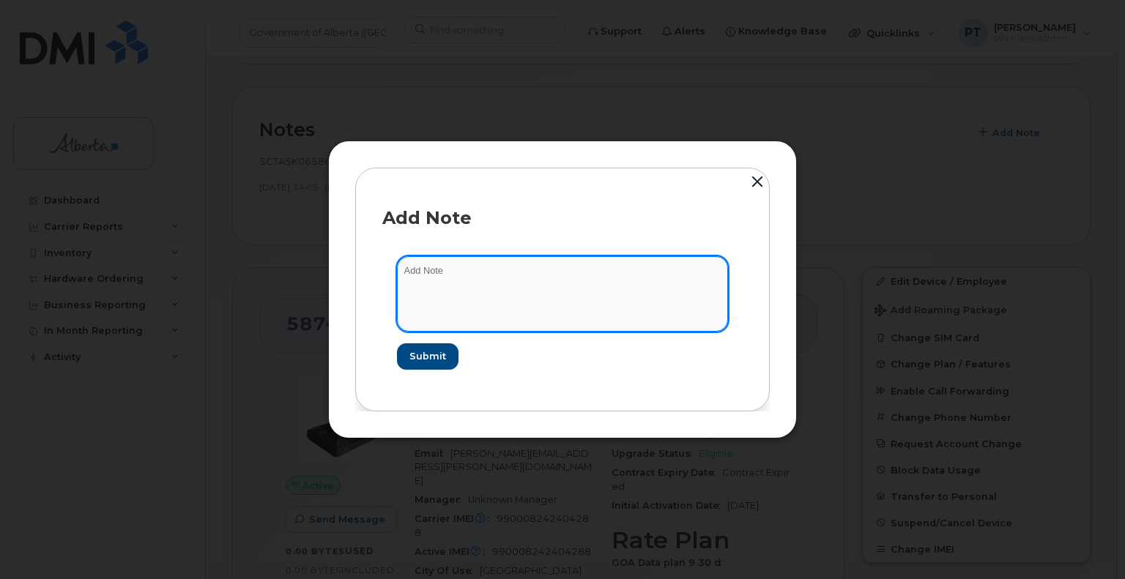
click at [419, 267] on textarea at bounding box center [562, 293] width 331 height 75
paste textarea "SCTASK0839148 5878304692 DO NOT DELETE - BEING REASSIGNED to Peter Muras. Previ…"
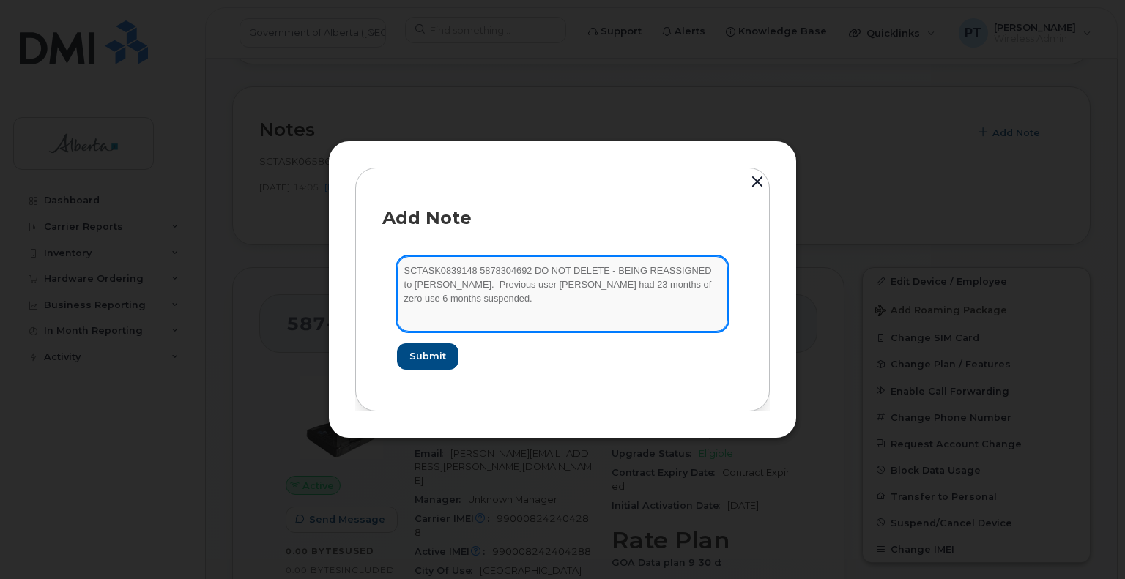
click at [471, 273] on textarea "SCTASK0839148 5878304692 DO NOT DELETE - BEING REASSIGNED to Peter Muras. Previ…" at bounding box center [562, 293] width 331 height 75
click at [566, 308] on textarea "SCTASK0839148 Plan New eSIM - 5878304692 DO NOT DELETE - BEING REASSIGNED to Pe…" at bounding box center [562, 293] width 331 height 75
type textarea "SCTASK0839148 Plan New eSIM - 5878304692 DO NOT DELETE - BEING REASSIGNED to Pe…"
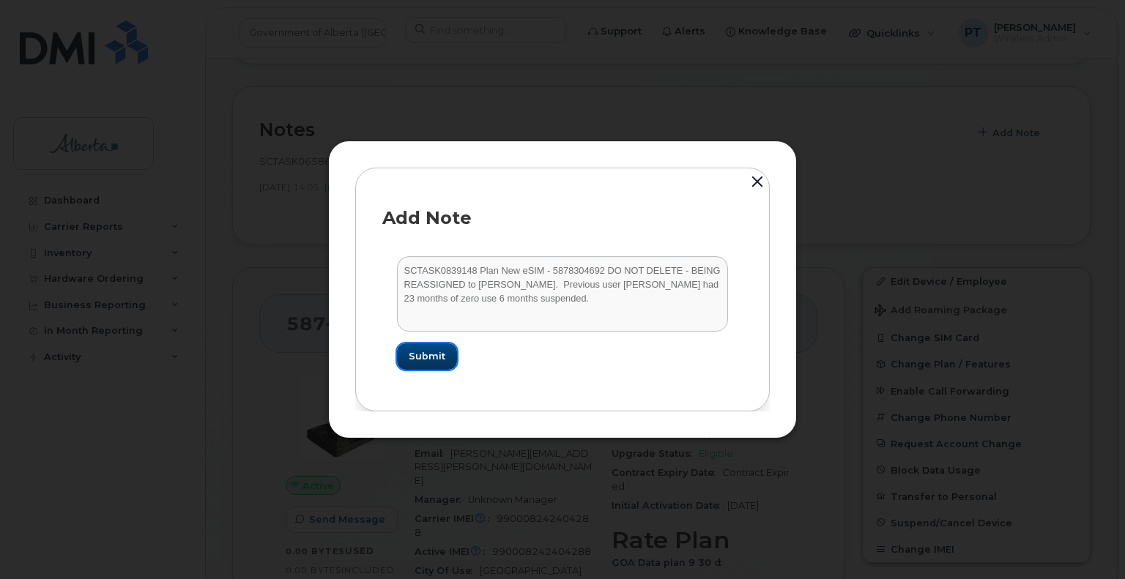
click at [423, 353] on span "Submit" at bounding box center [427, 356] width 37 height 14
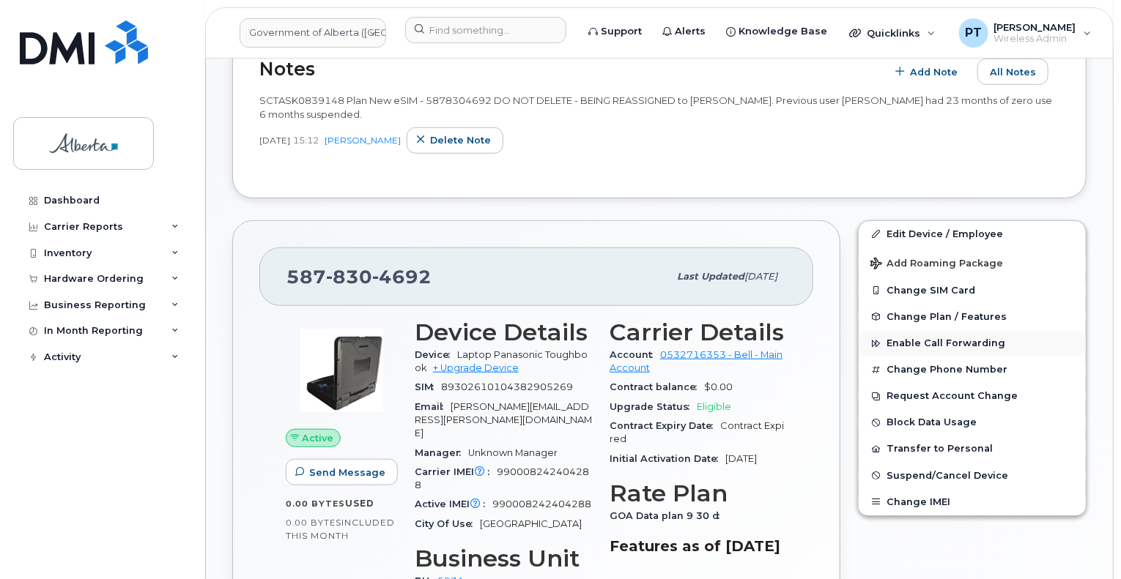
scroll to position [484, 0]
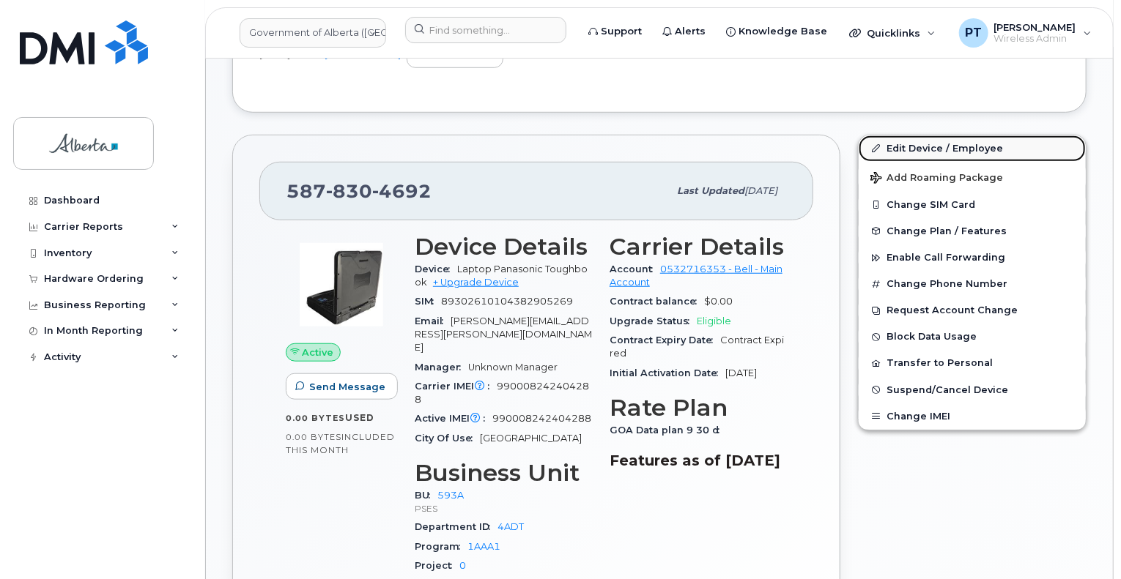
click at [905, 146] on link "Edit Device / Employee" at bounding box center [972, 149] width 227 height 26
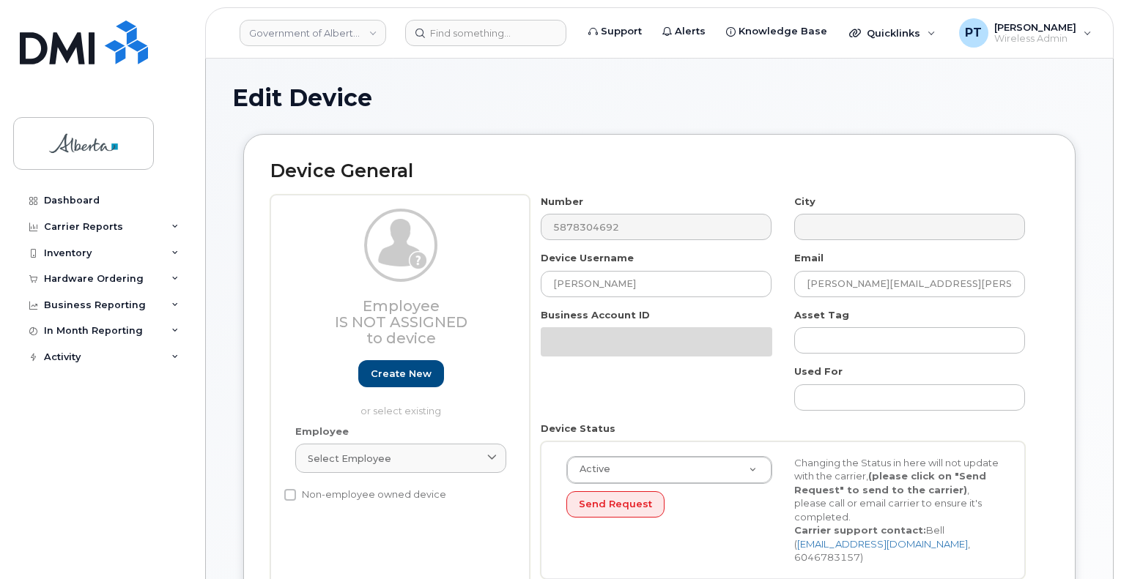
select select "4797682"
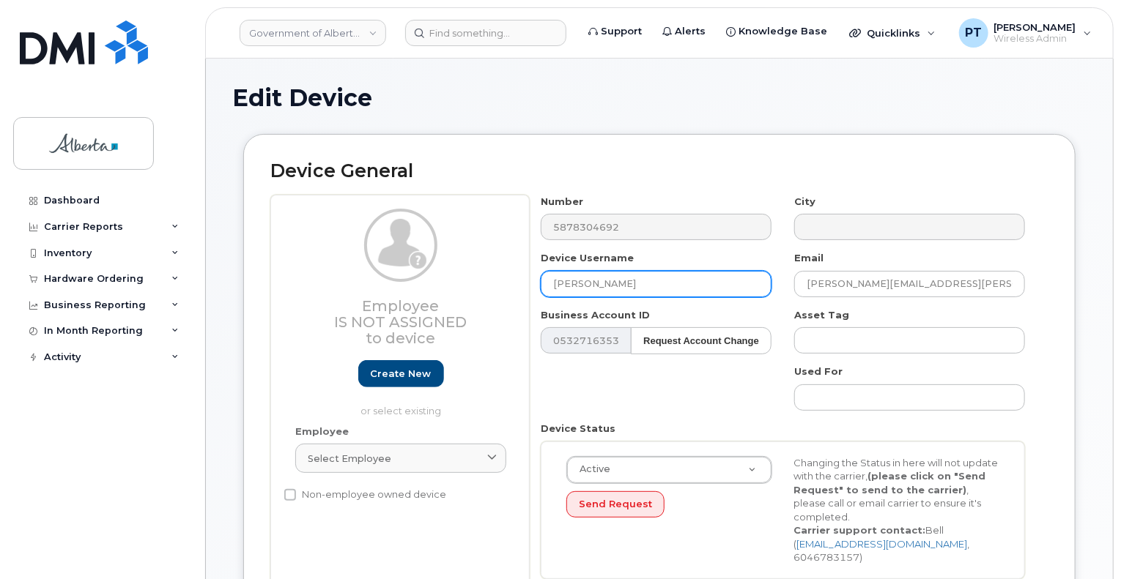
drag, startPoint x: 648, startPoint y: 283, endPoint x: 488, endPoint y: 285, distance: 159.7
click at [478, 282] on div "Employee Is not assigned to device Create new or select existing Employee Selec…" at bounding box center [659, 393] width 778 height 396
paste input "[PERSON_NAME]"
type input "[PERSON_NAME]"
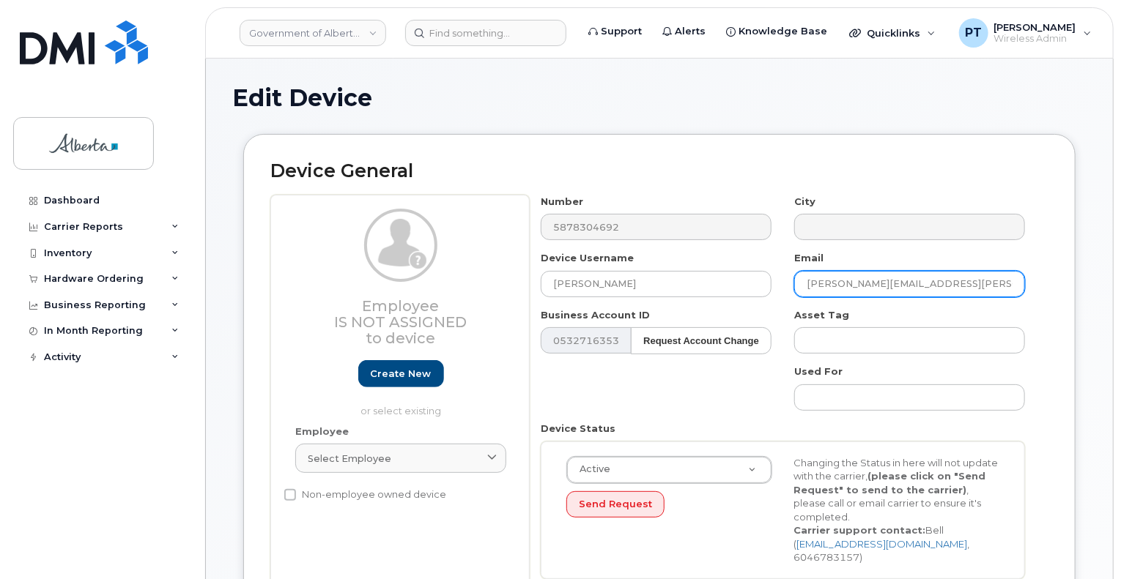
drag, startPoint x: 944, startPoint y: 286, endPoint x: 785, endPoint y: 286, distance: 158.2
click at [785, 286] on div "Email [PERSON_NAME][EMAIL_ADDRESS][PERSON_NAME][DOMAIN_NAME]" at bounding box center [909, 274] width 253 height 46
paste input "[PERSON_NAME].[PERSON_NAME]@apmc"
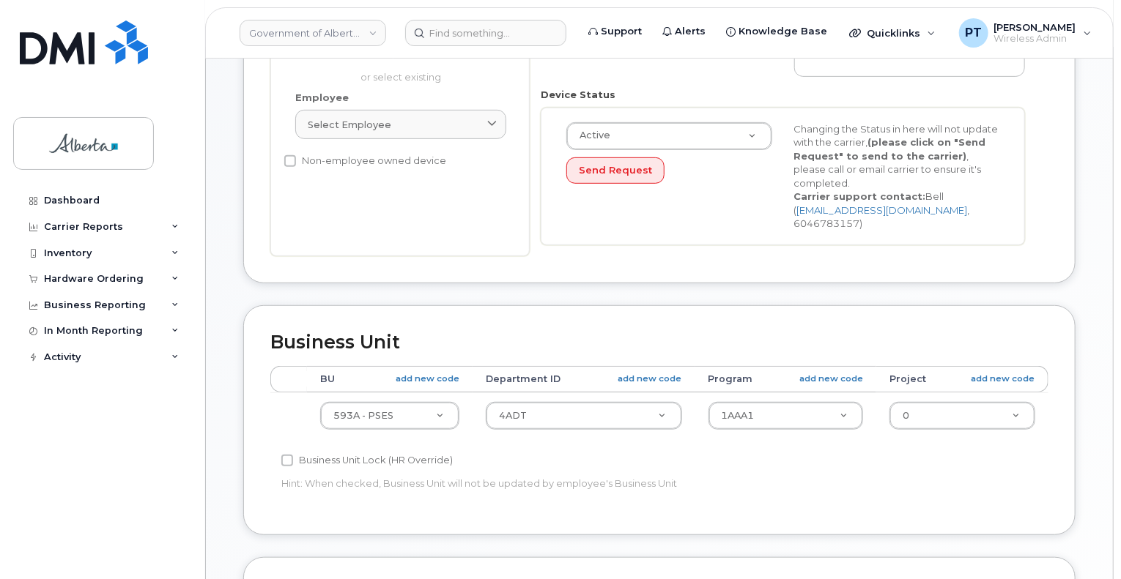
scroll to position [366, 0]
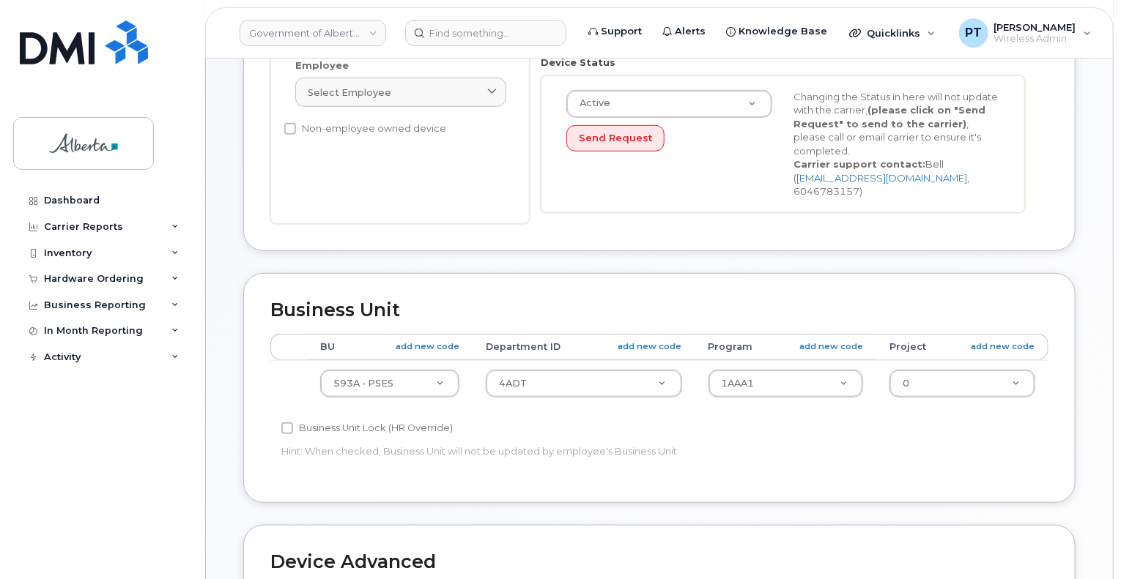
type input "[PERSON_NAME][EMAIL_ADDRESS][PERSON_NAME][DOMAIN_NAME]"
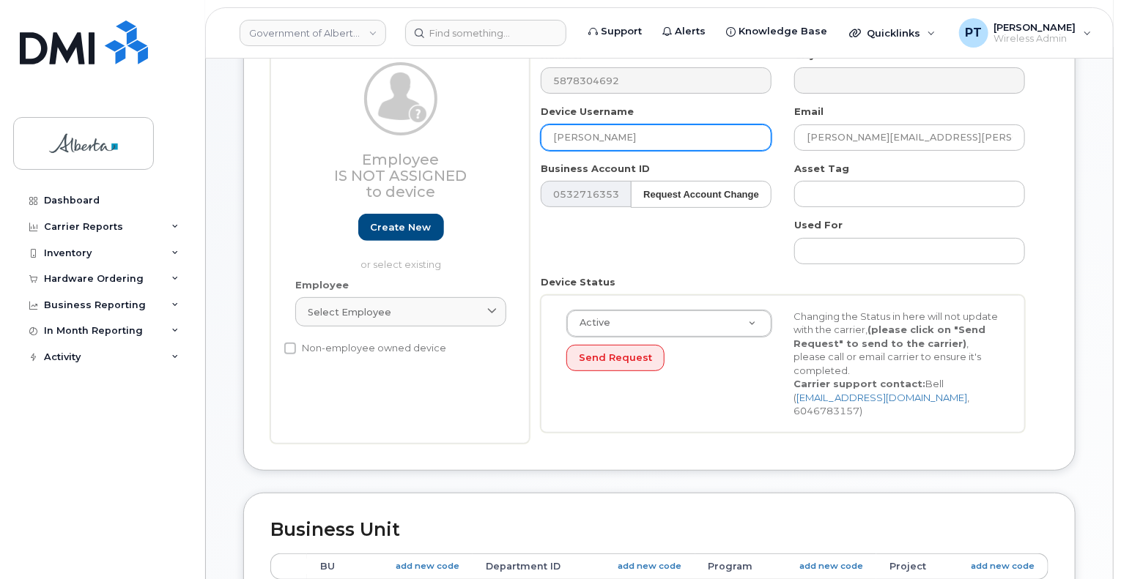
drag, startPoint x: 624, startPoint y: 135, endPoint x: 516, endPoint y: 139, distance: 107.8
click at [510, 139] on div "Employee Is not assigned to device Create new or select existing Employee Selec…" at bounding box center [659, 246] width 778 height 396
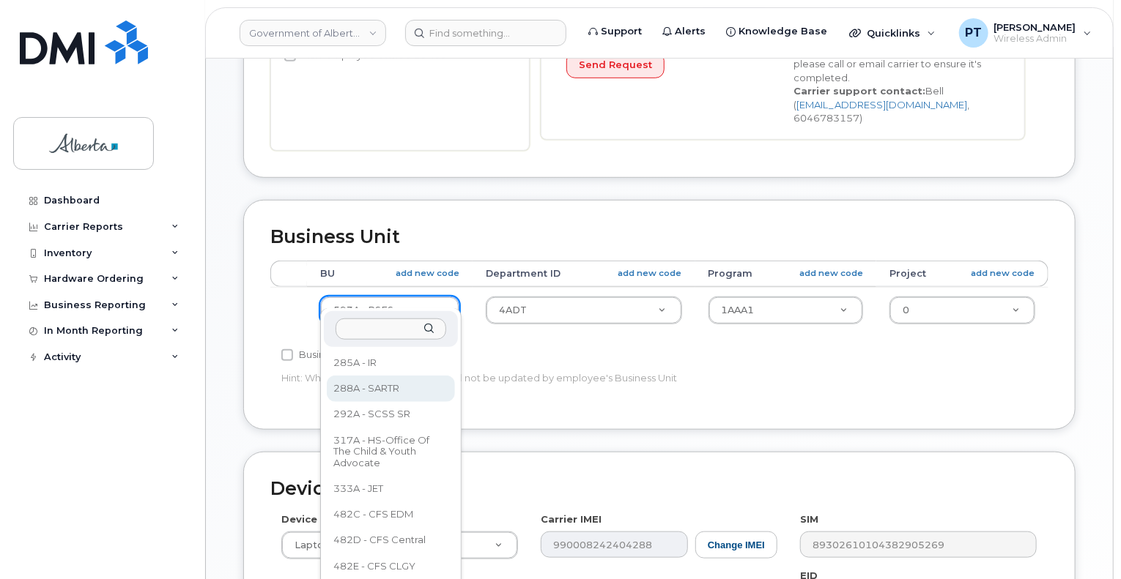
scroll to position [744, 0]
click at [371, 330] on input "text" at bounding box center [391, 329] width 111 height 21
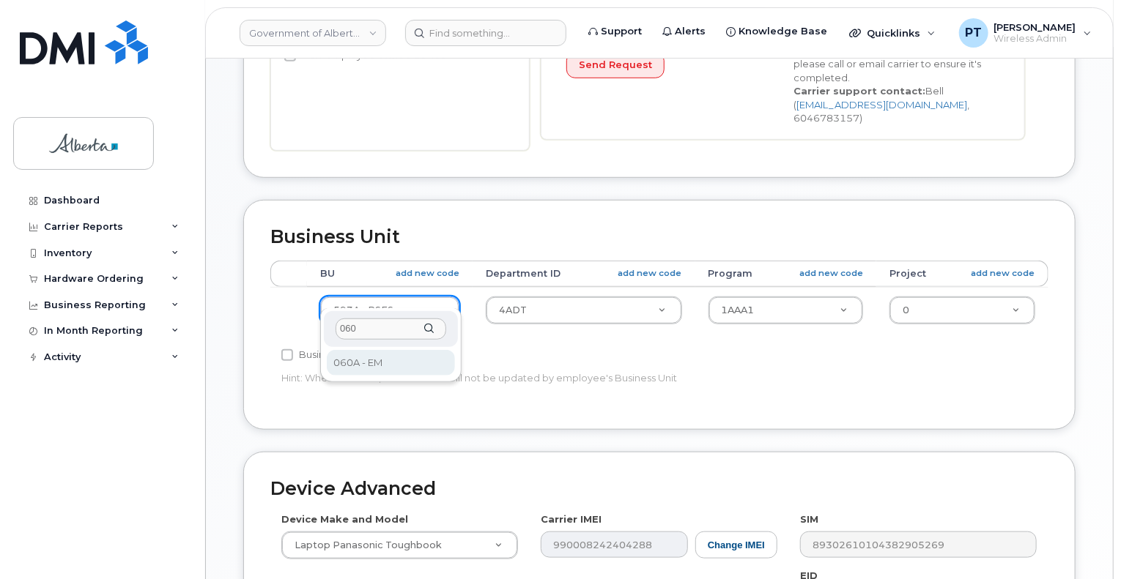
type input "060"
drag, startPoint x: 362, startPoint y: 363, endPoint x: 370, endPoint y: 344, distance: 20.7
select select "4749732"
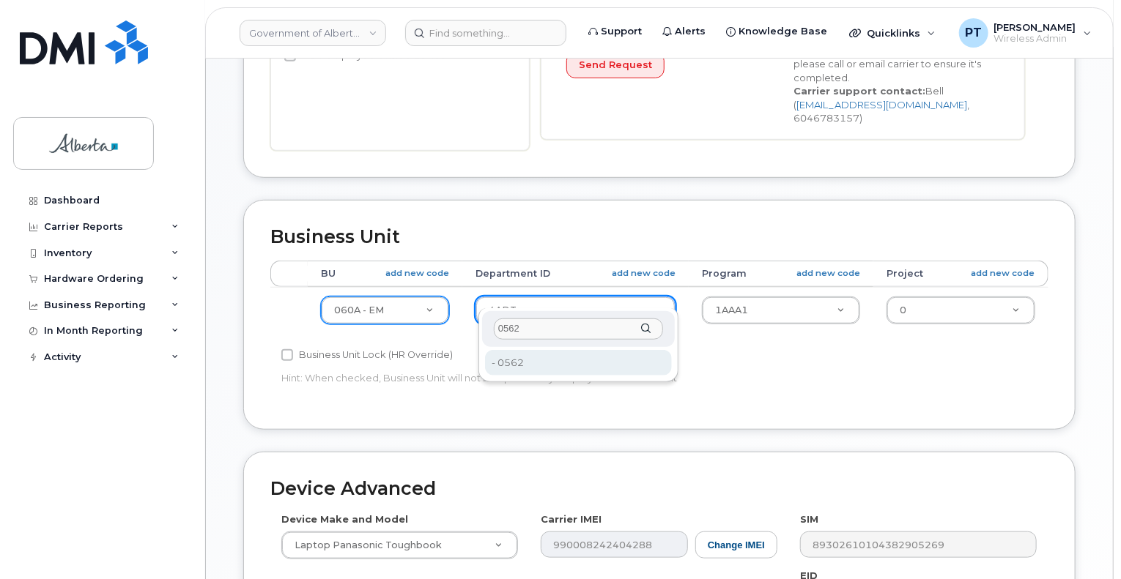
type input "0562"
type input "4752327"
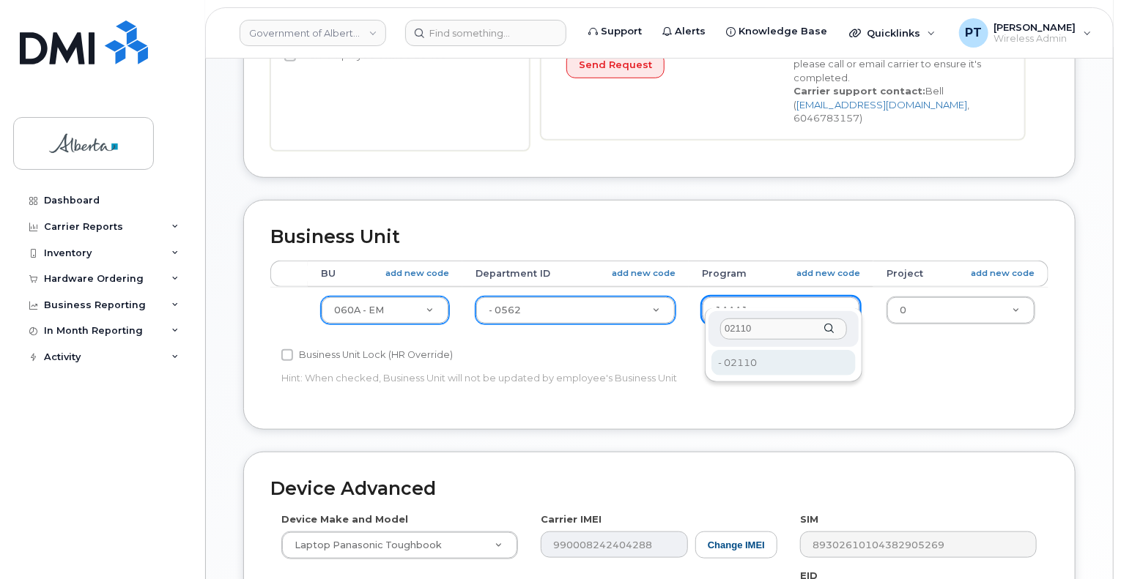
type input "02110"
type input "4753275"
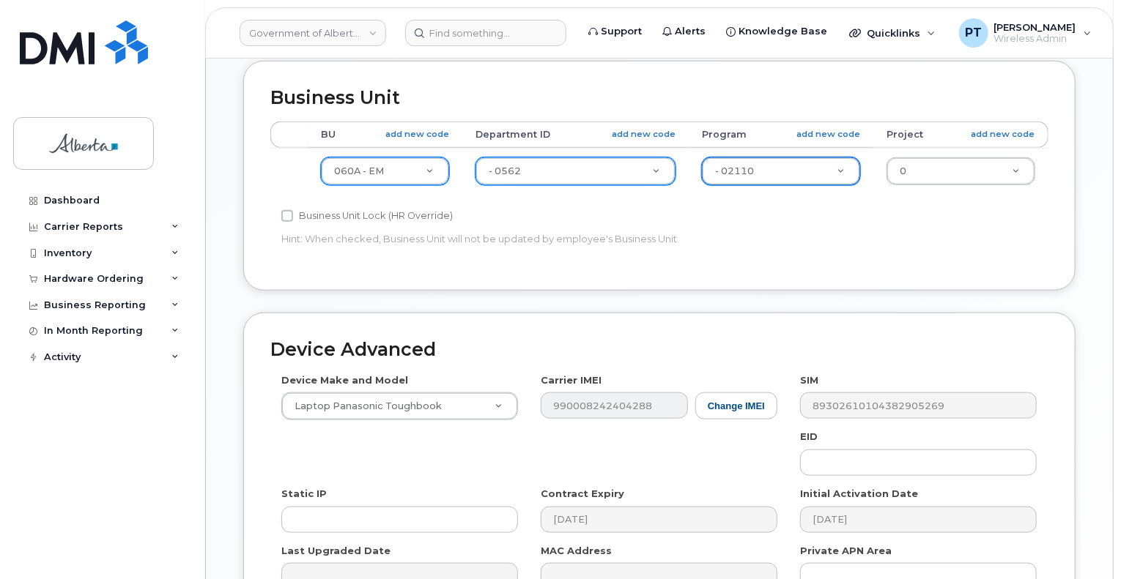
scroll to position [659, 0]
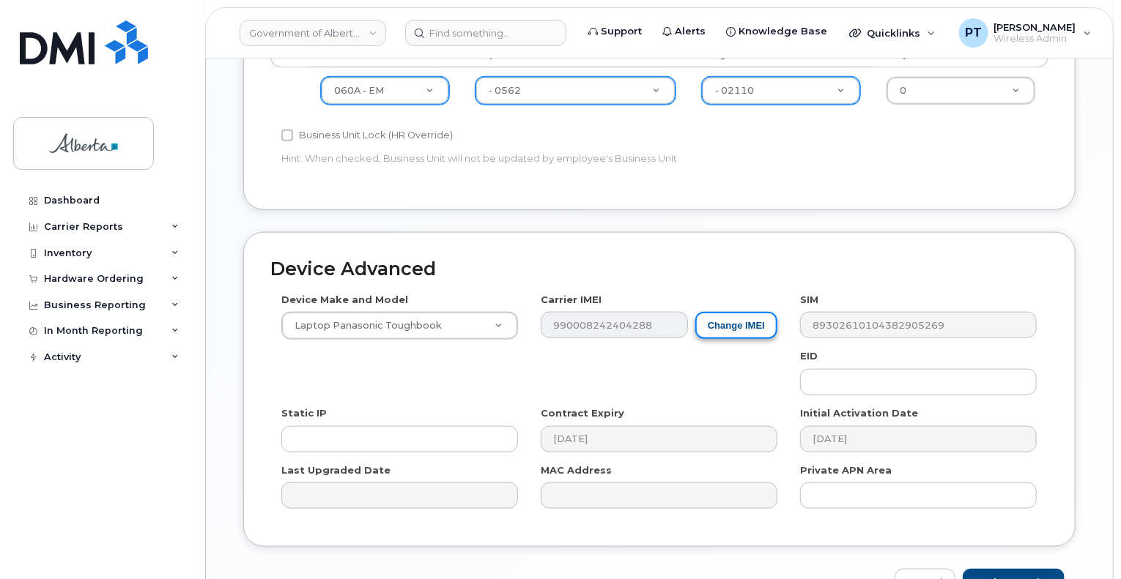
click at [734, 312] on button "Change IMEI" at bounding box center [736, 325] width 82 height 27
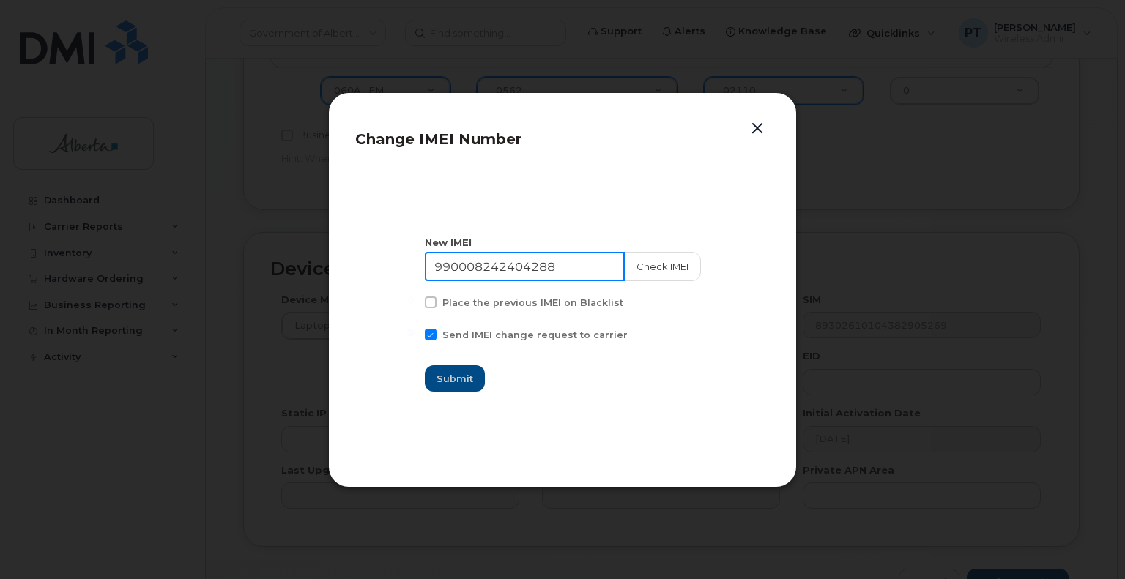
click at [505, 267] on input "990008242404288" at bounding box center [525, 266] width 200 height 29
click at [505, 266] on input "990008242404288" at bounding box center [525, 266] width 200 height 29
paste input "356800116168587"
type input "356800116168587"
click at [642, 268] on button "Check IMEI" at bounding box center [661, 266] width 77 height 29
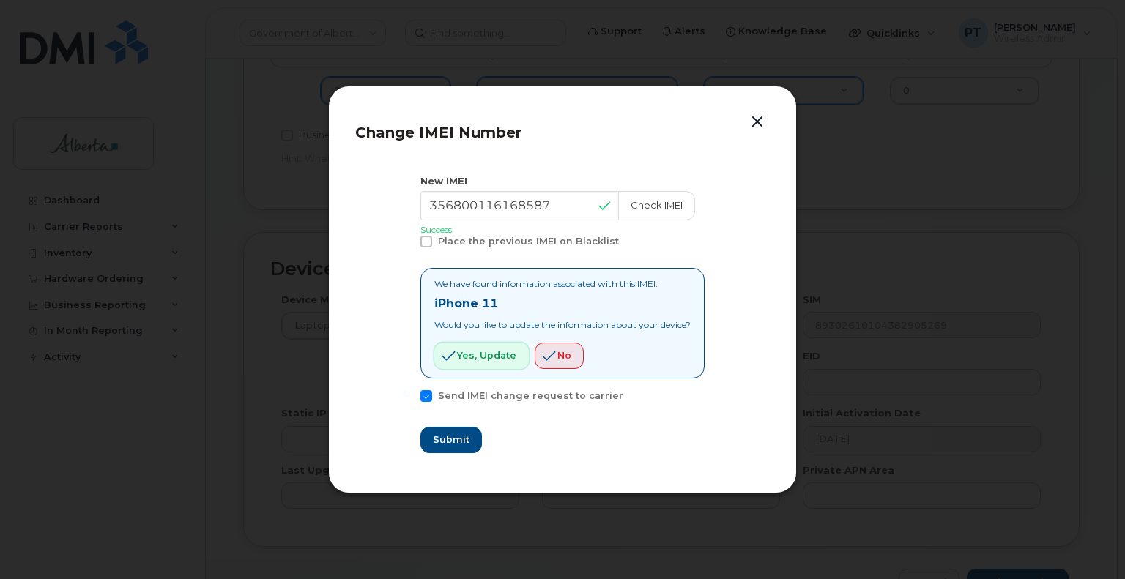
click at [485, 353] on span "Yes, update" at bounding box center [486, 356] width 59 height 14
click at [447, 444] on span "Submit" at bounding box center [450, 440] width 37 height 14
type input "356800116168587"
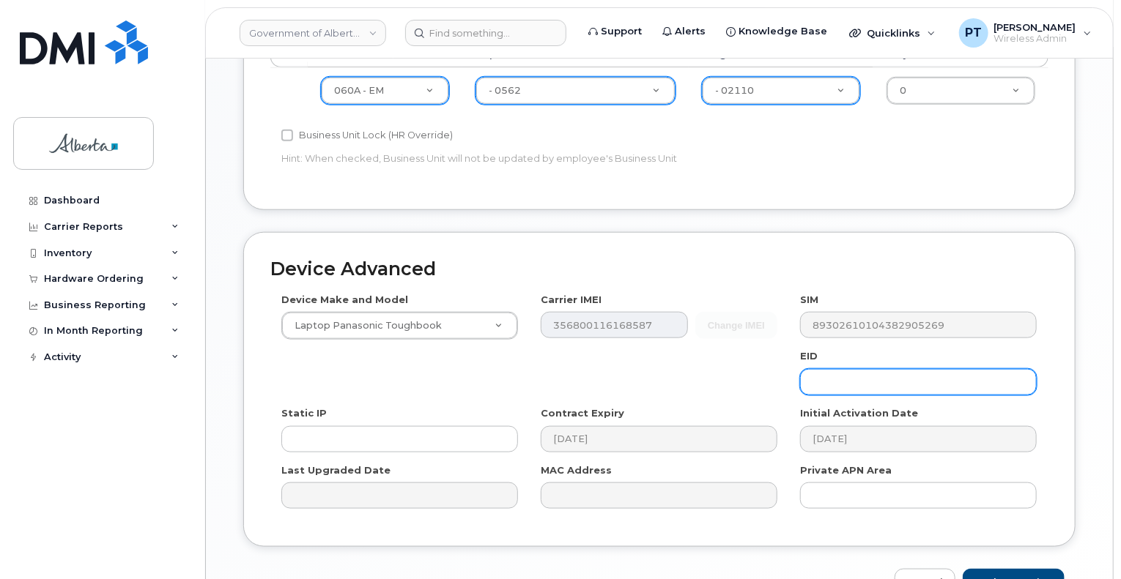
click at [853, 369] on input "text" at bounding box center [918, 382] width 237 height 26
paste input "89049032005008882600048799101659"
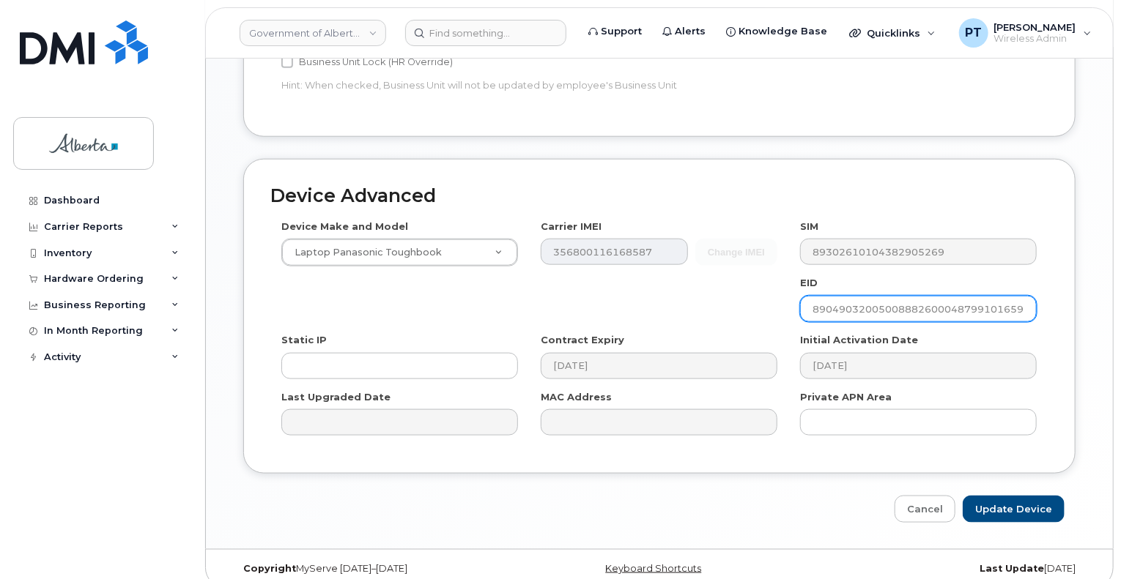
type input "89049032005008882600048799101659"
click at [631, 295] on div "Device Make and Model Laptop Panasonic Toughbook Android TCL 502 Watch Apple Wa…" at bounding box center [659, 333] width 778 height 227
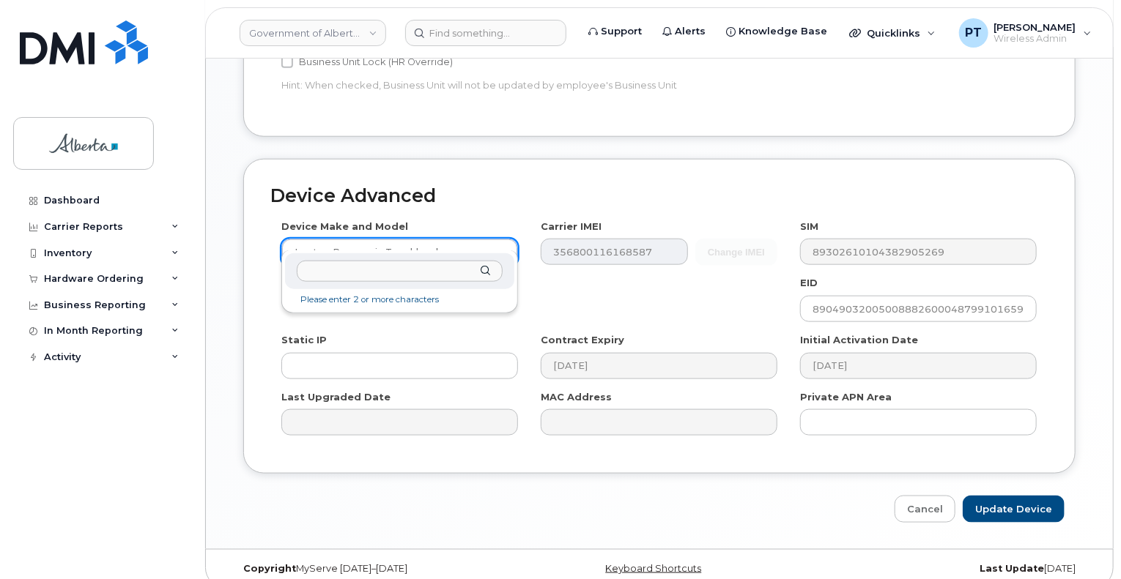
drag, startPoint x: 412, startPoint y: 269, endPoint x: 508, endPoint y: 283, distance: 97.1
click at [414, 269] on input "text" at bounding box center [400, 271] width 206 height 21
type input "iphone 11"
select select "1698"
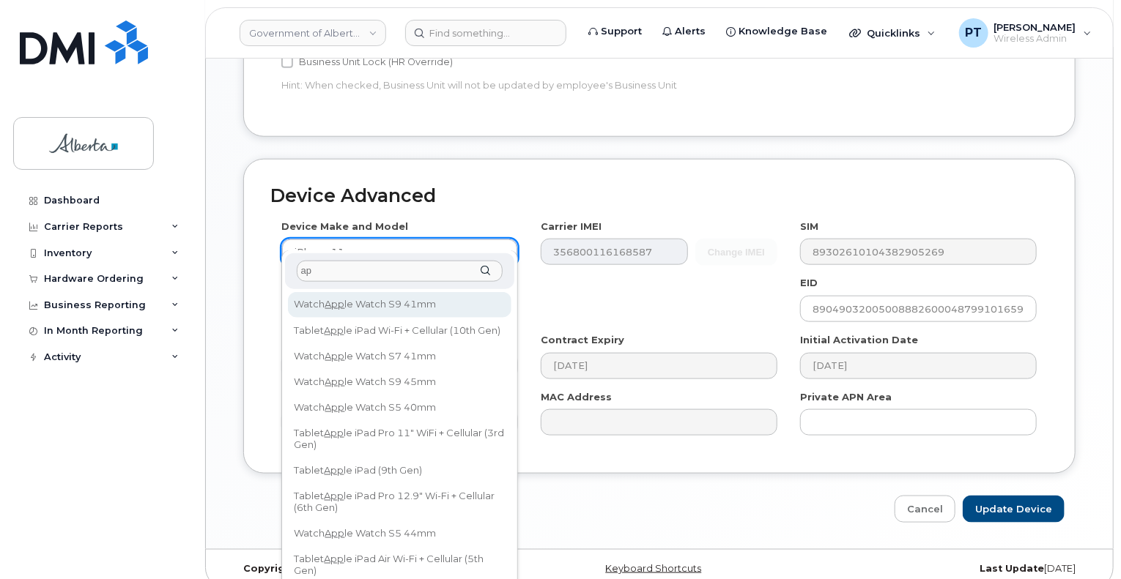
type input "a"
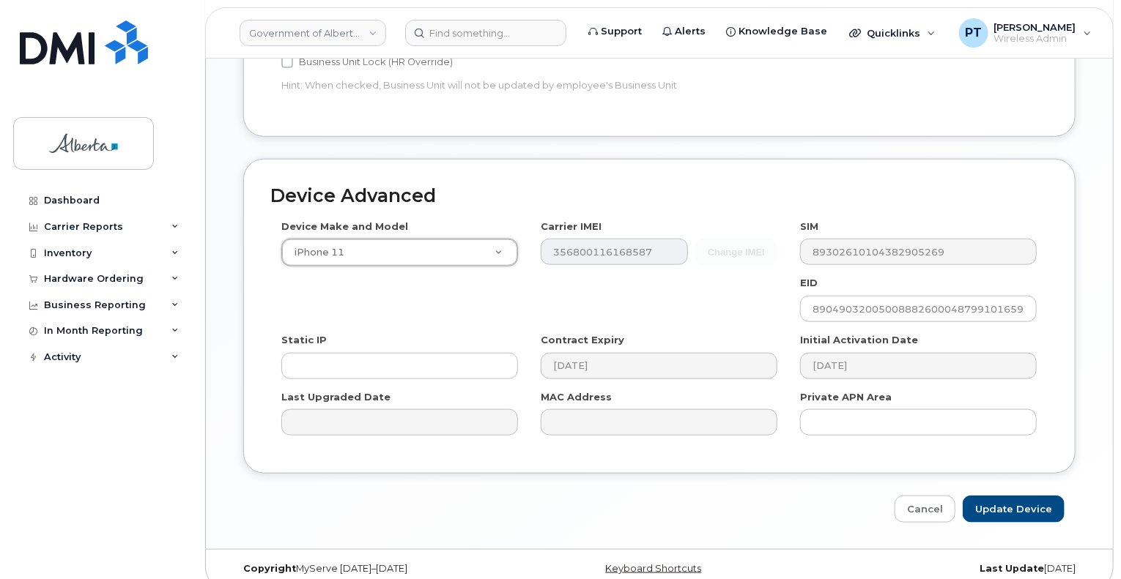
drag, startPoint x: 715, startPoint y: 516, endPoint x: 656, endPoint y: 507, distance: 59.3
click at [1002, 496] on input "Update Device" at bounding box center [1014, 509] width 102 height 27
type input "Saving..."
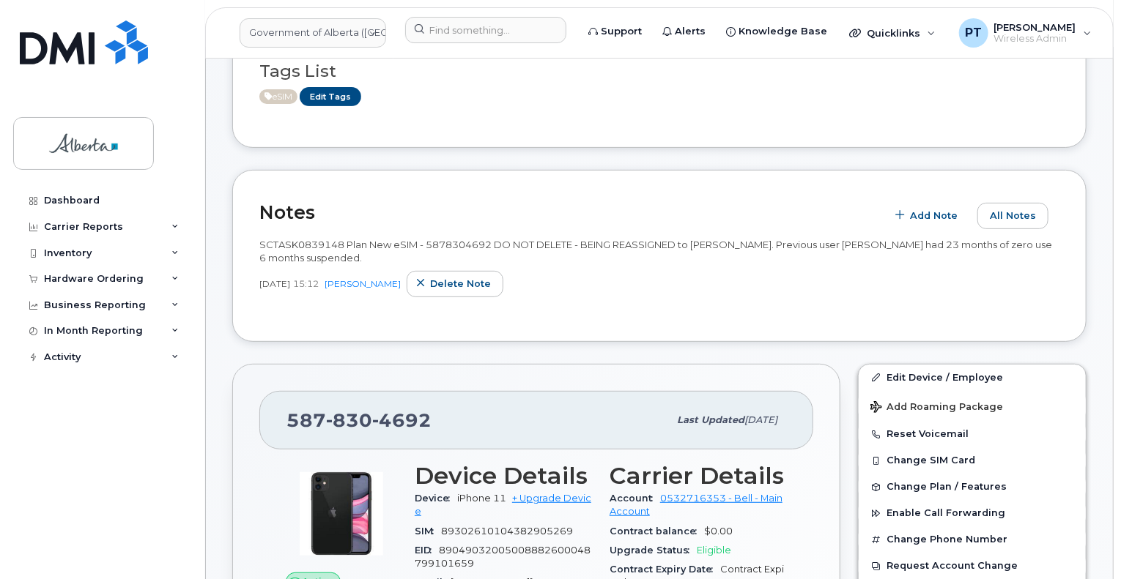
scroll to position [220, 0]
